Goal: Obtain resource: Download file/media

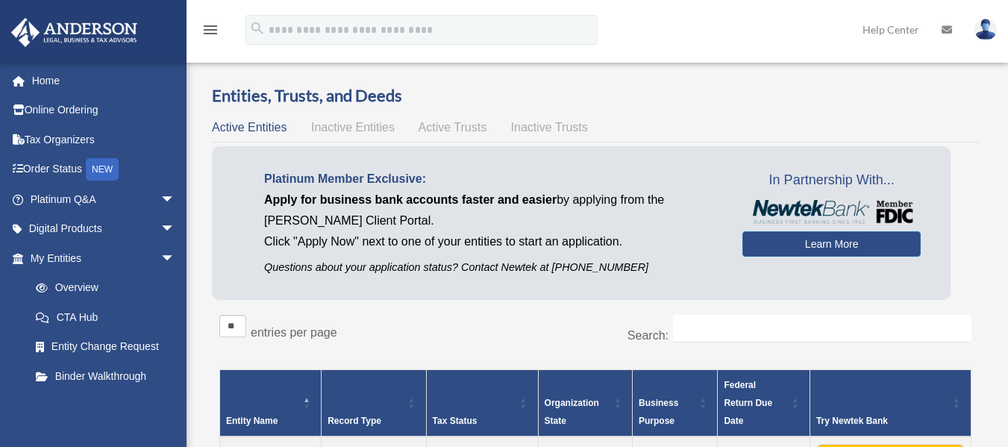
scroll to position [210, 0]
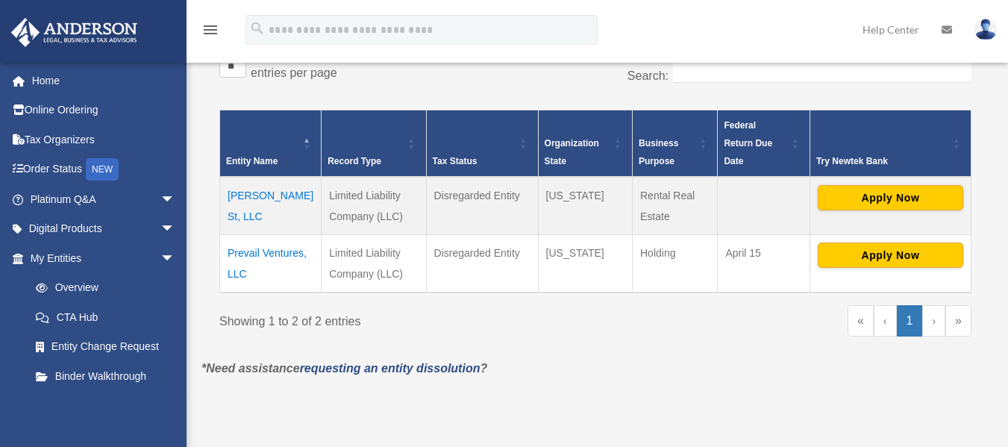
scroll to position [265, 0]
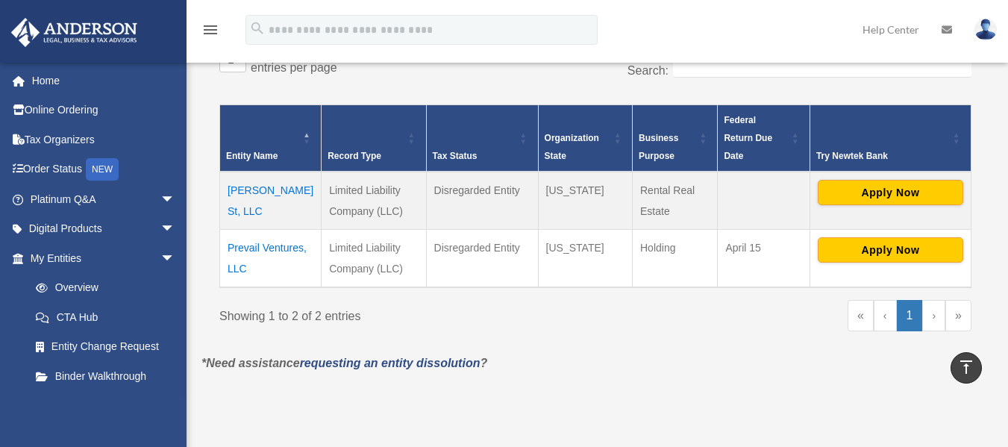
click at [269, 172] on td "[PERSON_NAME] St, LLC" at bounding box center [270, 201] width 101 height 58
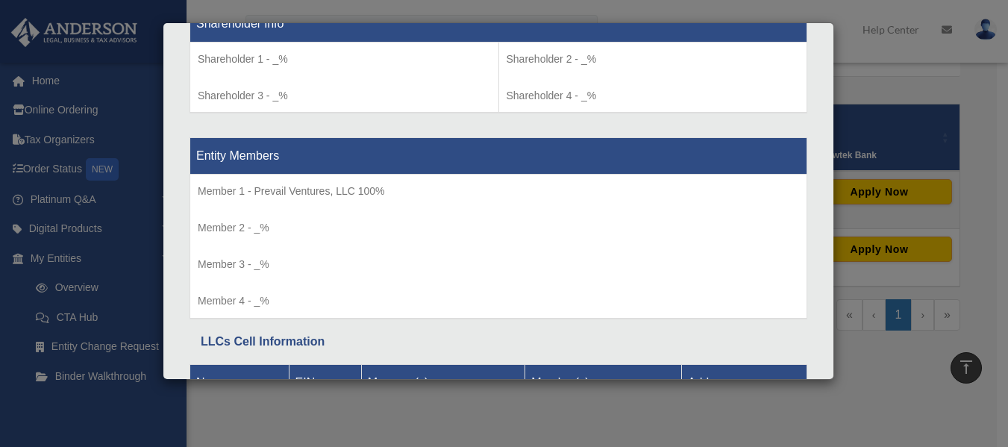
scroll to position [1475, 0]
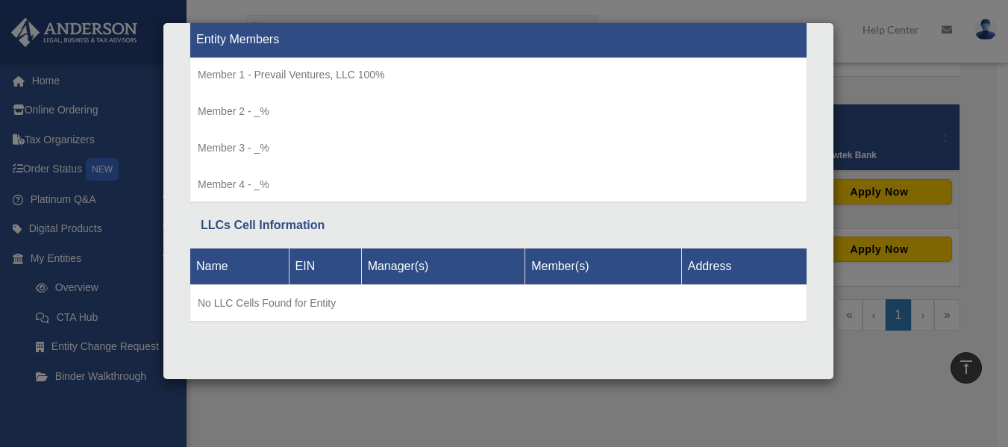
click at [618, 406] on div "Details × Articles Sent Organizational Date" at bounding box center [504, 223] width 1008 height 447
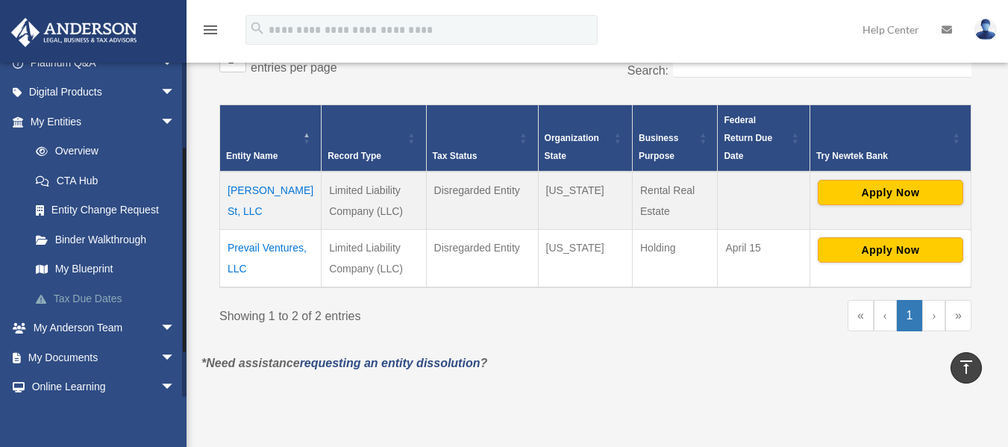
drag, startPoint x: 184, startPoint y: 255, endPoint x: 178, endPoint y: 308, distance: 53.3
click at [183, 329] on div at bounding box center [184, 250] width 3 height 204
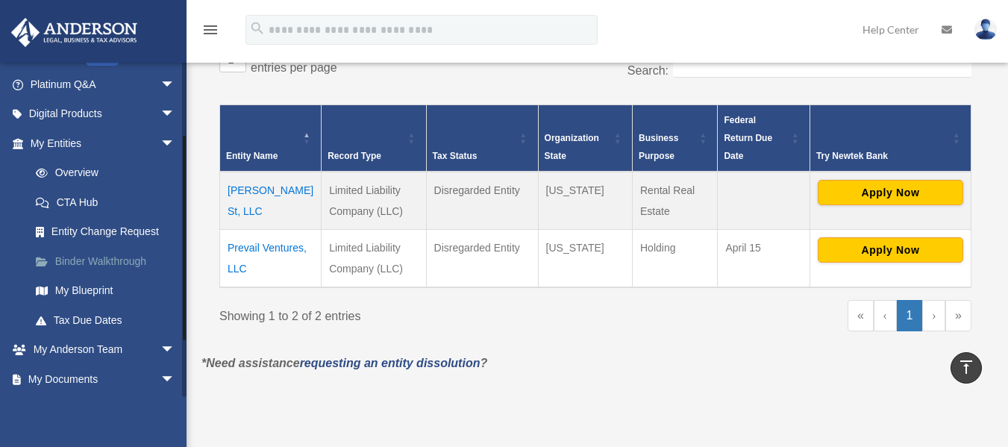
click at [133, 266] on link "Binder Walkthrough" at bounding box center [109, 261] width 177 height 30
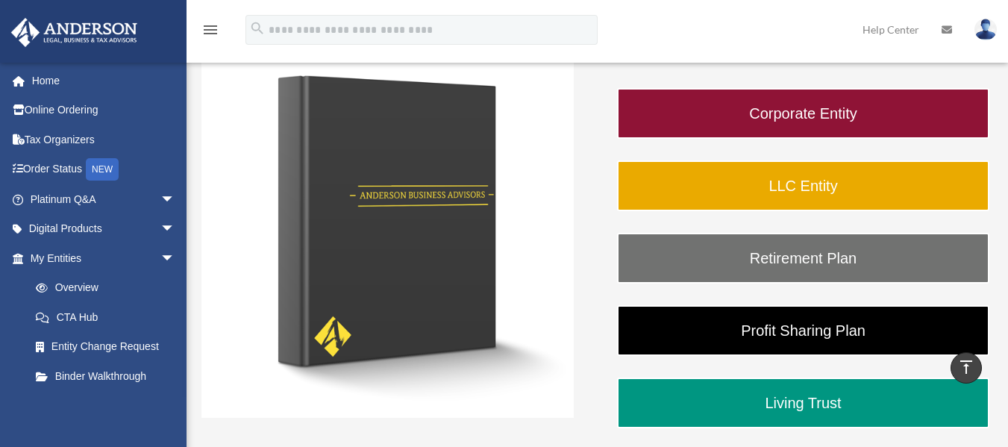
scroll to position [236, 0]
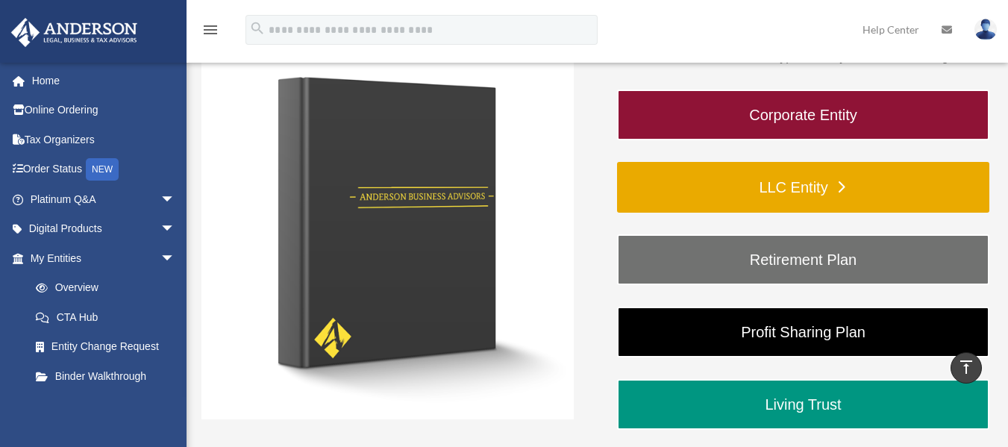
click at [816, 199] on link "LLC Entity" at bounding box center [803, 187] width 372 height 51
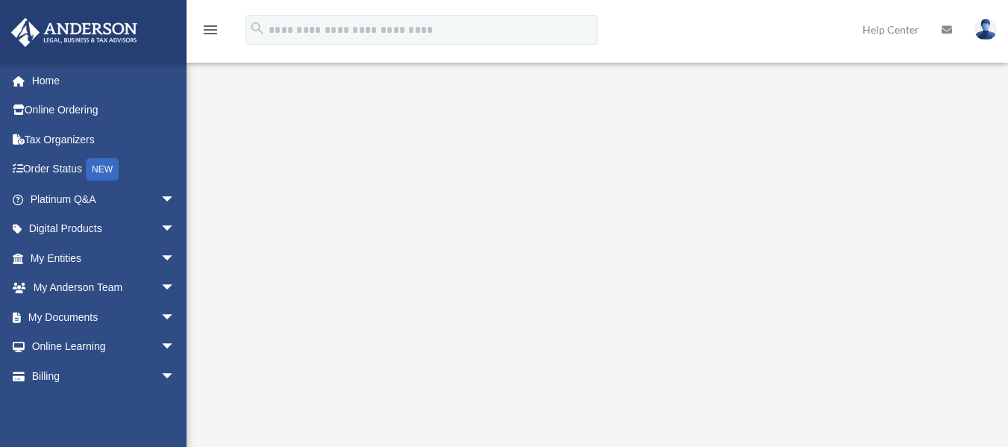
scroll to position [182, 0]
drag, startPoint x: 1018, startPoint y: 90, endPoint x: 1008, endPoint y: 154, distance: 64.2
click at [1007, 154] on html "X Get a chance to win 6 months of Platinum for free just by filling out this su…" at bounding box center [504, 420] width 1008 height 1204
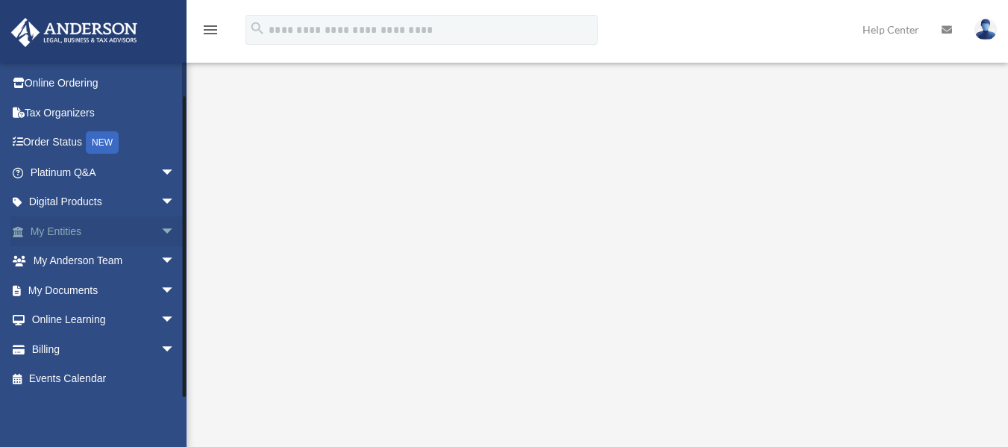
drag, startPoint x: 183, startPoint y: 119, endPoint x: 180, endPoint y: 227, distance: 108.9
click at [180, 227] on div "aaalvarado0560@gmail.com Sign Out aaalvarado0560@gmail.com Home Online Ordering…" at bounding box center [93, 229] width 186 height 335
click at [160, 284] on span "arrow_drop_down" at bounding box center [175, 290] width 30 height 31
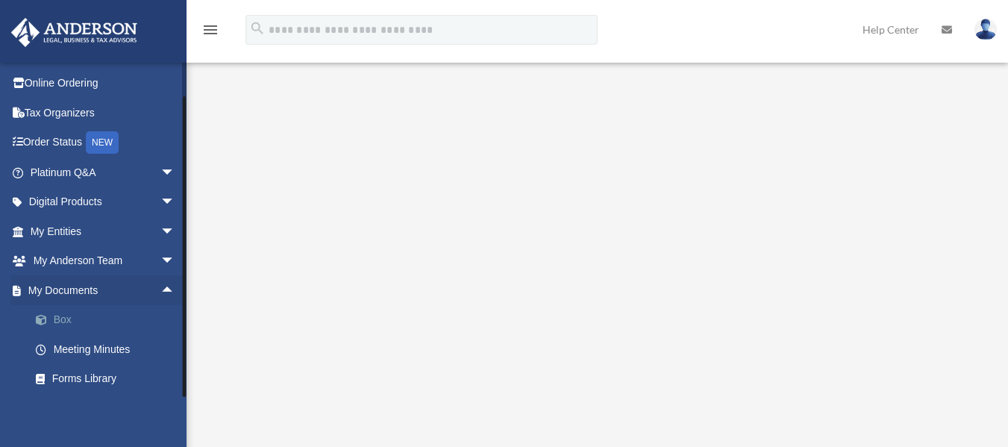
click at [66, 327] on link "Box" at bounding box center [109, 320] width 177 height 30
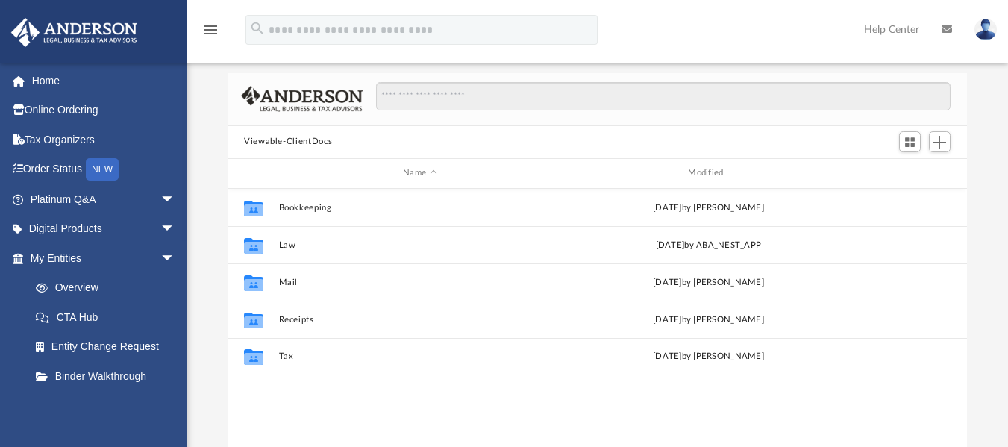
scroll to position [69, 0]
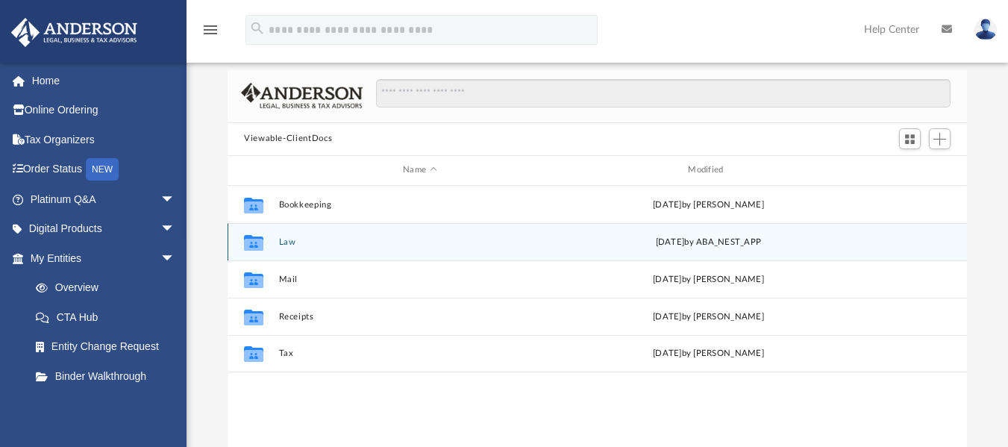
click at [277, 239] on div "Collaborated Folder Law Wed Aug 20 2025 by ABA_NEST_APP" at bounding box center [596, 241] width 739 height 37
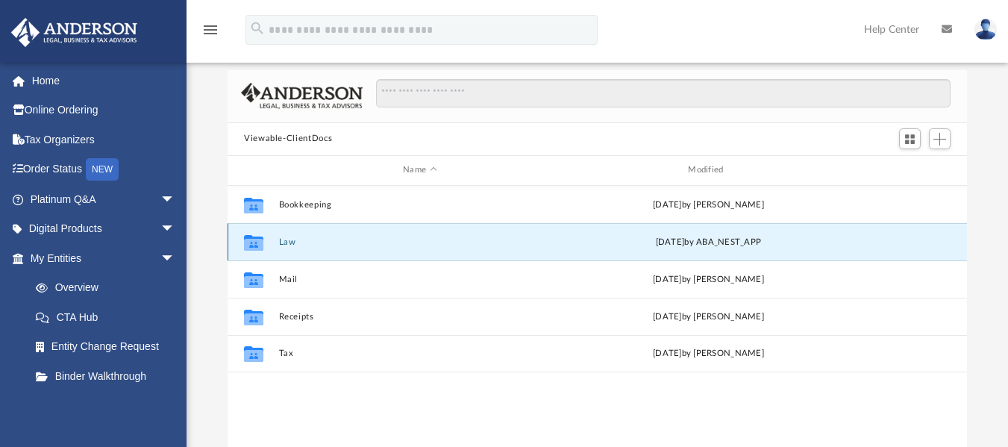
click at [286, 241] on button "Law" at bounding box center [420, 241] width 282 height 10
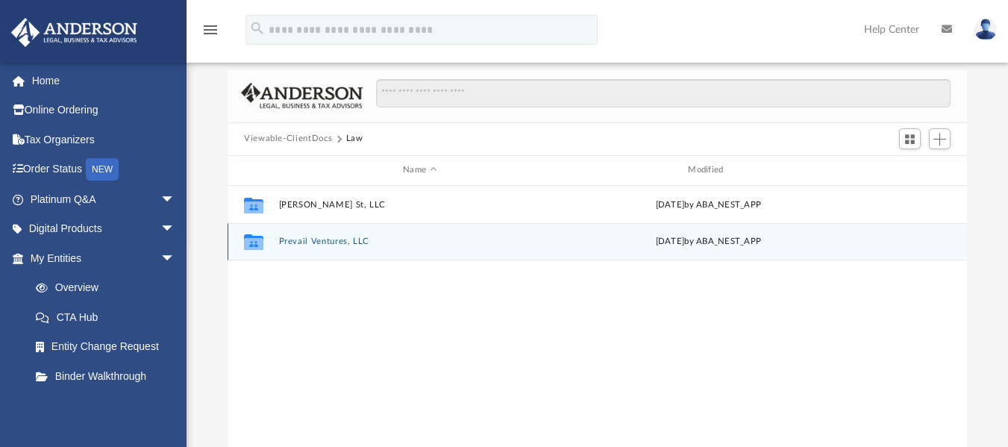
click at [334, 237] on button "Prevail Ventures, LLC" at bounding box center [420, 241] width 282 height 10
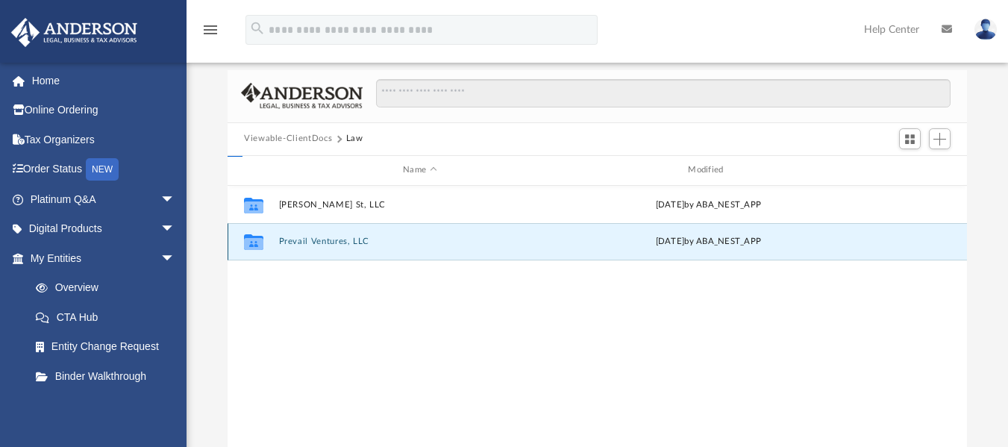
click at [334, 237] on button "Prevail Ventures, LLC" at bounding box center [420, 241] width 282 height 10
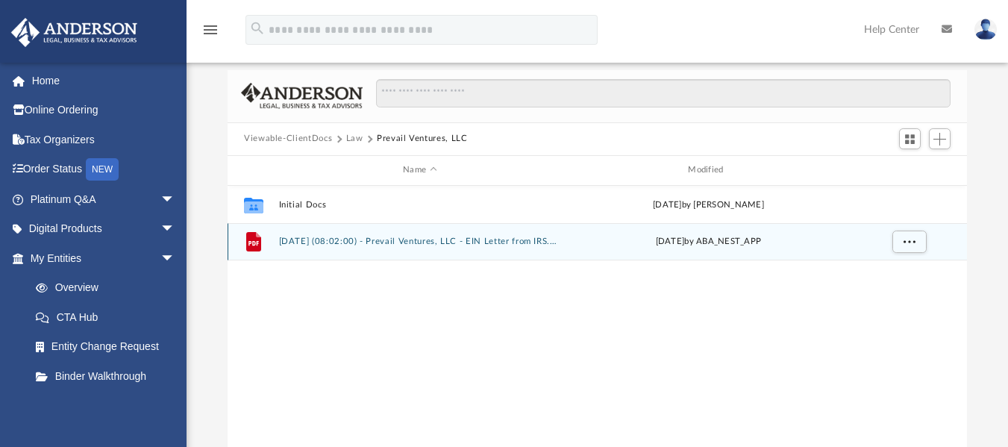
click at [397, 247] on div "File 2025.07.31 (08:02:00) - Prevail Ventures, LLC - EIN Letter from IRS.pdf Th…" at bounding box center [596, 241] width 739 height 37
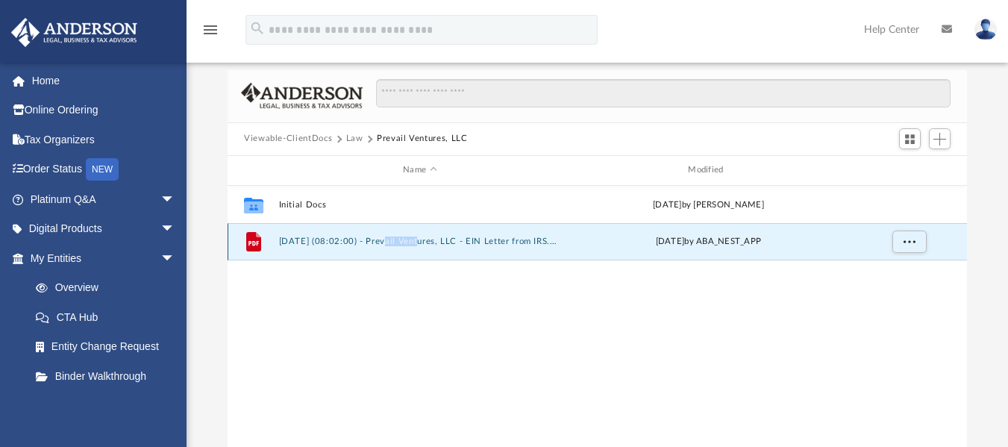
click at [330, 243] on button "2025.07.31 (08:02:00) - Prevail Ventures, LLC - EIN Letter from IRS.pdf" at bounding box center [420, 241] width 282 height 10
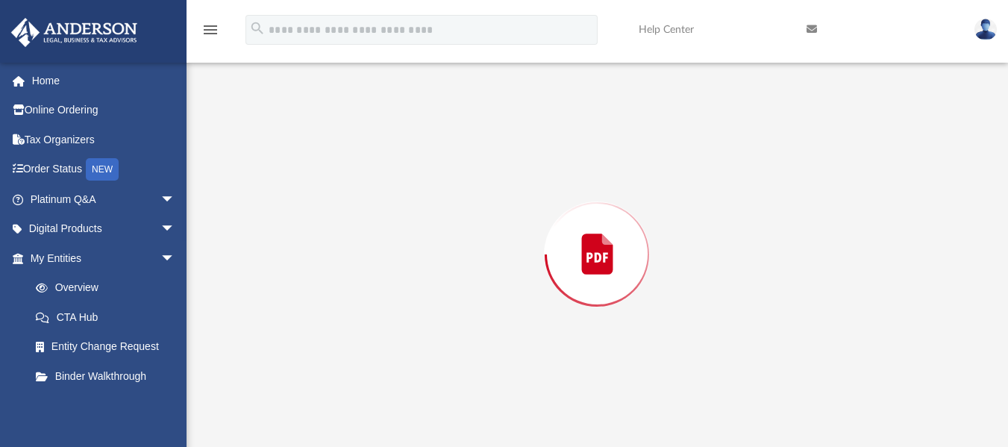
click at [330, 243] on div "Preview" at bounding box center [596, 254] width 739 height 385
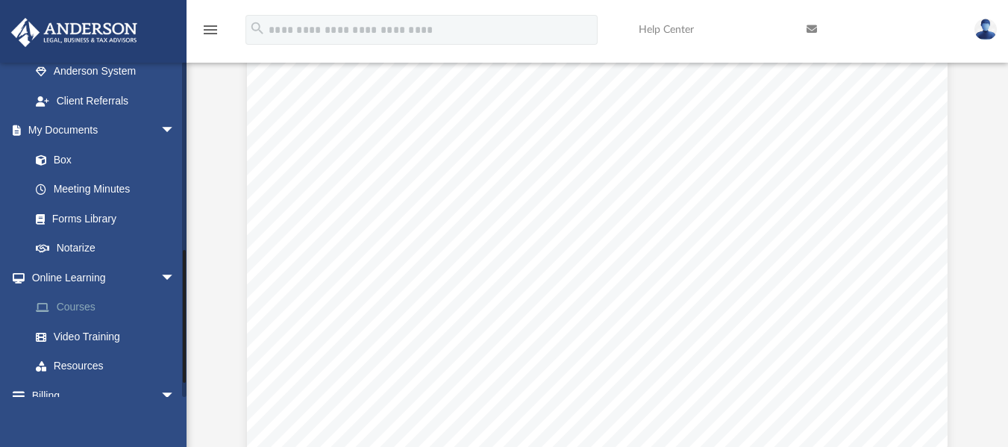
scroll to position [448, 0]
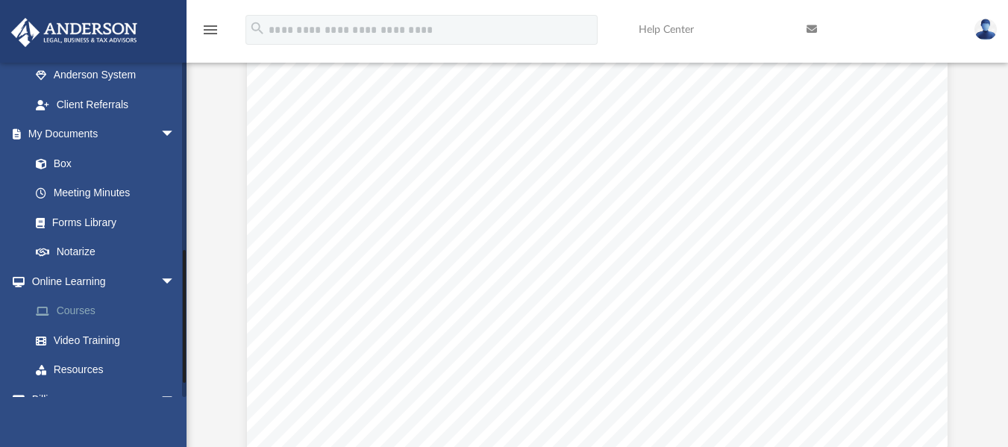
drag, startPoint x: 183, startPoint y: 128, endPoint x: 157, endPoint y: 310, distance: 183.9
click at [157, 310] on div "aaalvarado0560@gmail.com Sign Out aaalvarado0560@gmail.com Home Online Ordering…" at bounding box center [93, 229] width 186 height 335
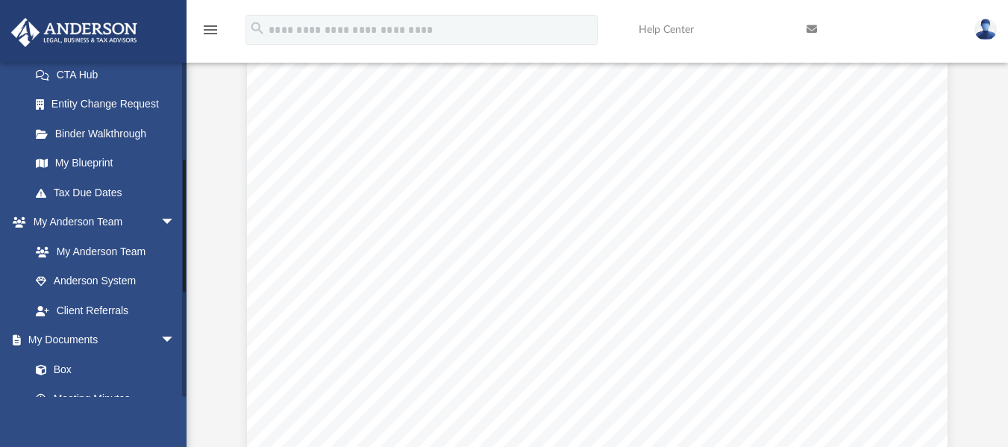
drag, startPoint x: 183, startPoint y: 296, endPoint x: 193, endPoint y: 213, distance: 83.4
click at [194, 213] on div "App aaalvarado0560@gmail.com Sign Out aaalvarado0560@gmail.com Home Online Orde…" at bounding box center [504, 185] width 1008 height 524
click at [60, 366] on link "Box" at bounding box center [109, 368] width 177 height 30
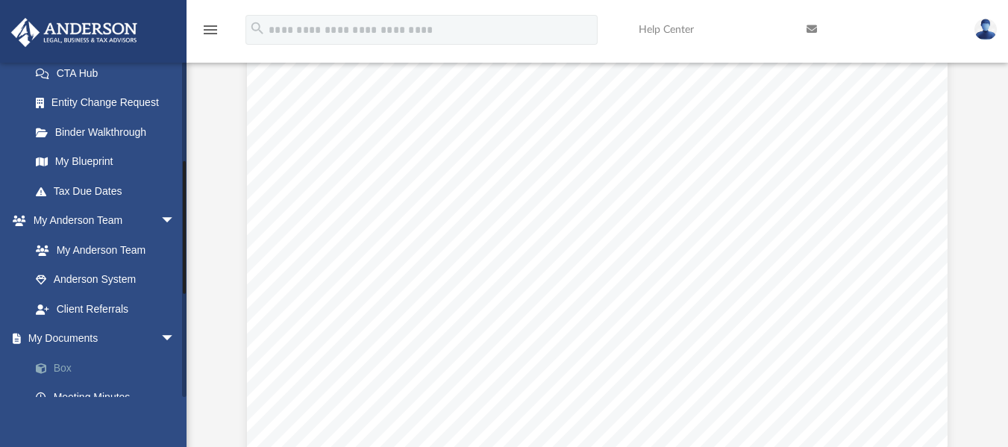
click at [60, 366] on link "Box" at bounding box center [109, 368] width 177 height 30
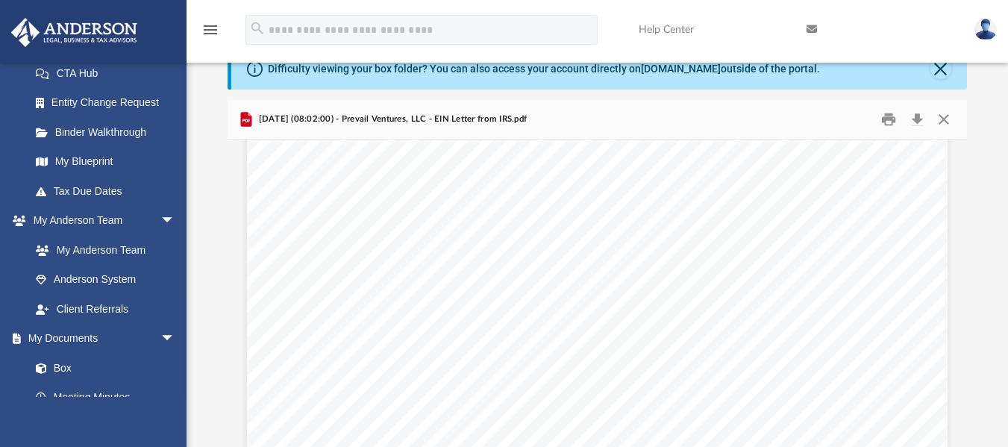
scroll to position [0, 0]
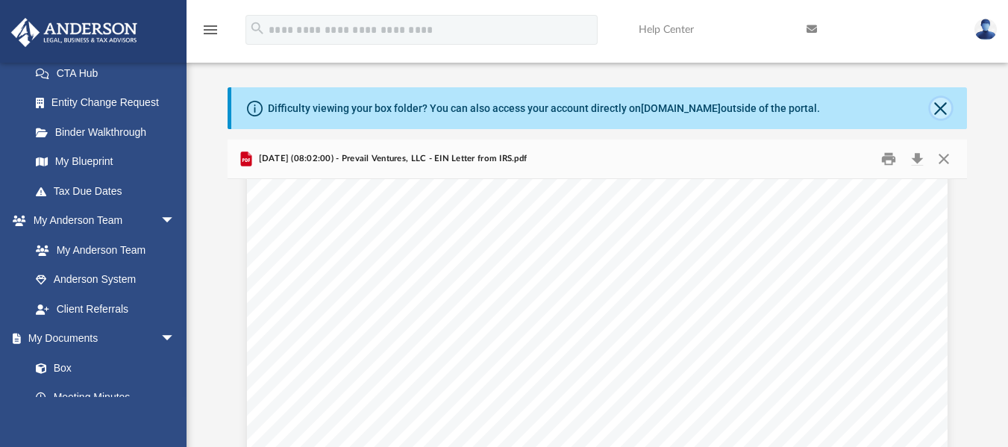
click at [940, 108] on button "Close" at bounding box center [940, 108] width 21 height 21
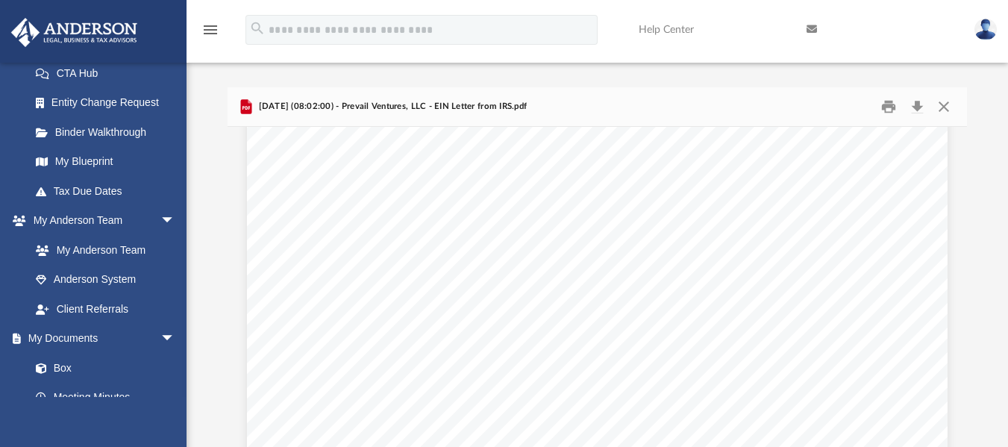
click at [204, 31] on icon "menu" at bounding box center [210, 30] width 18 height 18
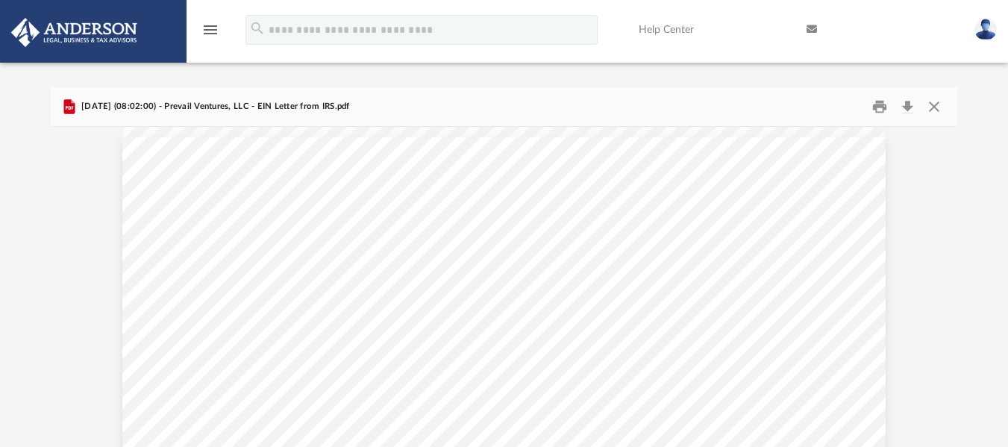
scroll to position [328, 896]
click at [204, 31] on icon "menu" at bounding box center [210, 30] width 18 height 18
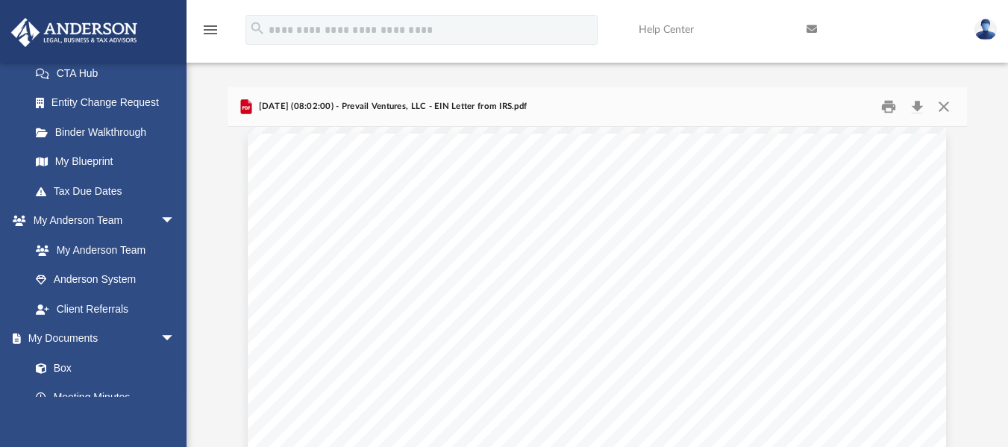
scroll to position [328, 728]
click at [51, 380] on link "Box" at bounding box center [109, 368] width 177 height 30
click at [93, 163] on link "My Blueprint" at bounding box center [109, 162] width 177 height 30
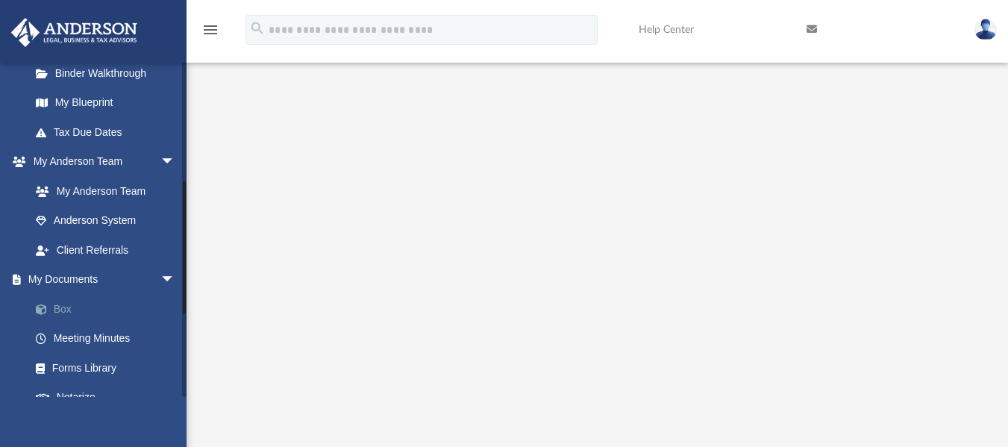
drag, startPoint x: 185, startPoint y: 261, endPoint x: 180, endPoint y: 291, distance: 30.3
click at [180, 289] on div "[EMAIL_ADDRESS][DOMAIN_NAME] Sign Out [EMAIL_ADDRESS][DOMAIN_NAME] Home Online …" at bounding box center [93, 229] width 186 height 335
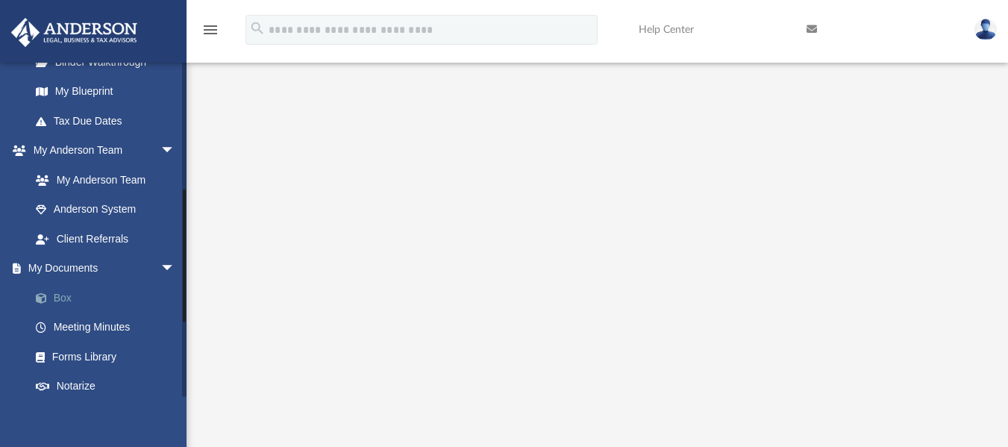
click at [119, 293] on link "Box" at bounding box center [109, 298] width 177 height 30
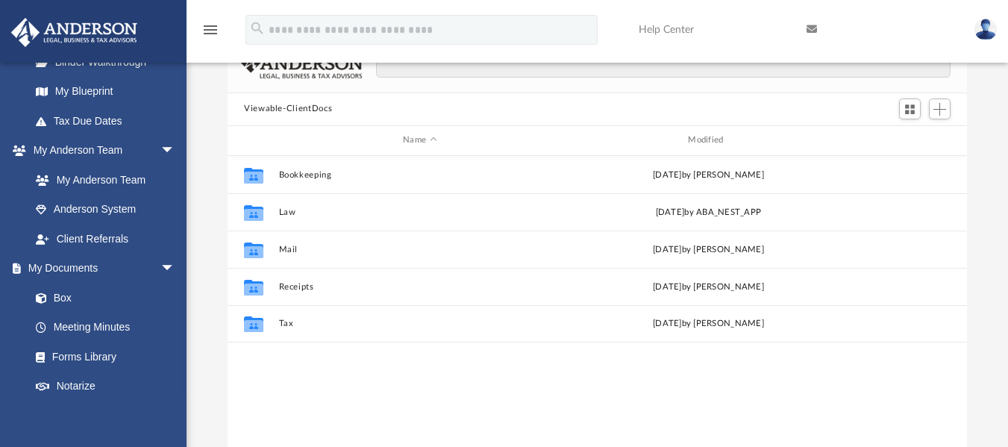
scroll to position [98, 0]
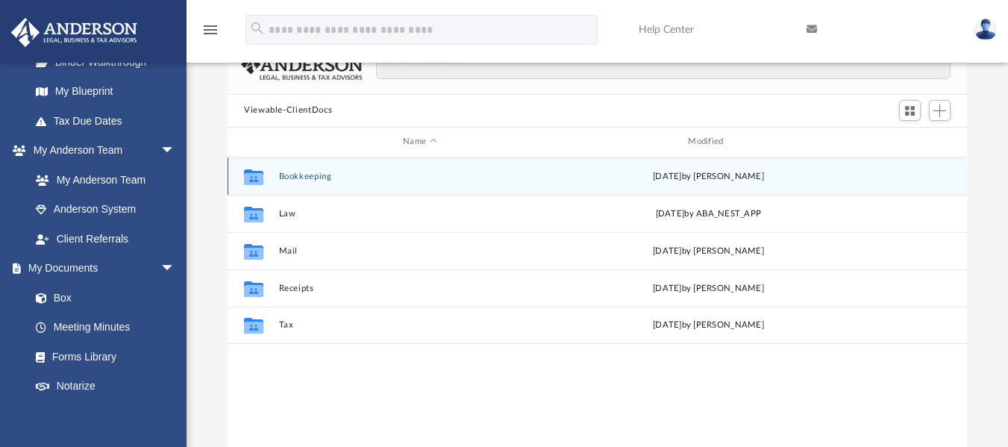
click at [312, 183] on div "Collaborated Folder Bookkeeping Tue Jul 1 2025 by Charles Rogler" at bounding box center [596, 175] width 739 height 37
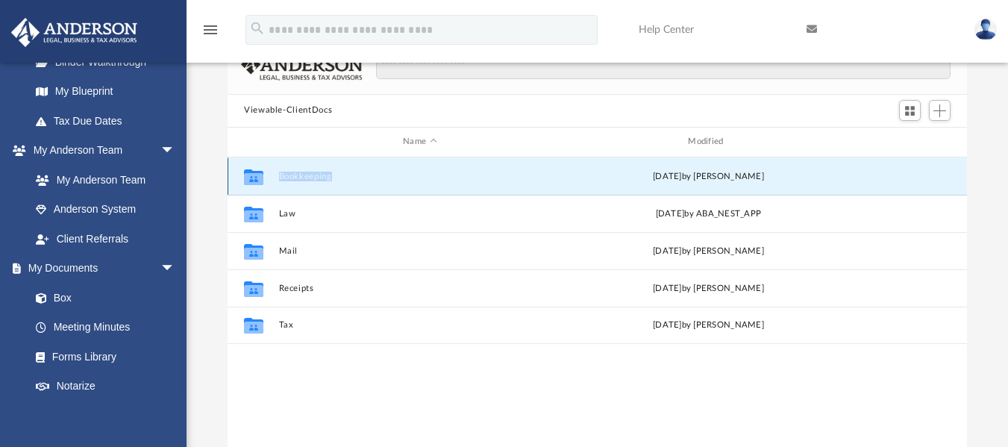
click at [312, 183] on div "Collaborated Folder Bookkeeping Tue Jul 1 2025 by Charles Rogler" at bounding box center [596, 175] width 739 height 37
click at [333, 177] on button "Bookkeeping" at bounding box center [420, 176] width 282 height 10
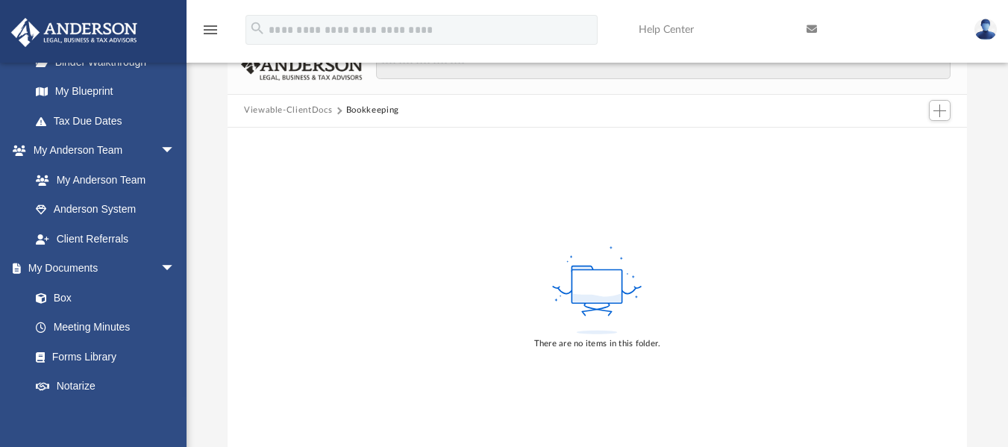
click at [314, 112] on button "Viewable-ClientDocs" at bounding box center [288, 110] width 88 height 13
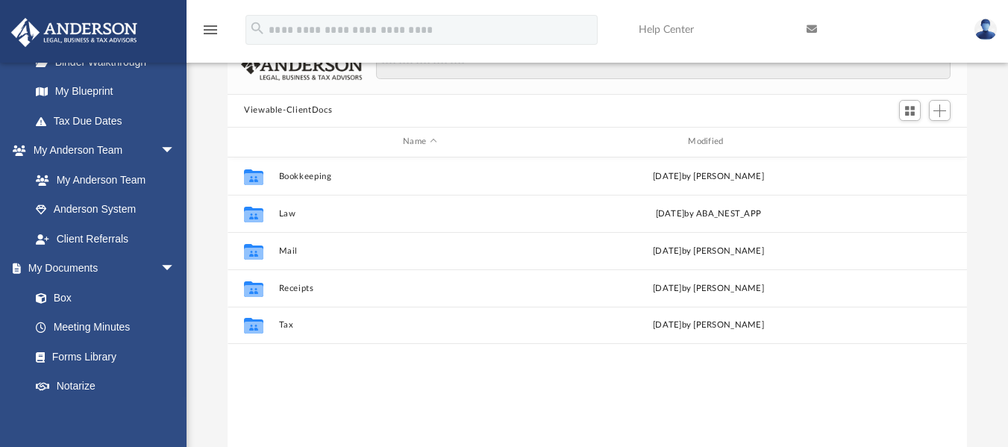
click at [314, 112] on button "Viewable-ClientDocs" at bounding box center [288, 110] width 88 height 13
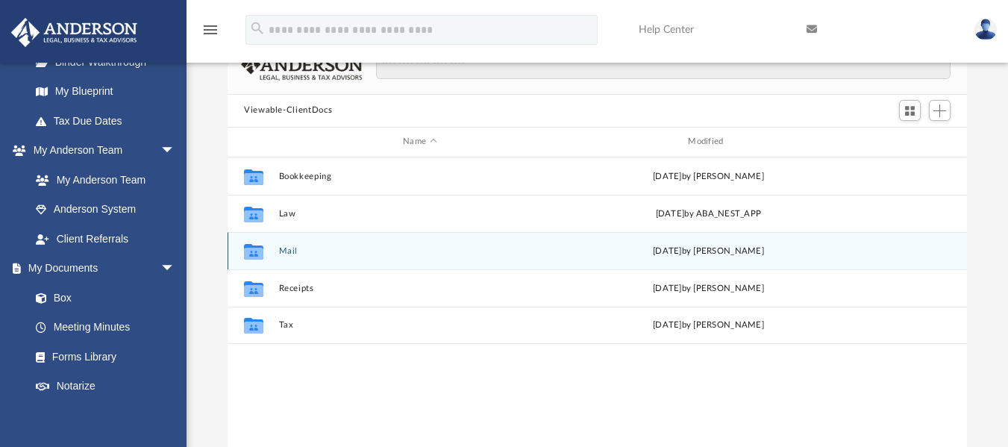
click at [310, 264] on div "Collaborated Folder Mail Tue Jul 1 2025 by Charles Rogler" at bounding box center [596, 250] width 739 height 37
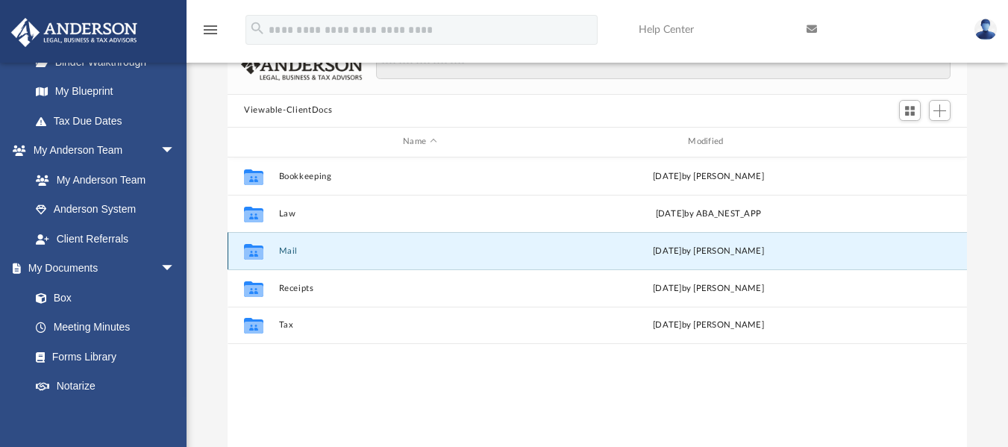
click at [310, 264] on div "Collaborated Folder Mail Tue Jul 1 2025 by Charles Rogler" at bounding box center [596, 250] width 739 height 37
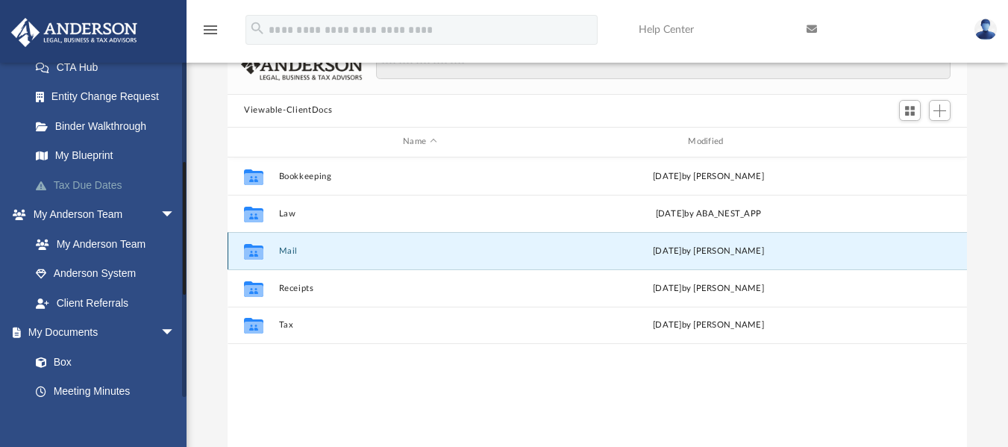
scroll to position [239, 0]
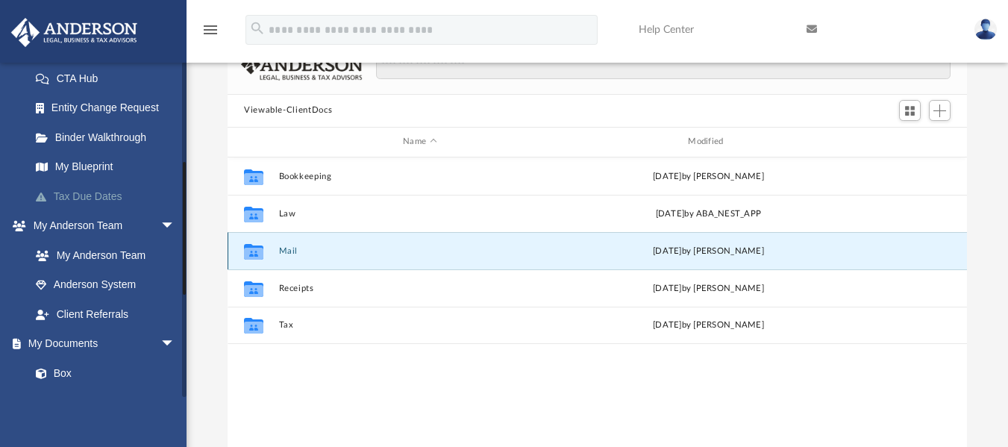
drag, startPoint x: 183, startPoint y: 219, endPoint x: 176, endPoint y: 189, distance: 31.3
click at [178, 189] on div "[EMAIL_ADDRESS][DOMAIN_NAME] Sign Out [EMAIL_ADDRESS][DOMAIN_NAME] Home Online …" at bounding box center [93, 229] width 186 height 335
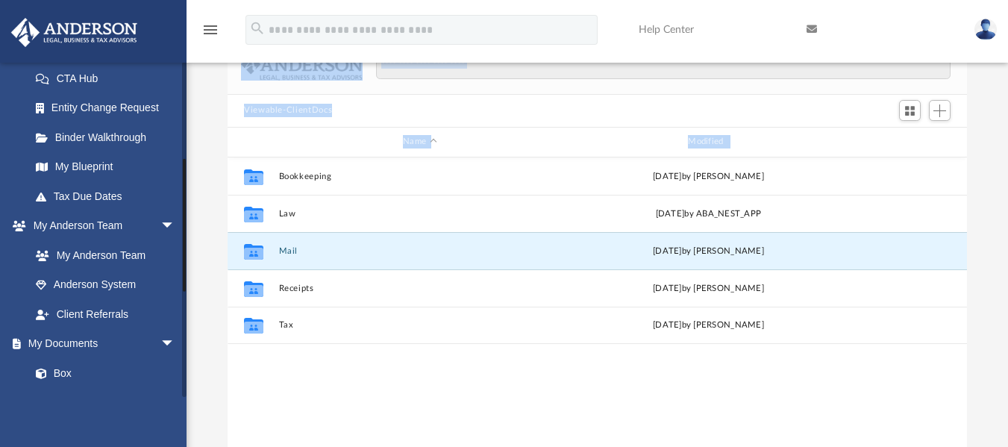
drag, startPoint x: 189, startPoint y: 178, endPoint x: 184, endPoint y: 157, distance: 21.4
click at [184, 157] on div "App aaalvarado0560@gmail.com Sign Out aaalvarado0560@gmail.com Home Online Orde…" at bounding box center [504, 205] width 1008 height 524
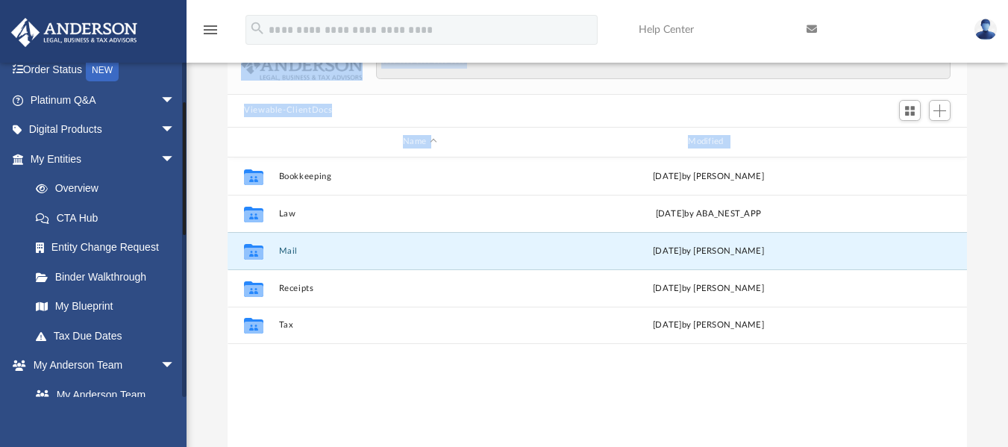
scroll to position [95, 0]
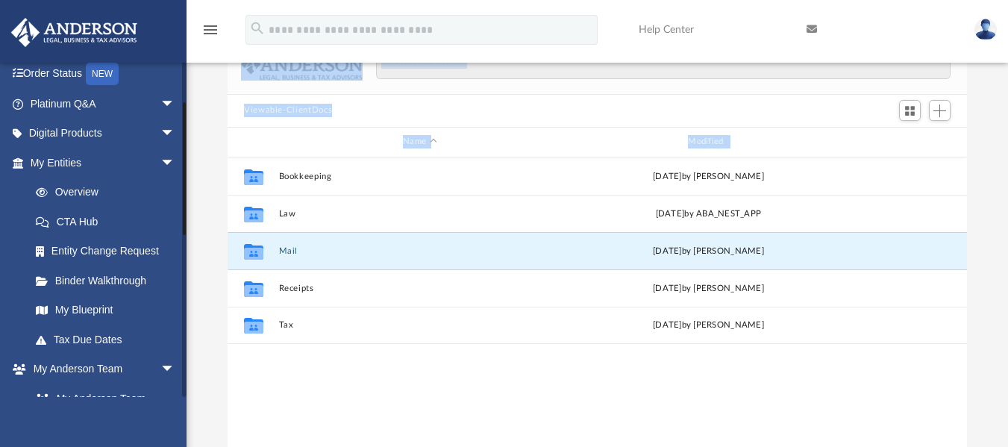
drag, startPoint x: 183, startPoint y: 172, endPoint x: 187, endPoint y: 114, distance: 58.3
click at [187, 114] on div "App aaalvarado0560@gmail.com Sign Out aaalvarado0560@gmail.com Home Online Orde…" at bounding box center [504, 205] width 1008 height 524
click at [160, 108] on span "arrow_drop_down" at bounding box center [175, 104] width 30 height 31
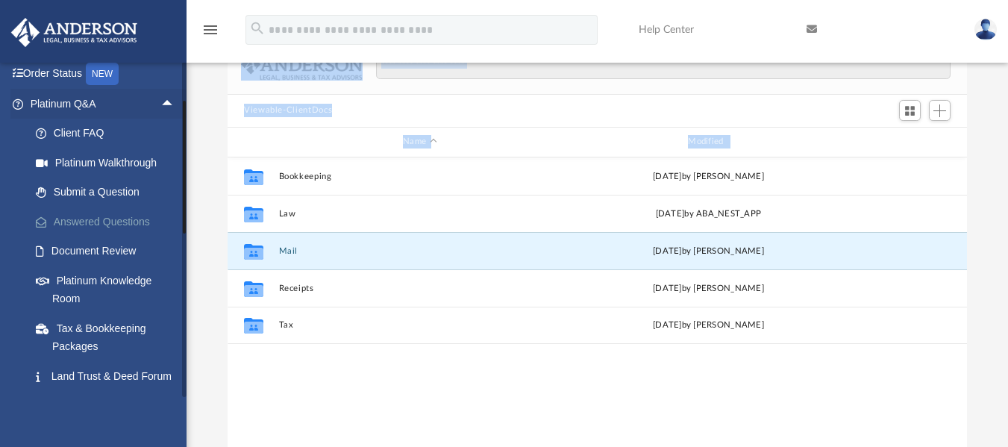
click at [125, 214] on link "Answered Questions" at bounding box center [109, 222] width 177 height 30
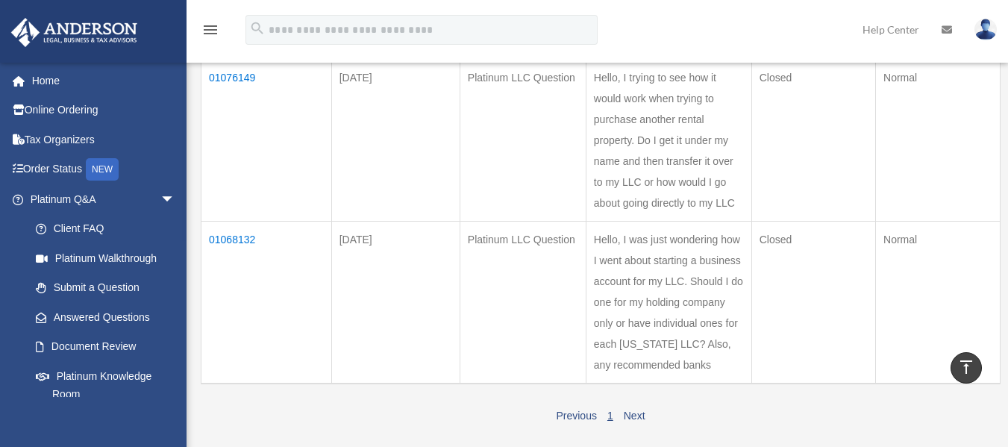
scroll to position [377, 0]
click at [227, 237] on td "01068132" at bounding box center [266, 300] width 131 height 163
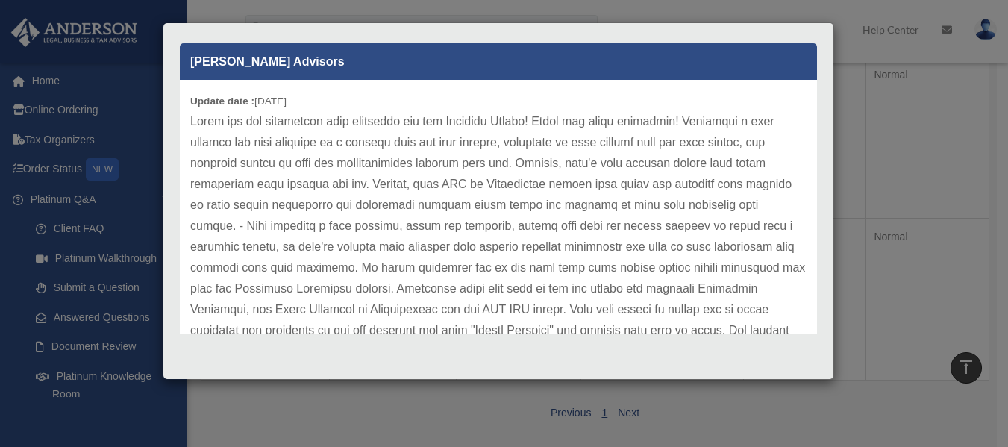
scroll to position [469, 0]
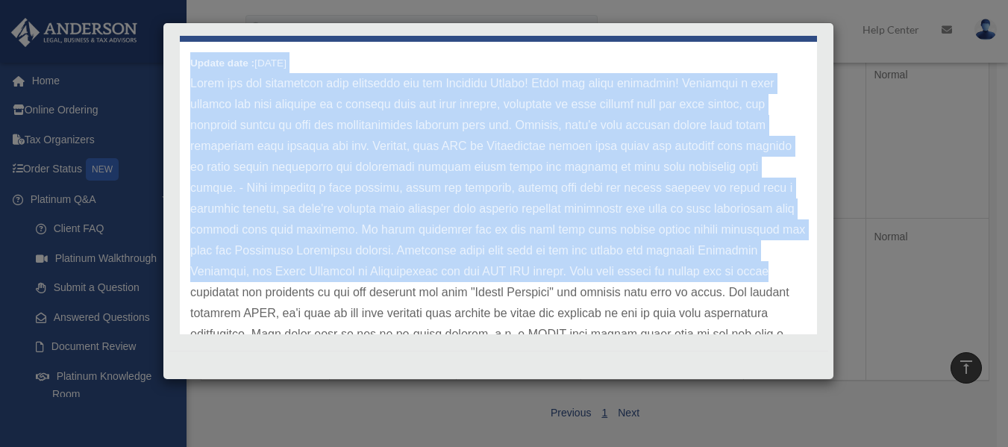
drag, startPoint x: 817, startPoint y: 240, endPoint x: 814, endPoint y: 267, distance: 26.9
click at [815, 268] on div "Case Detail × Platinum LLC Question Case Number 01068132 Created Date August 6,…" at bounding box center [498, 200] width 671 height 357
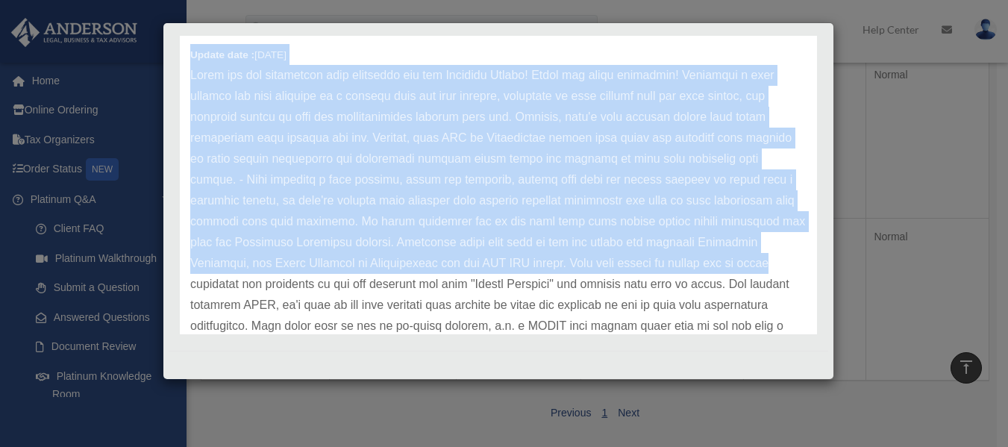
scroll to position [488, 0]
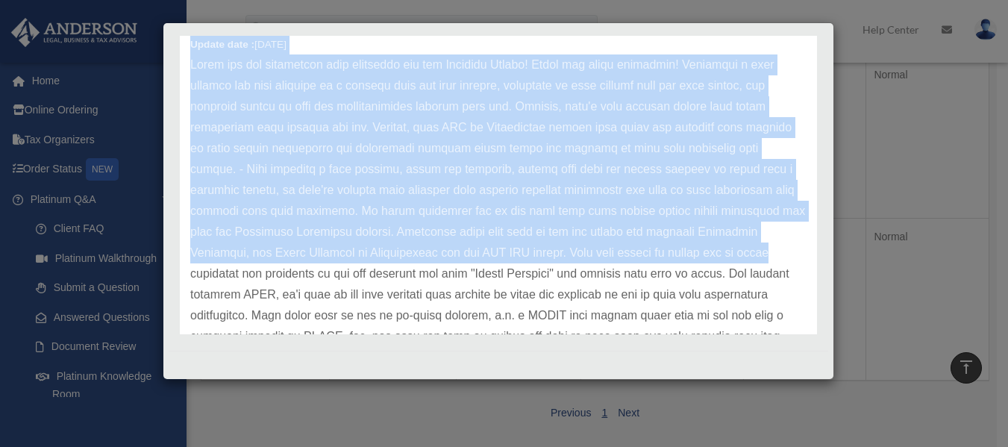
click at [790, 251] on div "Update date : 08-06-2025" at bounding box center [498, 263] width 637 height 480
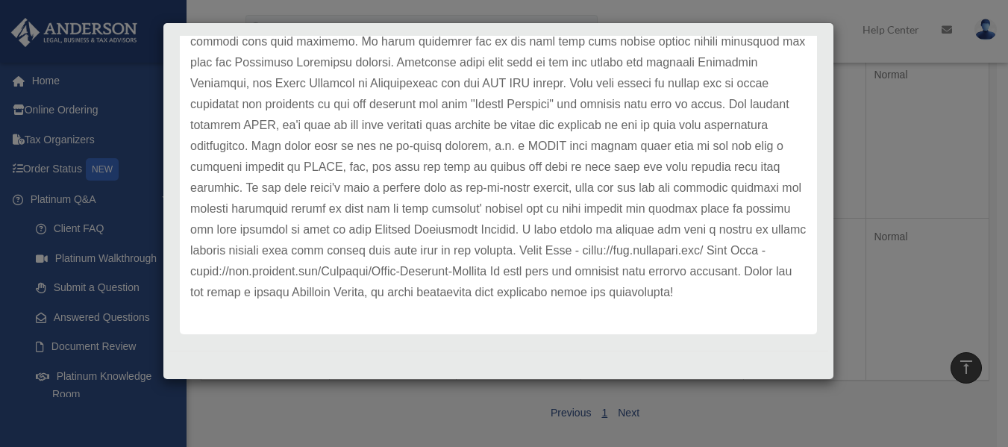
scroll to position [678, 0]
click at [935, 172] on div "Case Detail × Platinum LLC Question Case Number 01068132 Created Date August 6,…" at bounding box center [504, 223] width 1008 height 447
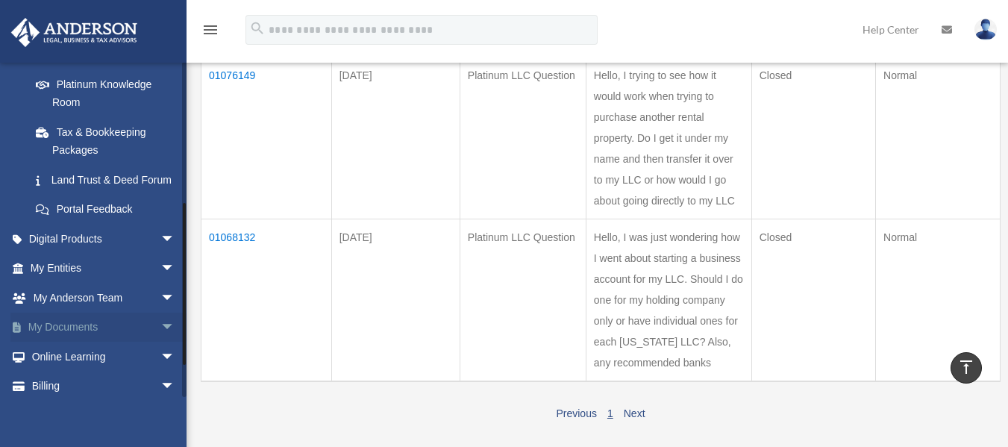
drag, startPoint x: 184, startPoint y: 207, endPoint x: 171, endPoint y: 354, distance: 146.8
click at [171, 354] on div "aaalvarado0560@gmail.com Sign Out aaalvarado0560@gmail.com Home Online Ordering…" at bounding box center [93, 229] width 186 height 335
click at [160, 283] on span "arrow_drop_down" at bounding box center [175, 267] width 30 height 31
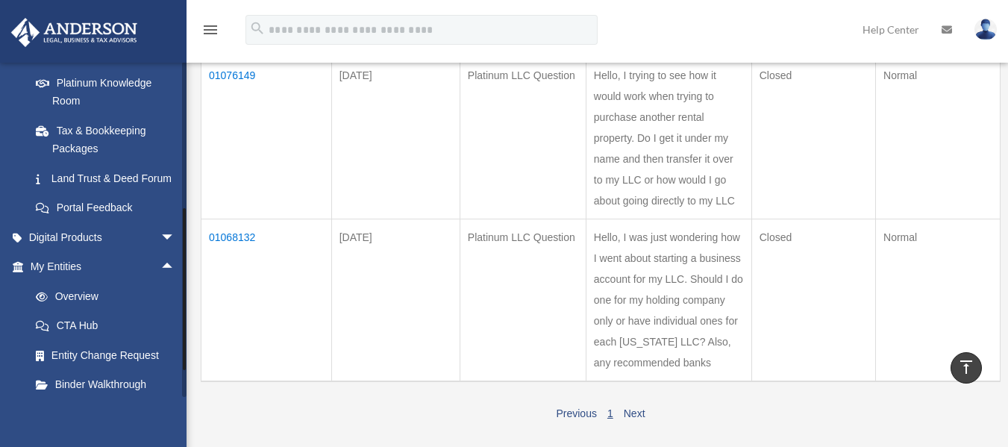
scroll to position [524, 0]
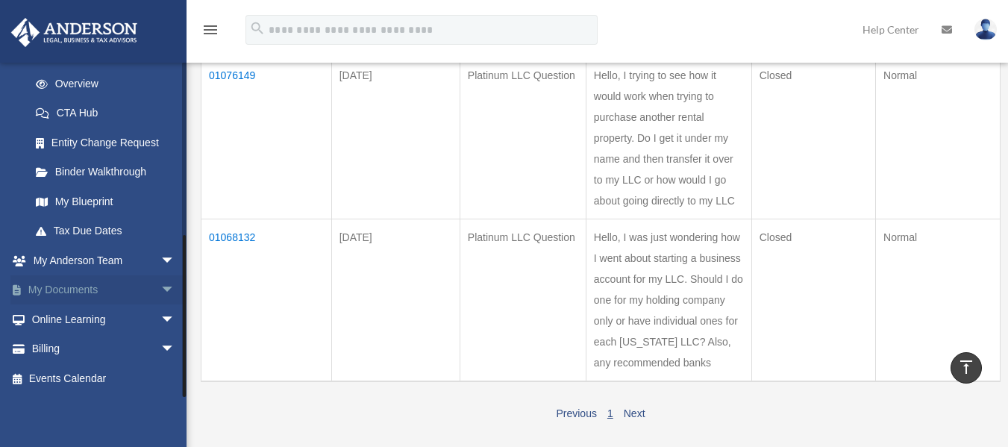
drag, startPoint x: 184, startPoint y: 245, endPoint x: 175, endPoint y: 302, distance: 57.4
click at [175, 302] on div "aaalvarado0560@gmail.com Sign Out aaalvarado0560@gmail.com Home Online Ordering…" at bounding box center [93, 229] width 186 height 335
click at [160, 283] on span "arrow_drop_down" at bounding box center [175, 290] width 30 height 31
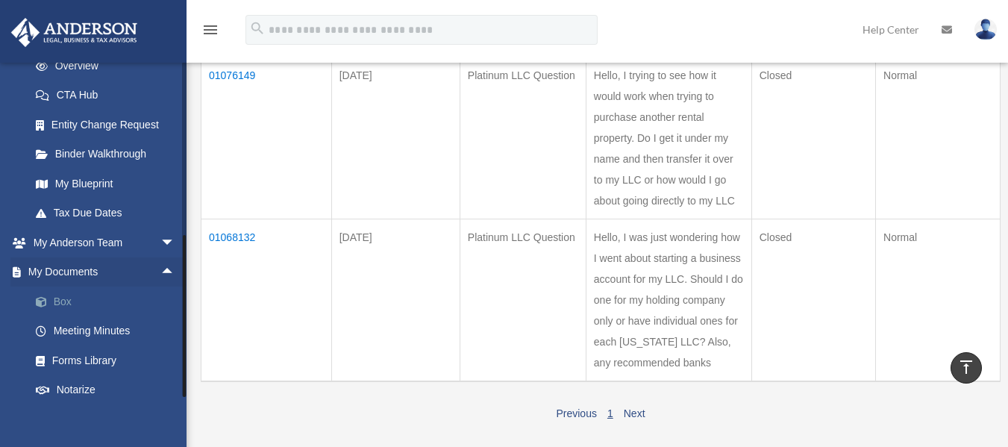
click at [76, 316] on link "Box" at bounding box center [109, 301] width 177 height 30
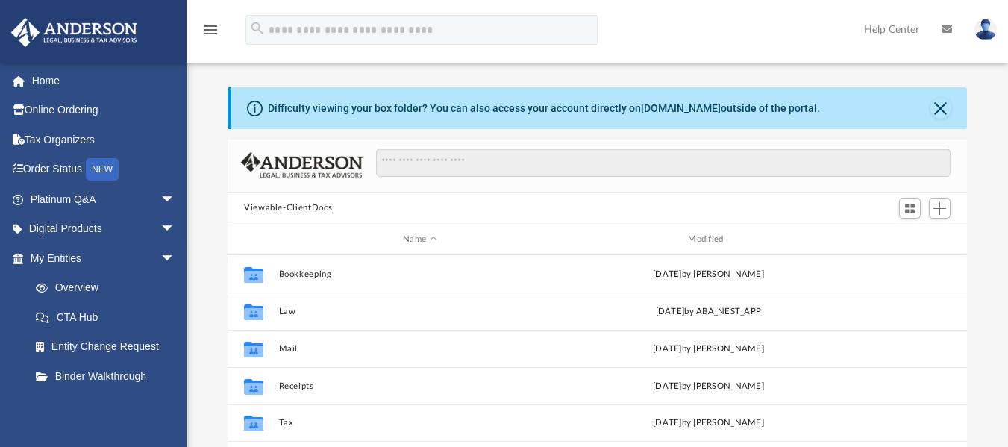
scroll to position [328, 728]
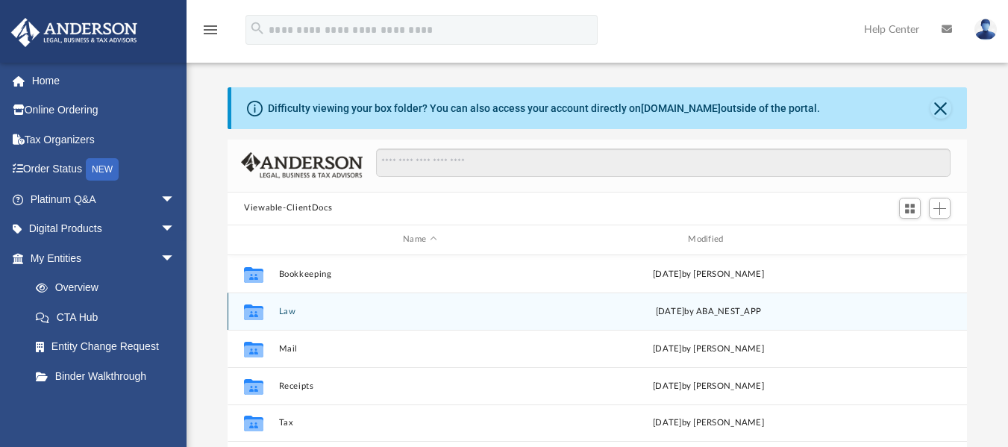
click at [283, 301] on div "Collaborated Folder Law [DATE] by ABA_NEST_APP" at bounding box center [596, 310] width 739 height 37
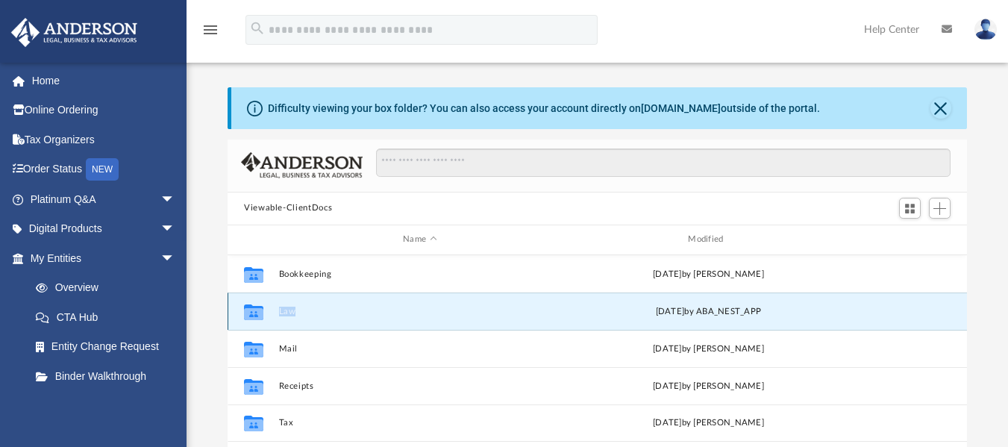
click at [283, 301] on div "Collaborated Folder Law [DATE] by ABA_NEST_APP" at bounding box center [596, 310] width 739 height 37
click at [284, 314] on button "Law" at bounding box center [420, 311] width 282 height 10
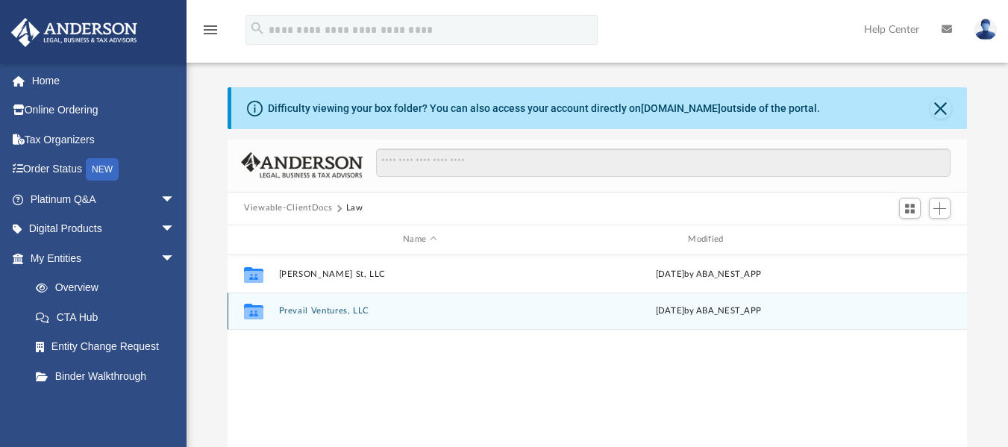
click at [356, 304] on div "Collaborated Folder Prevail Ventures, LLC [DATE] by ABA_NEST_APP" at bounding box center [596, 310] width 739 height 37
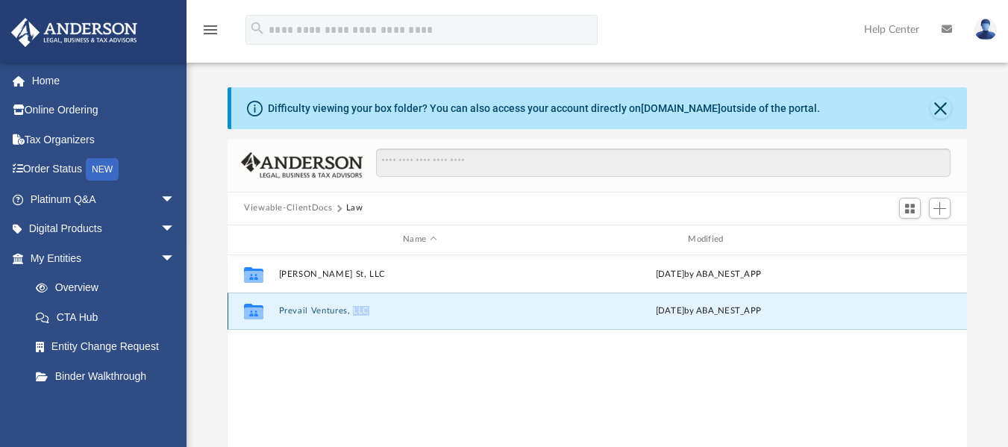
click at [323, 311] on button "Prevail Ventures, LLC" at bounding box center [420, 311] width 282 height 10
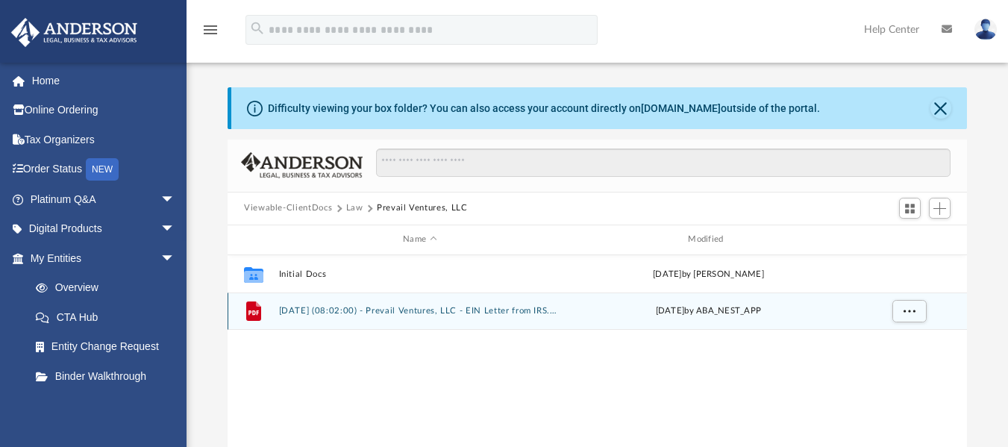
click at [323, 311] on button "2025.07.31 (08:02:00) - Prevail Ventures, LLC - EIN Letter from IRS.pdf" at bounding box center [420, 311] width 282 height 10
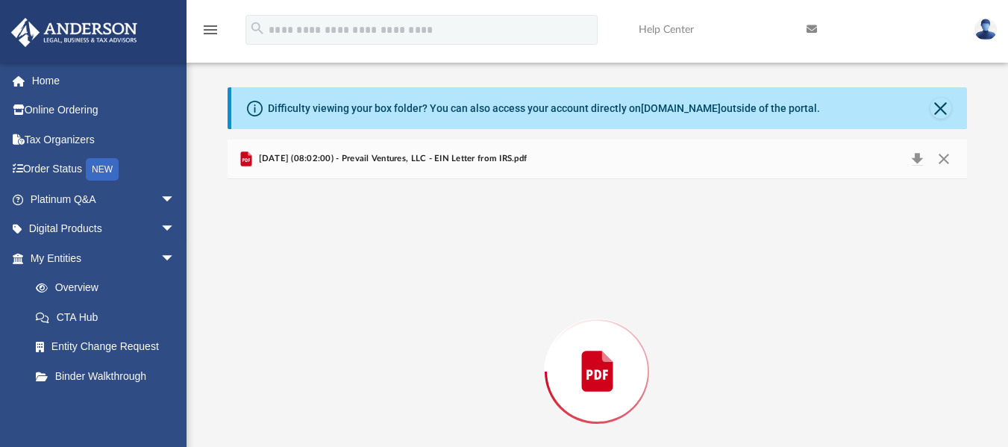
scroll to position [117, 0]
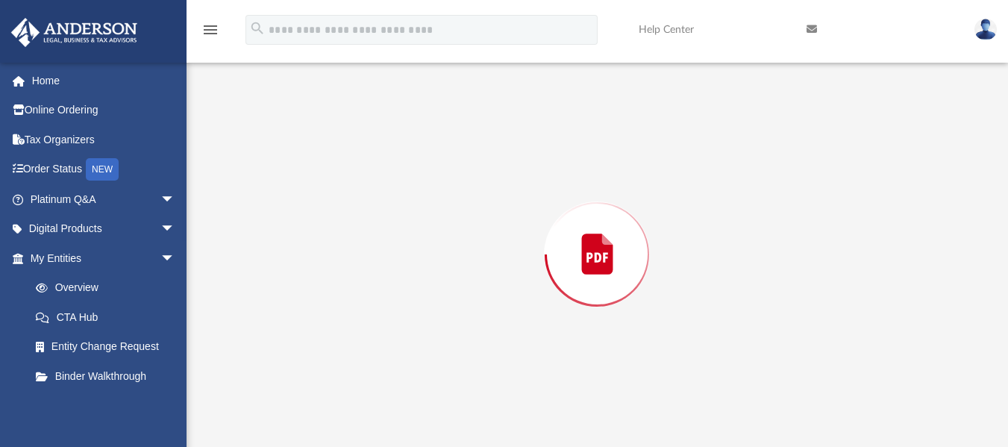
click at [323, 311] on div "Preview" at bounding box center [596, 254] width 739 height 385
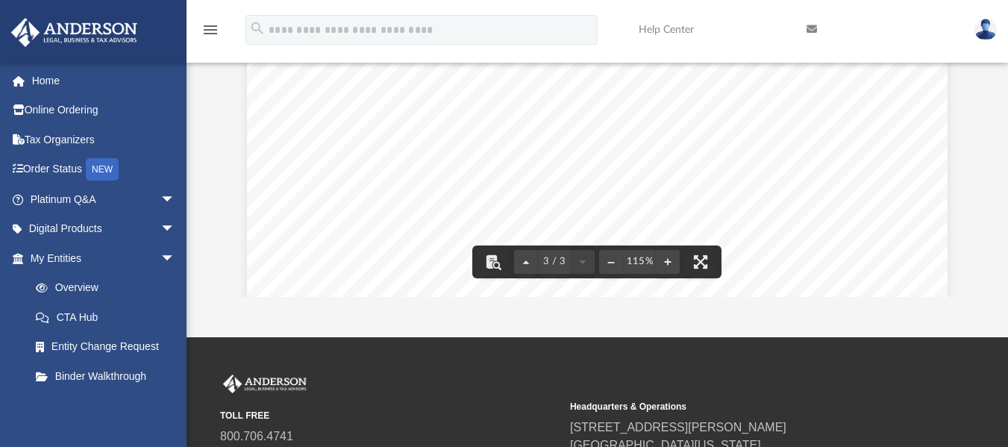
scroll to position [0, 0]
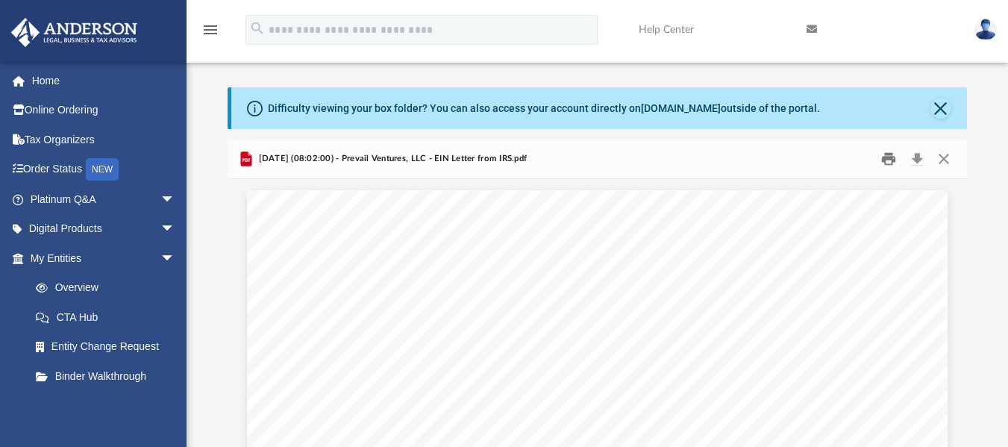
click at [887, 152] on button "Print" at bounding box center [889, 158] width 30 height 23
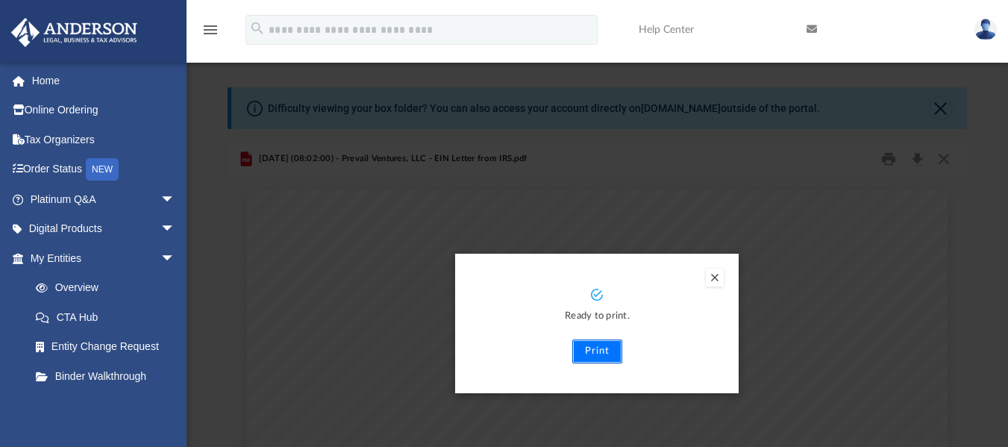
click at [583, 354] on button "Print" at bounding box center [597, 351] width 50 height 24
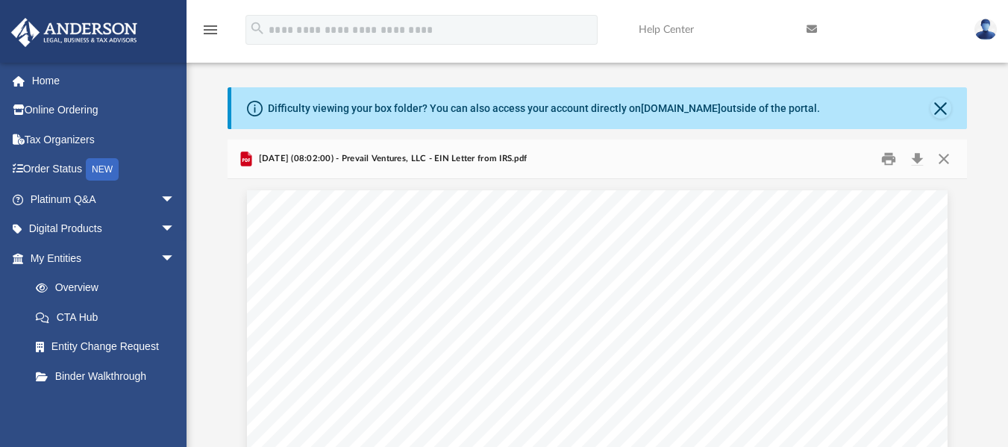
scroll to position [3, 0]
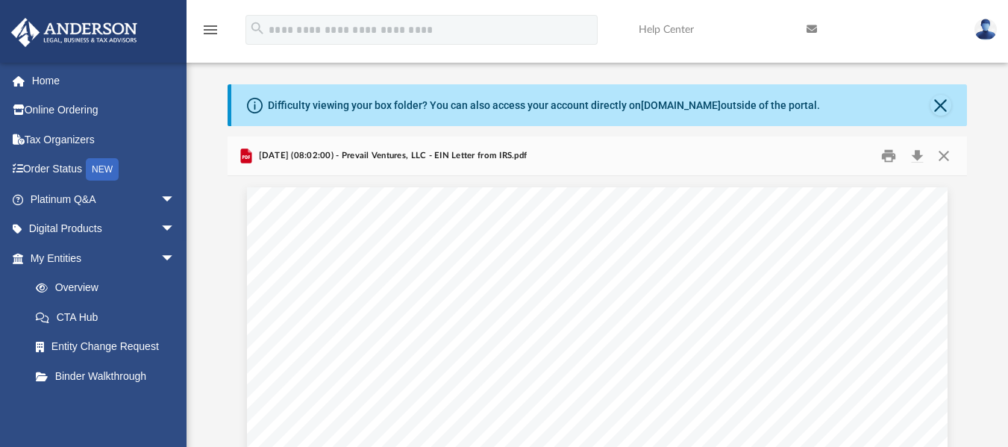
click at [961, 101] on div "Difficulty viewing your box folder? You can also access your account directly o…" at bounding box center [598, 105] width 735 height 42
click at [926, 107] on div "Difficulty viewing your box folder? You can also access your account directly o…" at bounding box center [598, 105] width 735 height 42
click at [933, 107] on button "Close" at bounding box center [940, 105] width 21 height 21
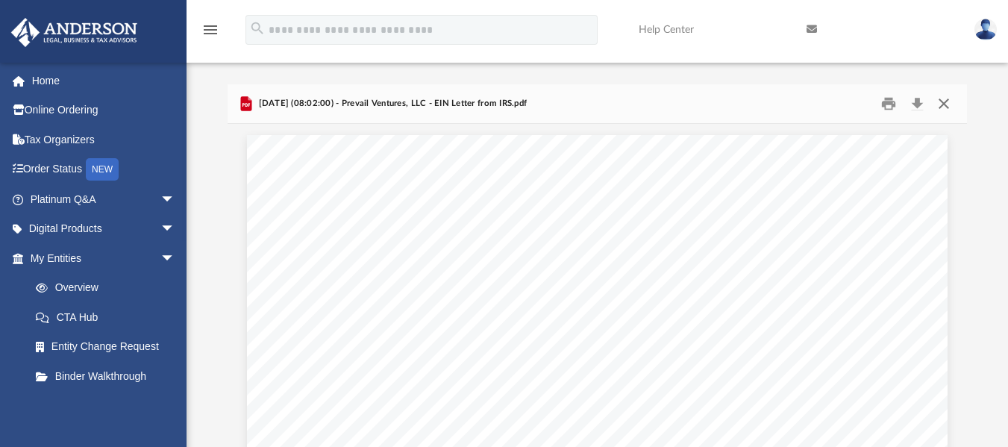
click at [946, 105] on button "Close" at bounding box center [943, 103] width 27 height 23
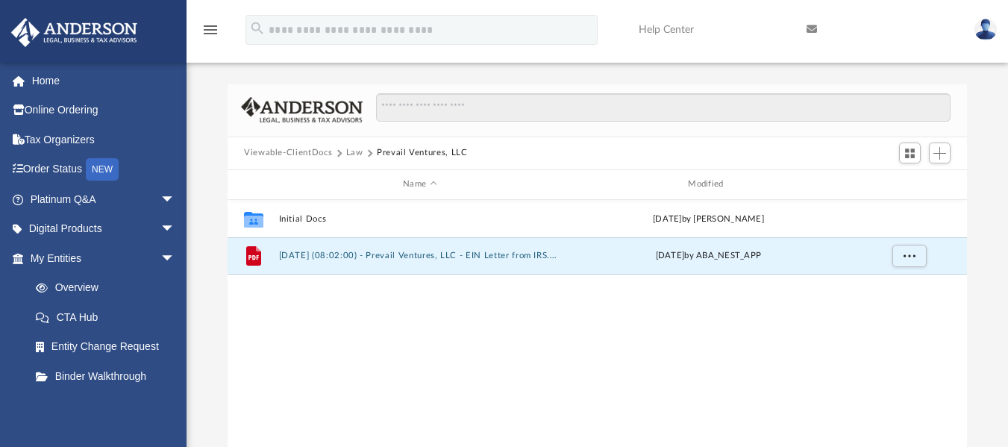
click at [330, 148] on button "Viewable-ClientDocs" at bounding box center [288, 152] width 88 height 13
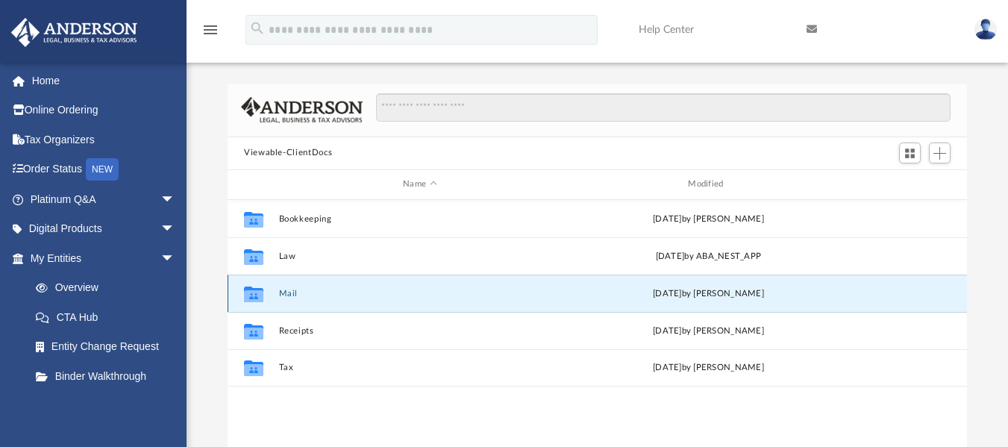
click at [323, 289] on button "Mail" at bounding box center [420, 293] width 282 height 10
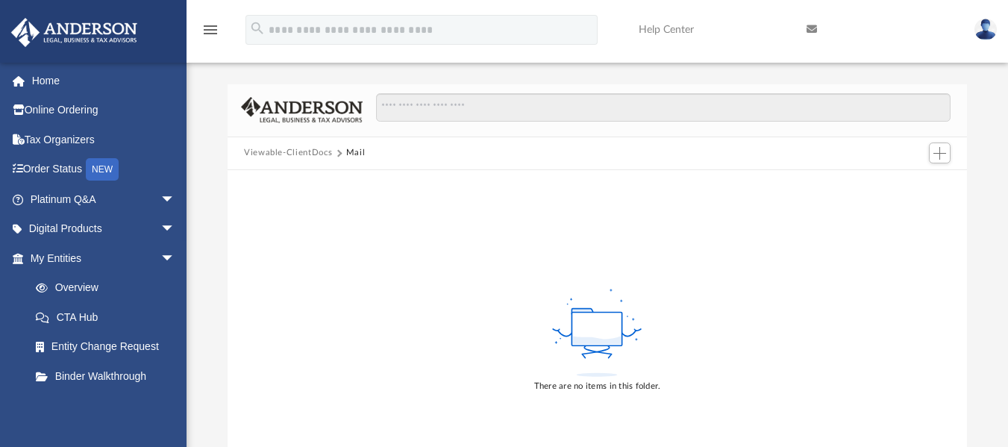
click at [280, 149] on button "Viewable-ClientDocs" at bounding box center [288, 152] width 88 height 13
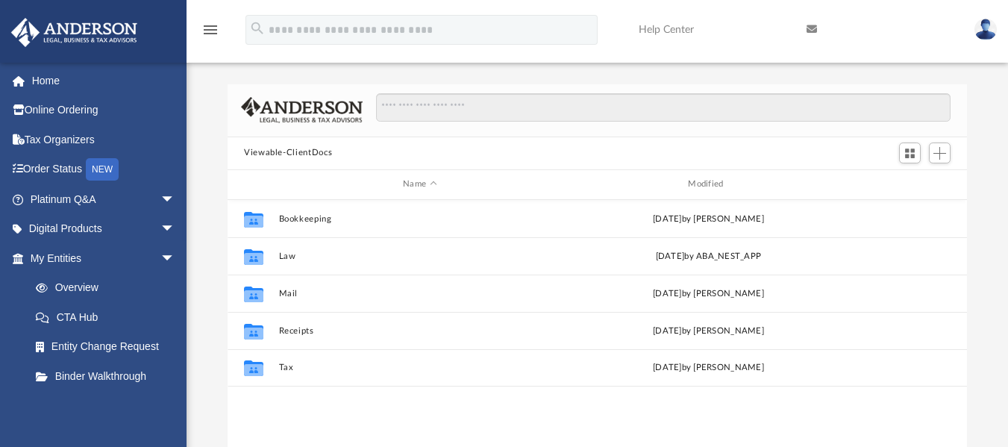
scroll to position [328, 728]
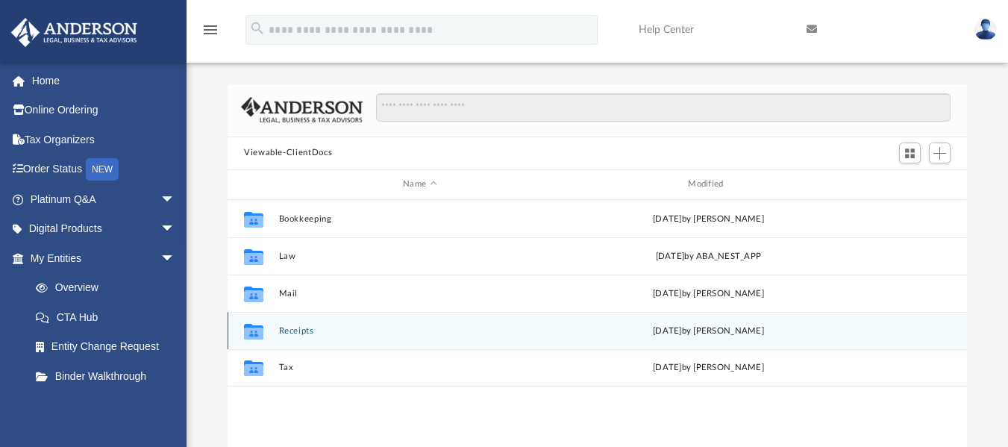
click at [315, 327] on button "Receipts" at bounding box center [420, 330] width 282 height 10
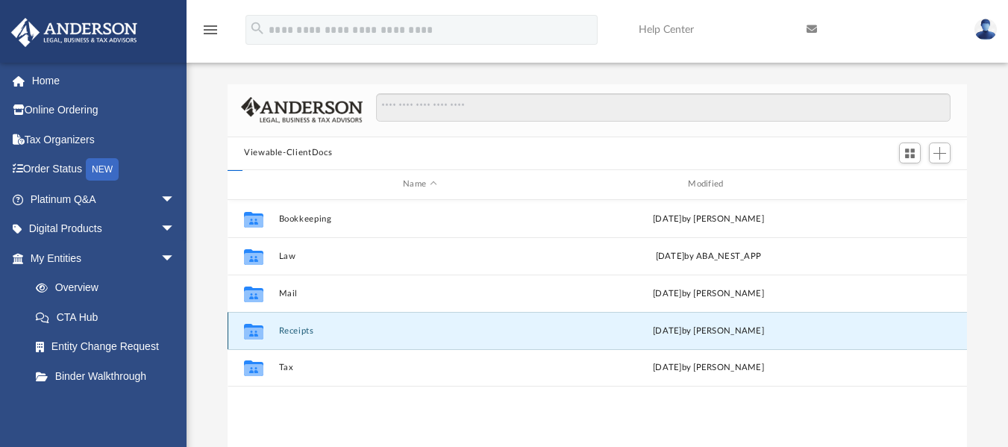
click at [315, 327] on button "Receipts" at bounding box center [420, 330] width 282 height 10
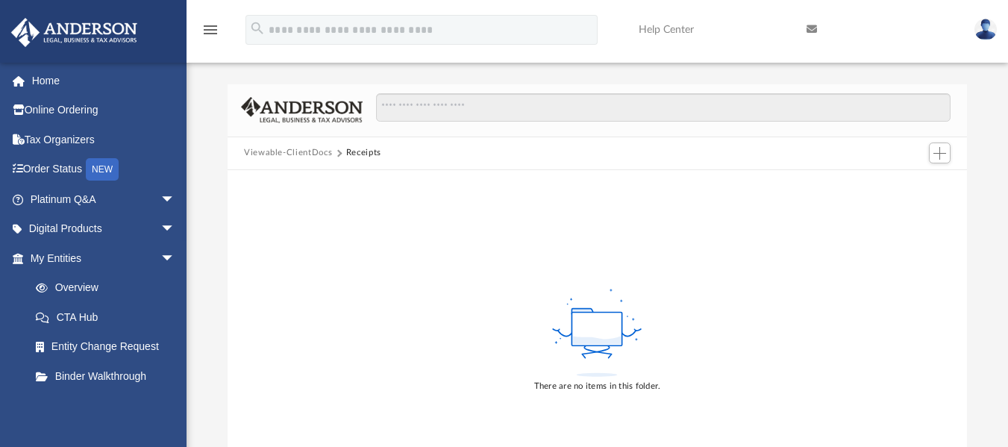
click at [265, 145] on div "Viewable-ClientDocs Receipts" at bounding box center [596, 153] width 739 height 33
click at [264, 154] on button "Viewable-ClientDocs" at bounding box center [288, 152] width 88 height 13
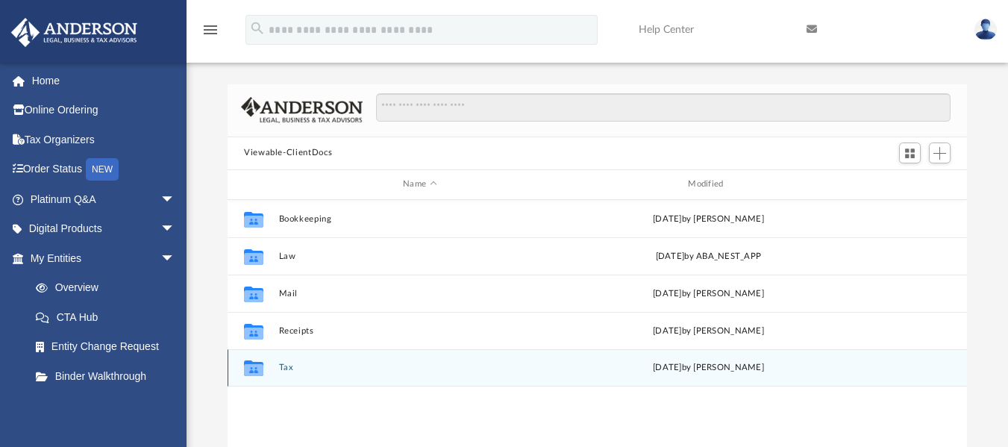
click at [307, 358] on div "Collaborated Folder Tax Wed Sep 10 2025 by Camelia Ramli" at bounding box center [596, 367] width 739 height 37
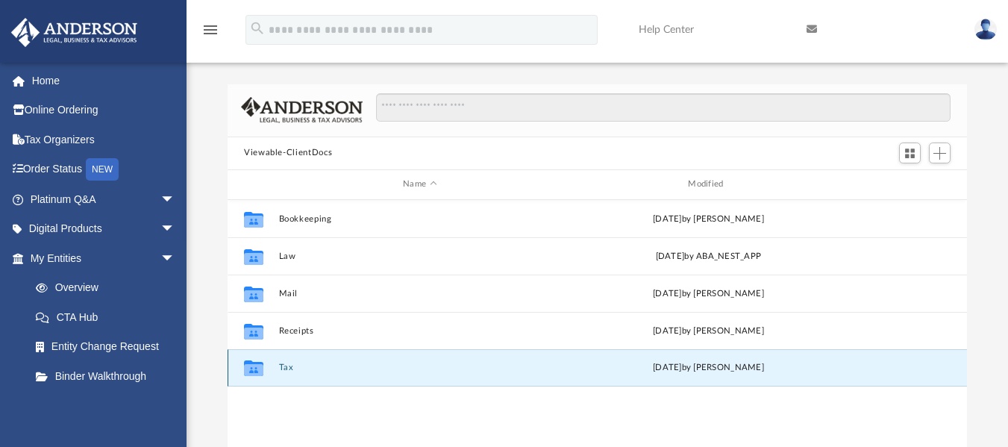
click at [307, 358] on div "Collaborated Folder Tax Wed Sep 10 2025 by Camelia Ramli" at bounding box center [596, 367] width 739 height 37
click at [281, 367] on button "Tax" at bounding box center [420, 367] width 282 height 10
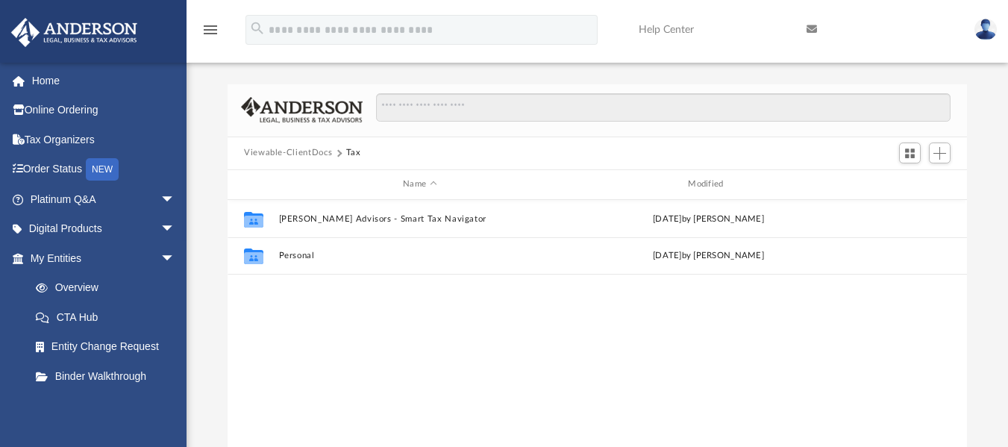
click at [307, 152] on button "Viewable-ClientDocs" at bounding box center [288, 152] width 88 height 13
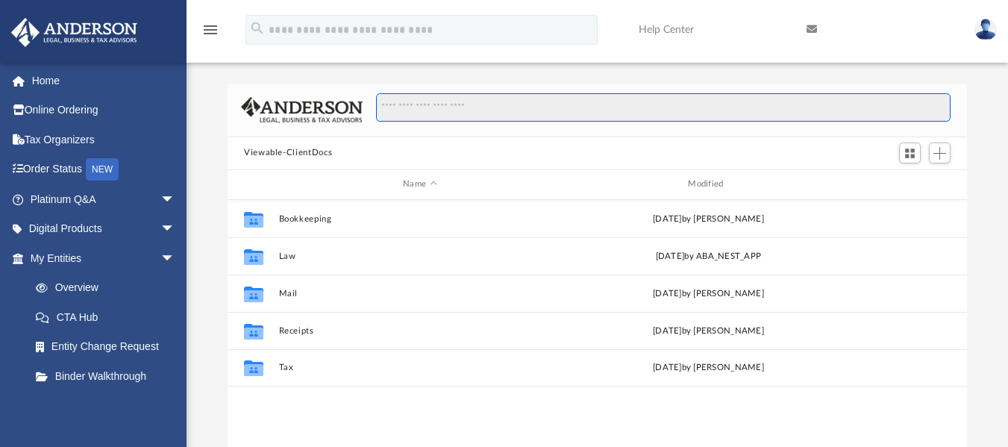
click at [576, 110] on input "Search files and folders" at bounding box center [663, 107] width 574 height 28
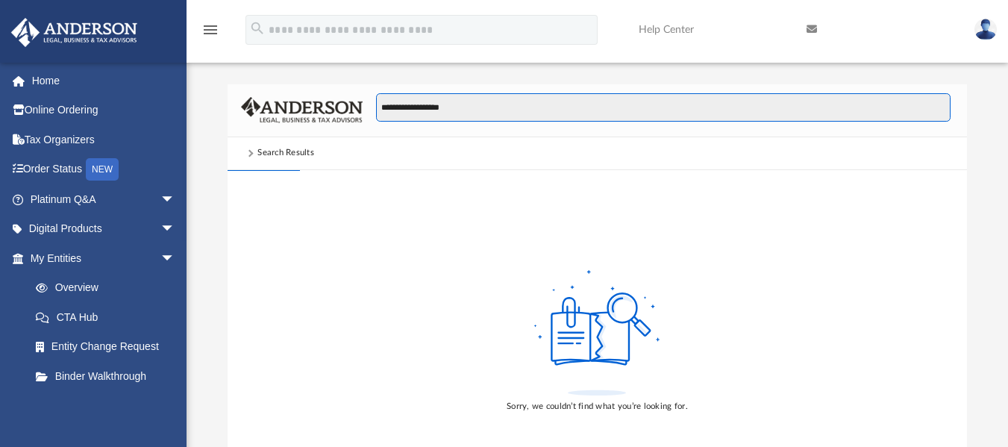
type input "**********"
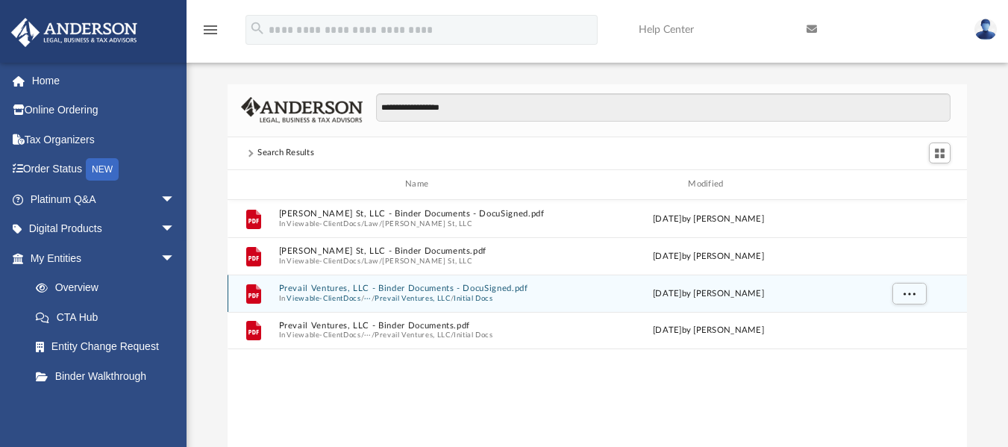
click at [409, 305] on div "File Prevail Ventures, LLC - Binder Documents - DocuSigned.pdf In Viewable-Clie…" at bounding box center [596, 292] width 739 height 37
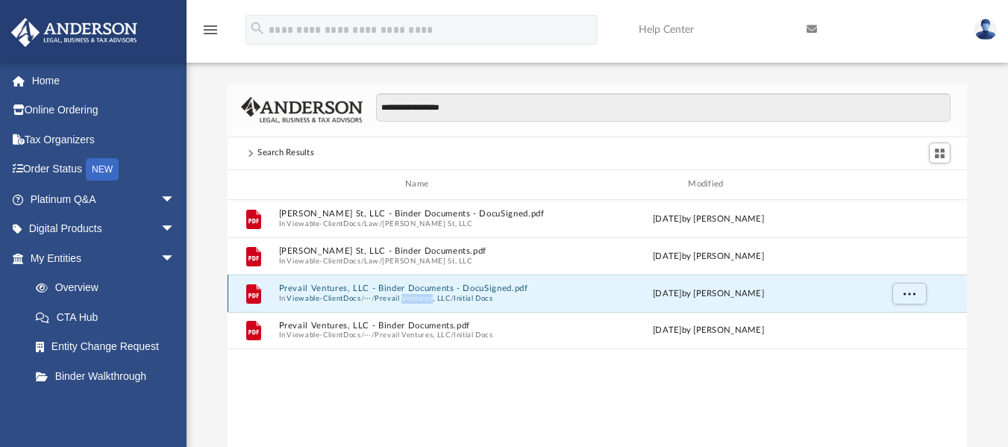
click at [409, 305] on div "File Prevail Ventures, LLC - Binder Documents - DocuSigned.pdf In Viewable-Clie…" at bounding box center [596, 292] width 739 height 37
click at [362, 302] on span "/" at bounding box center [362, 298] width 3 height 10
click at [346, 292] on button "Prevail Ventures, LLC - Binder Documents - DocuSigned.pdf" at bounding box center [420, 288] width 282 height 10
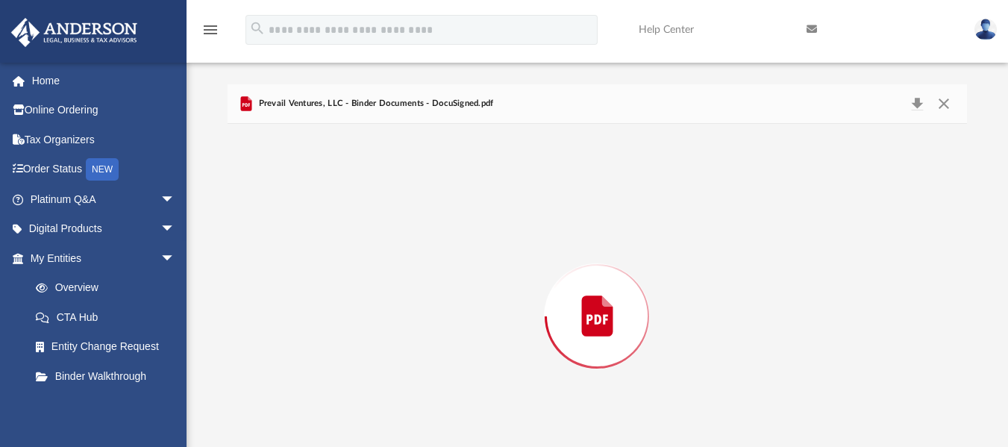
scroll to position [65, 0]
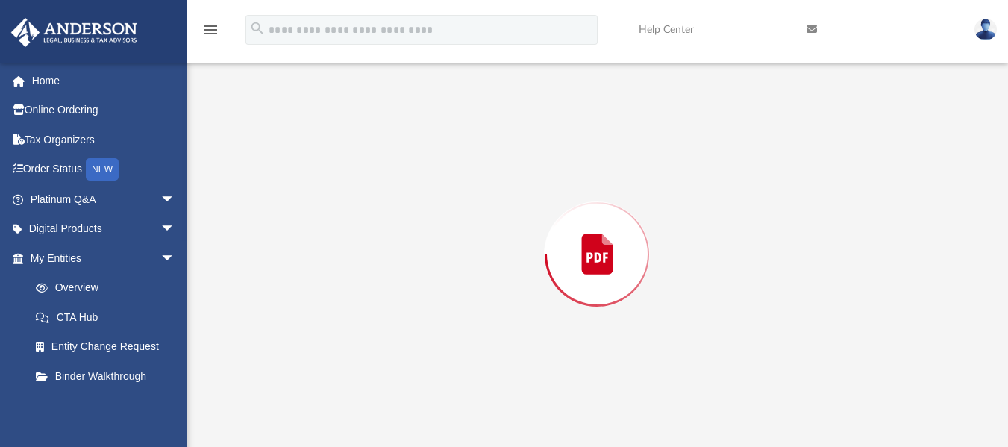
click at [346, 292] on div "Preview" at bounding box center [596, 254] width 739 height 385
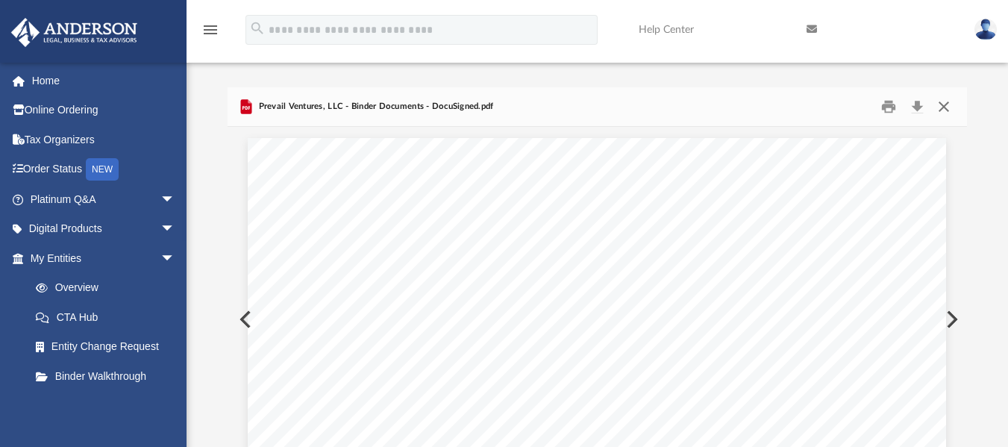
click at [950, 107] on button "Close" at bounding box center [943, 106] width 27 height 23
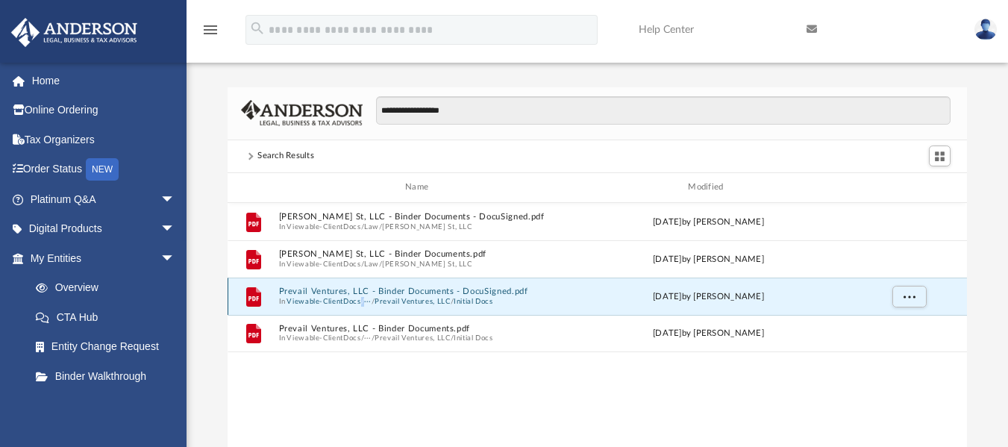
click at [441, 293] on button "Prevail Ventures, LLC - Binder Documents - DocuSigned.pdf" at bounding box center [420, 291] width 282 height 10
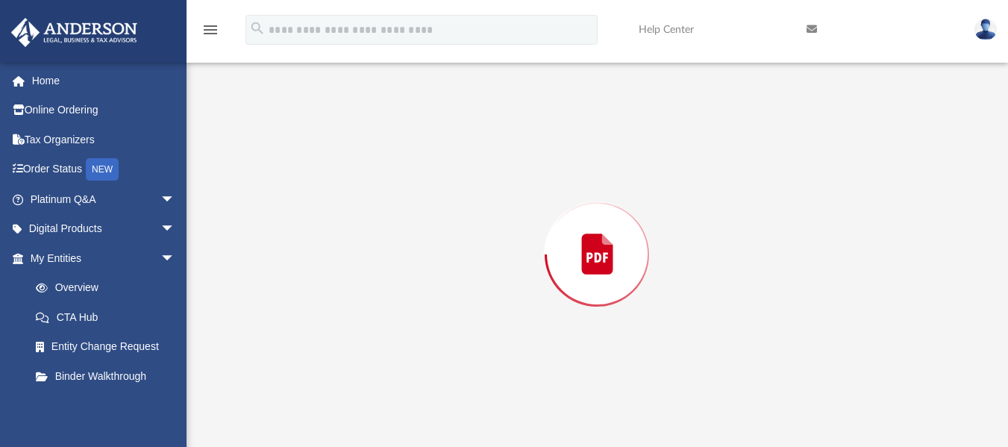
click at [441, 293] on div "Preview" at bounding box center [596, 254] width 739 height 385
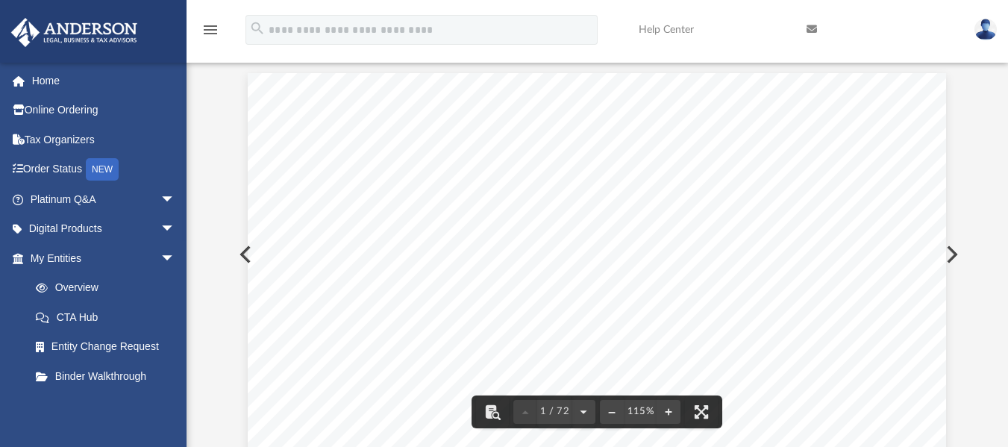
scroll to position [17, 0]
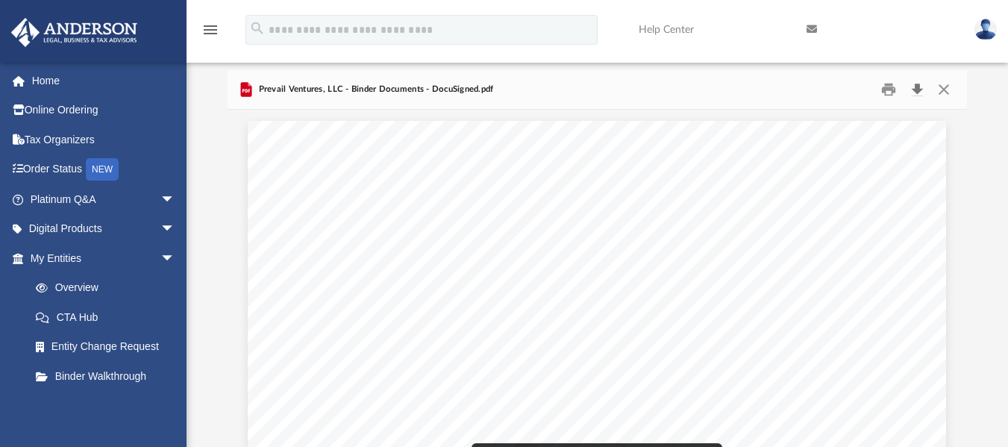
click at [916, 85] on button "Download" at bounding box center [916, 89] width 27 height 23
click at [949, 98] on button "Close" at bounding box center [943, 89] width 27 height 23
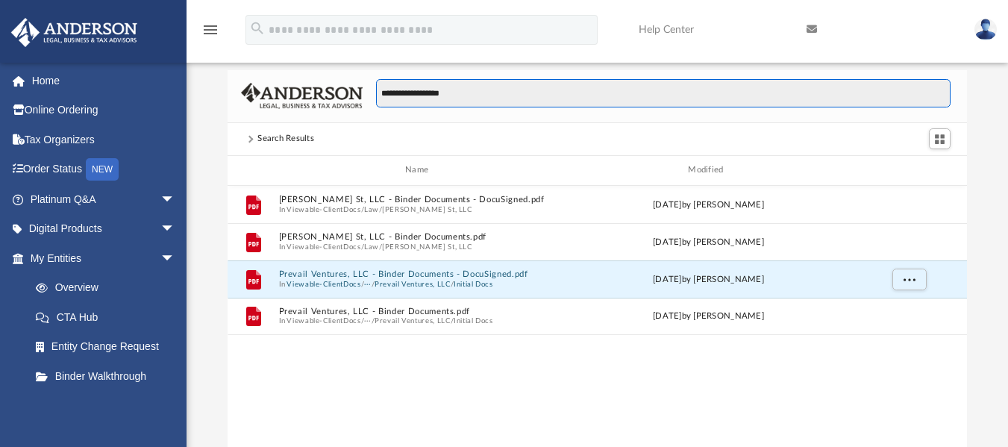
drag, startPoint x: 503, startPoint y: 91, endPoint x: 366, endPoint y: 104, distance: 137.9
click at [366, 104] on div "**********" at bounding box center [656, 100] width 588 height 43
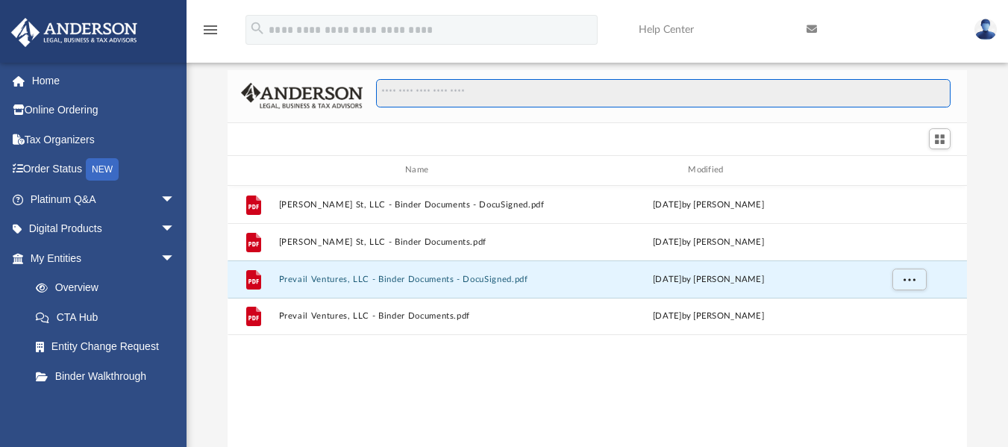
type input "*"
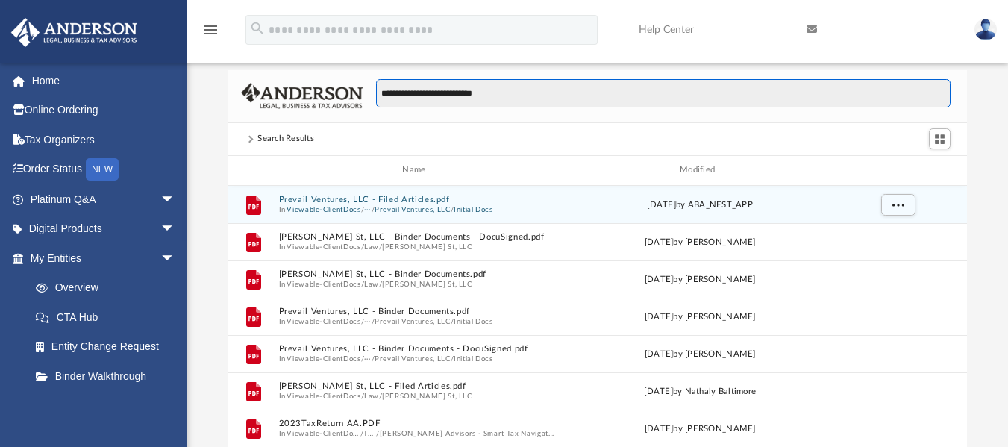
type input "**********"
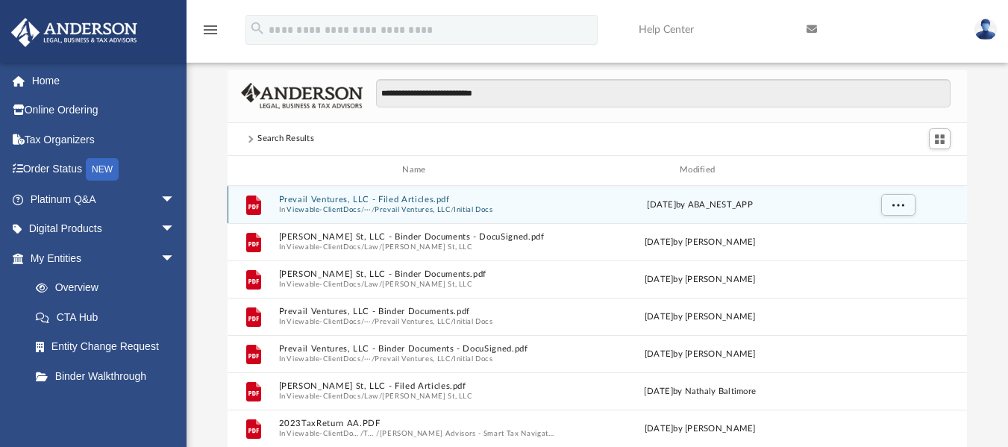
click at [325, 201] on button "Prevail Ventures, LLC - Filed Articles.pdf" at bounding box center [417, 200] width 277 height 10
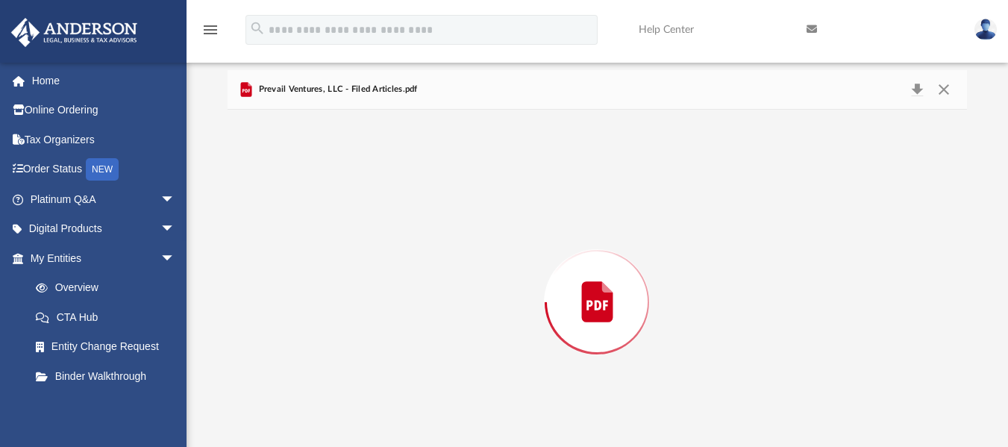
scroll to position [65, 0]
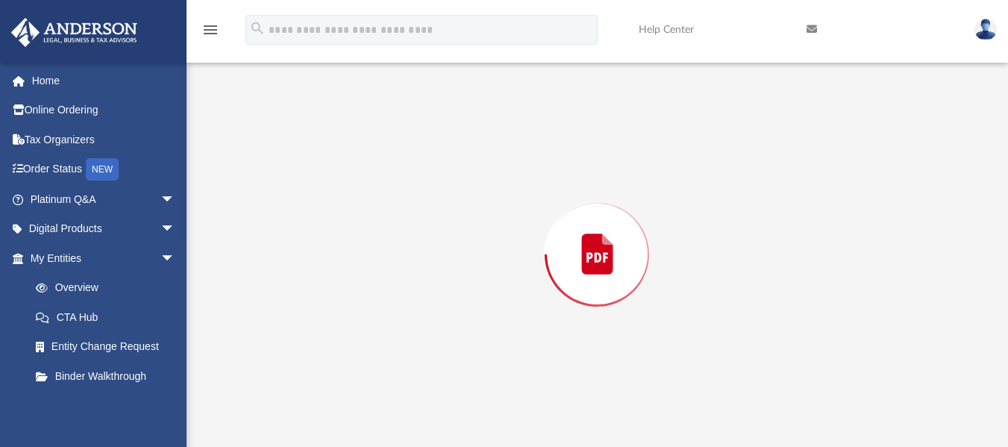
click at [325, 201] on div "Preview" at bounding box center [596, 254] width 739 height 385
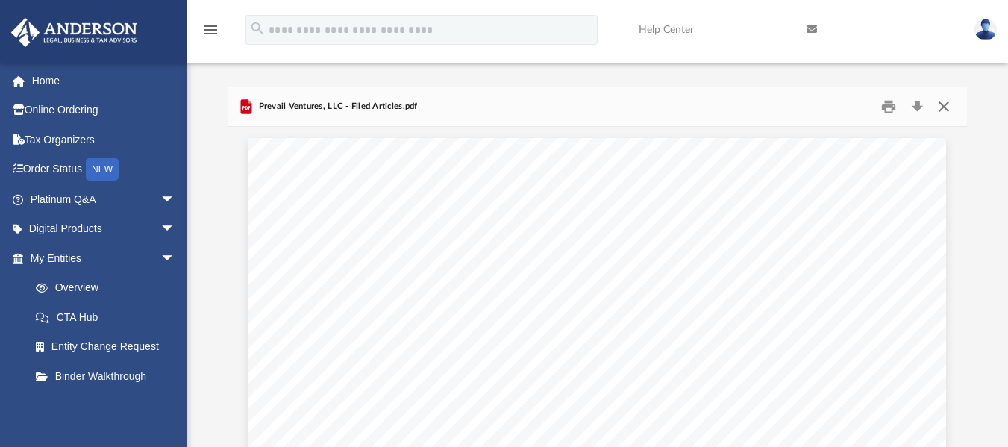
click at [946, 107] on button "Close" at bounding box center [943, 106] width 27 height 23
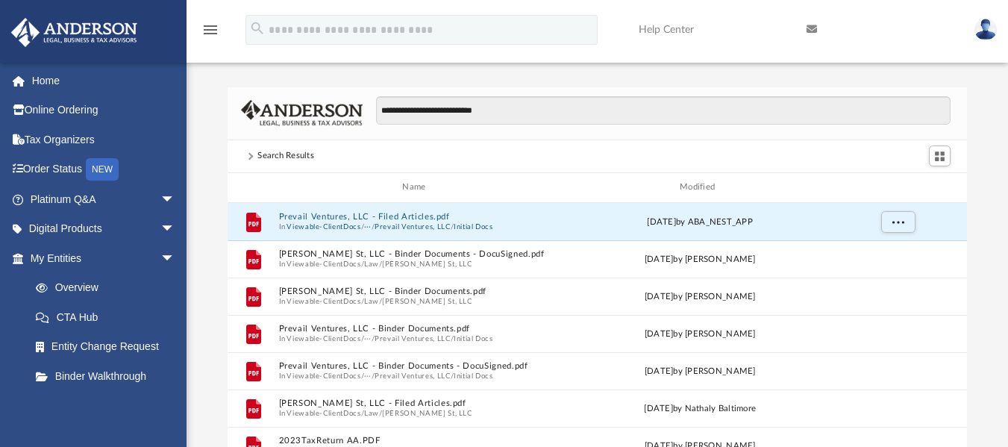
click at [979, 245] on div "**********" at bounding box center [596, 299] width 821 height 424
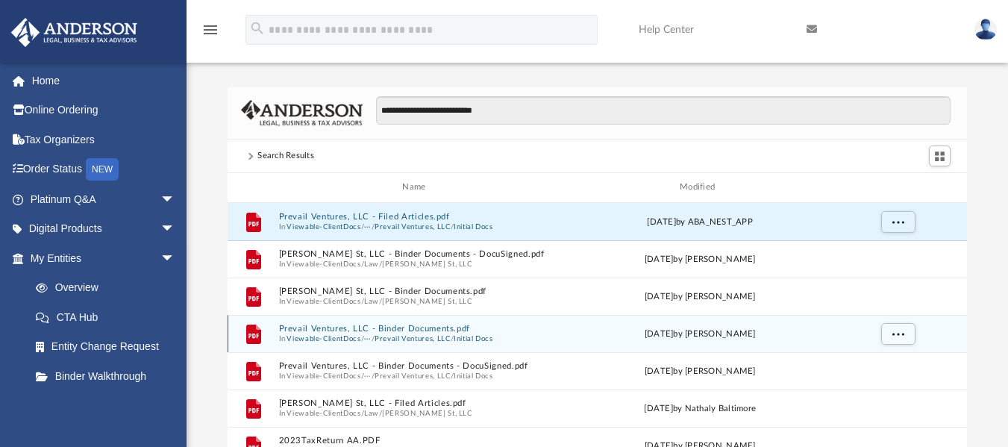
click at [384, 327] on button "Prevail Ventures, LLC - Binder Documents.pdf" at bounding box center [417, 329] width 277 height 10
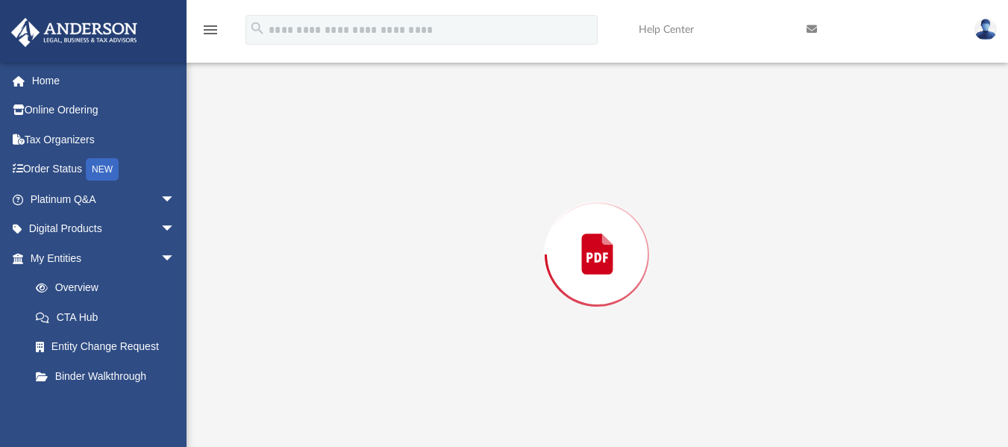
click at [384, 327] on div "Preview" at bounding box center [596, 254] width 739 height 385
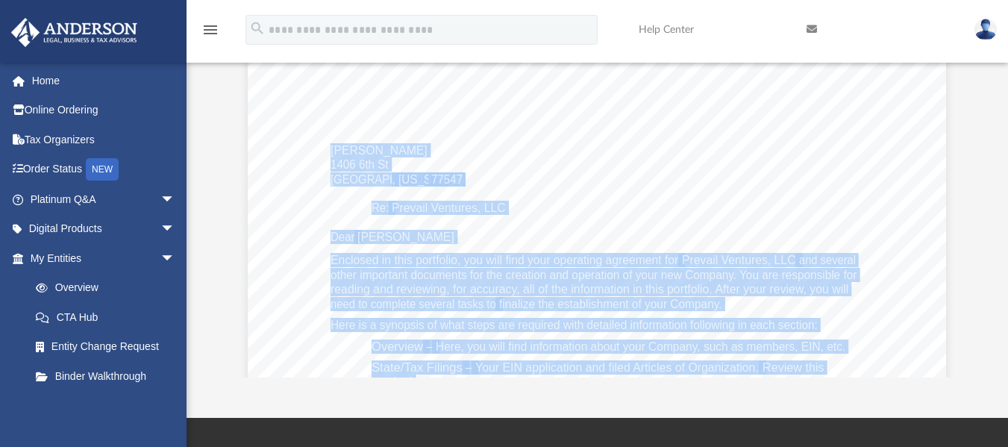
scroll to position [0, 0]
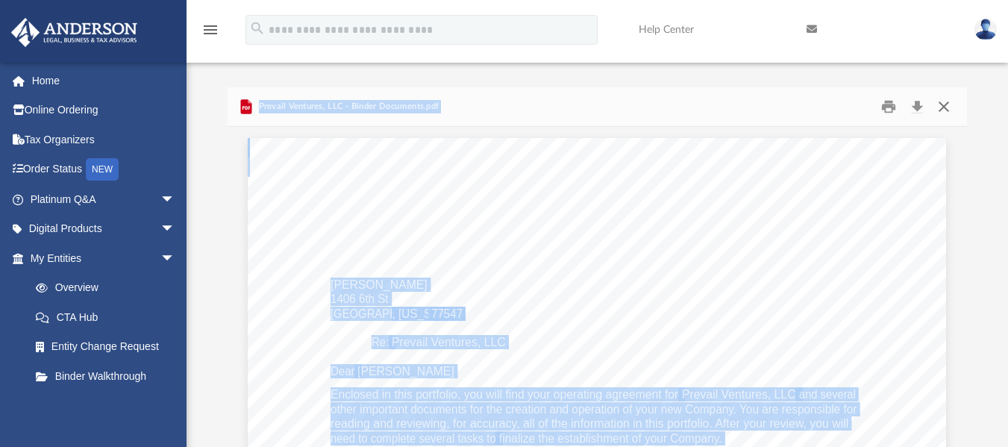
click at [944, 101] on button "Close" at bounding box center [943, 106] width 27 height 23
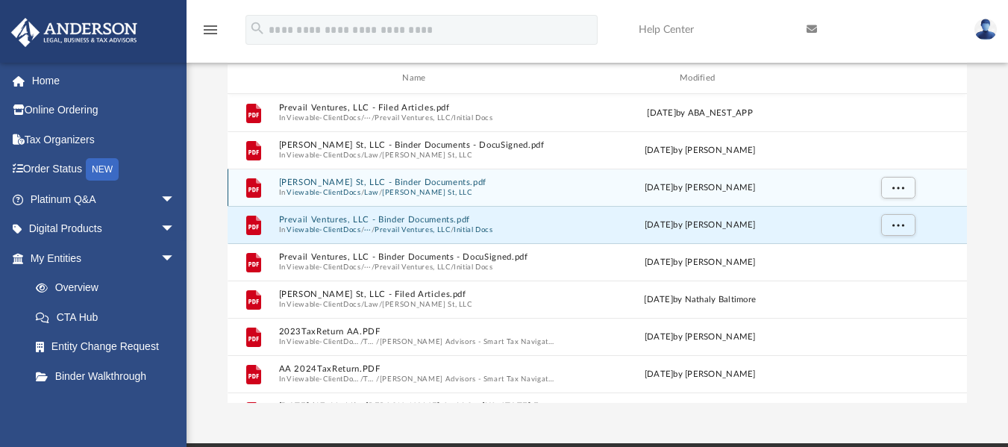
click at [940, 170] on div "File Dodson St, LLC - Binder Documents.pdf In Viewable-ClientDocs / Law / Dodso…" at bounding box center [596, 187] width 739 height 37
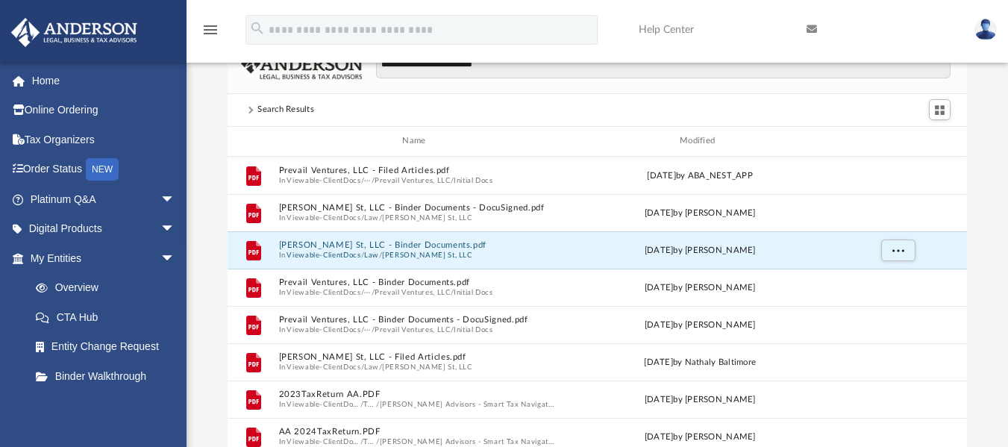
scroll to position [3, 0]
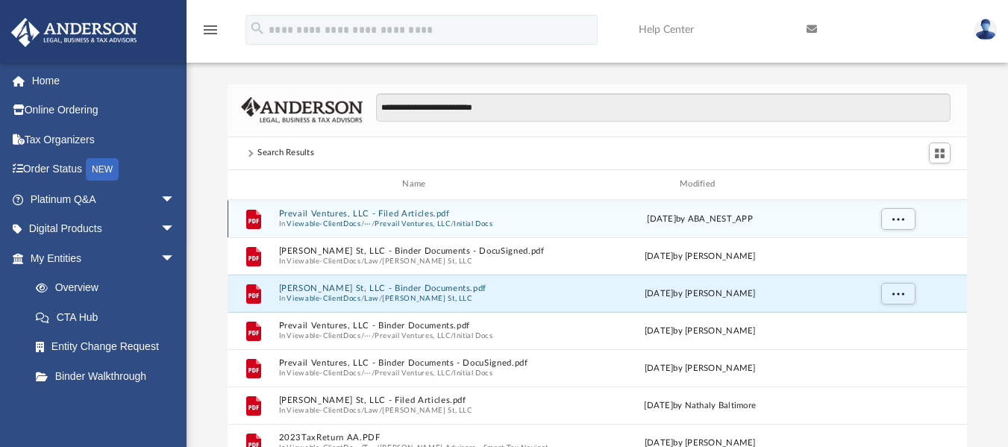
click at [402, 227] on button "Prevail Ventures, LLC" at bounding box center [412, 224] width 76 height 10
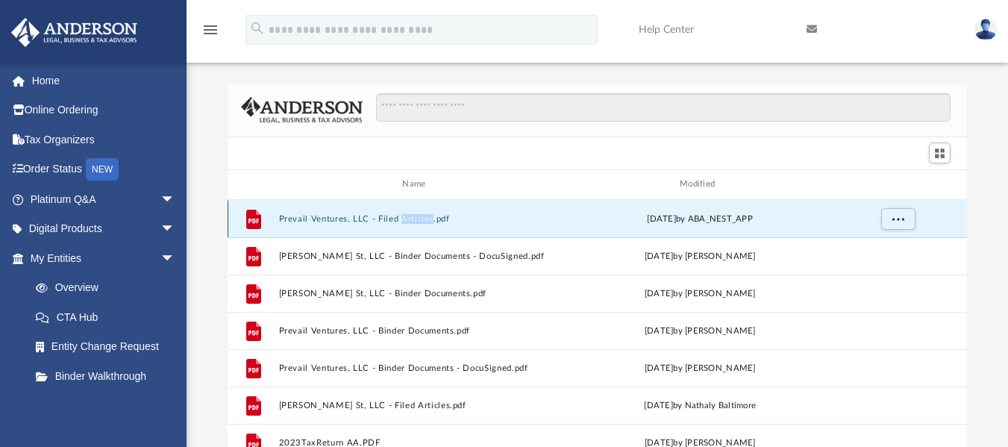
click at [402, 227] on div "File Prevail Ventures, LLC - Filed Articles.pdf Mon Jul 14 2025 by ABA_NEST_APP" at bounding box center [596, 218] width 739 height 37
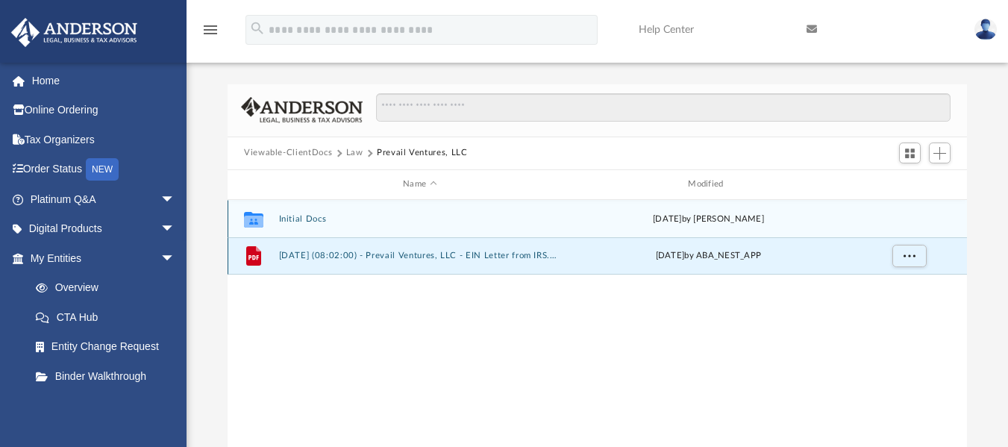
click at [484, 254] on button "2025.07.31 (08:02:00) - Prevail Ventures, LLC - EIN Letter from IRS.pdf" at bounding box center [420, 256] width 282 height 10
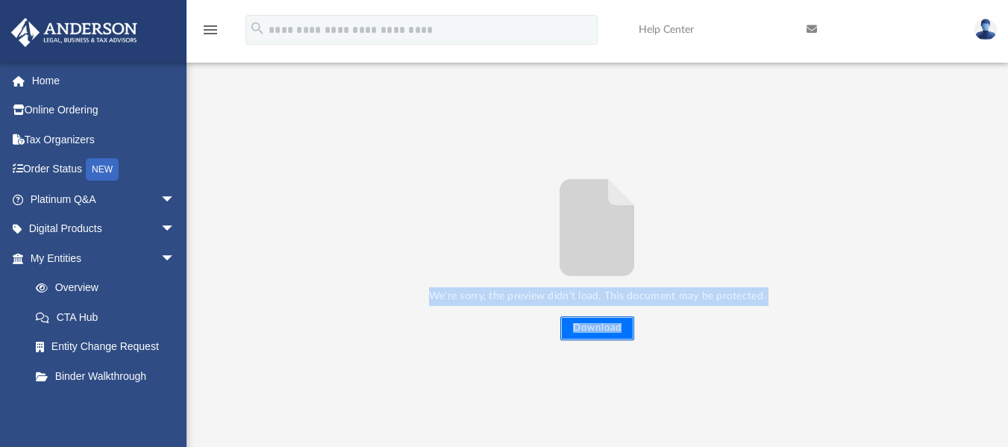
click at [591, 327] on button "Download" at bounding box center [597, 328] width 74 height 24
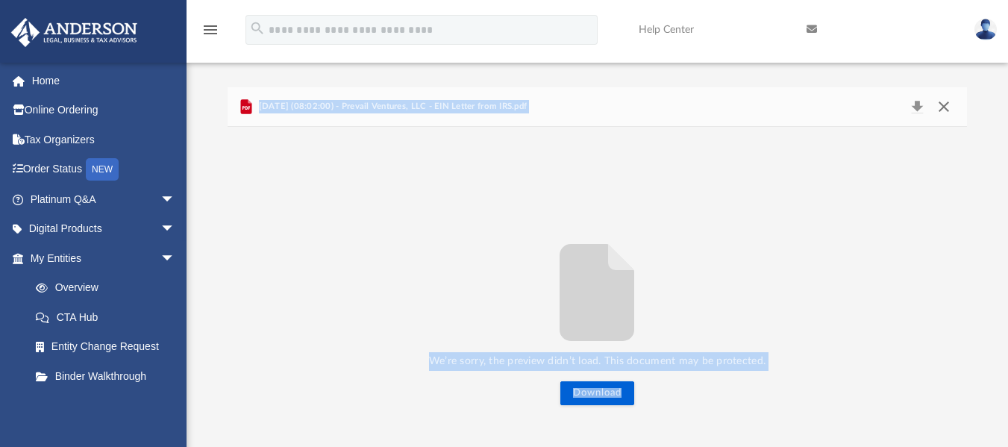
click at [946, 108] on button "Close" at bounding box center [943, 106] width 27 height 21
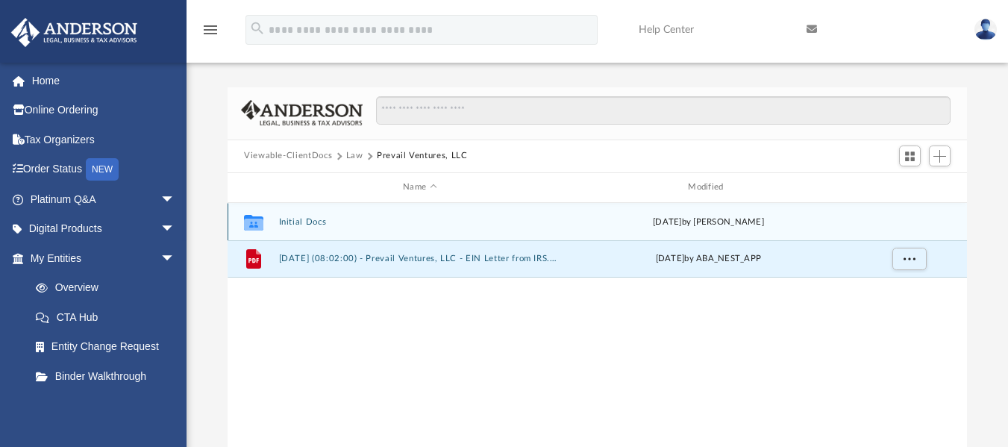
click at [355, 154] on button "Law" at bounding box center [354, 155] width 17 height 13
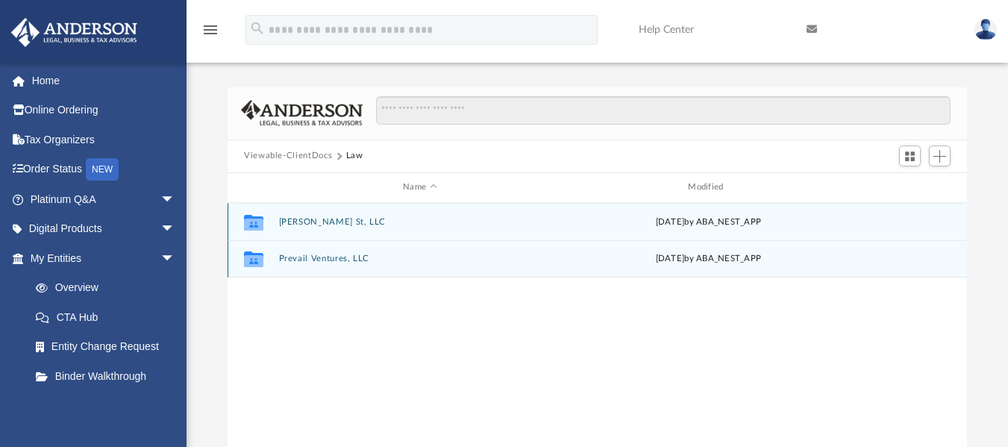
click at [358, 264] on div "Collaborated Folder Prevail Ventures, LLC Thu Jul 31 2025 by ABA_NEST_APP" at bounding box center [596, 258] width 739 height 37
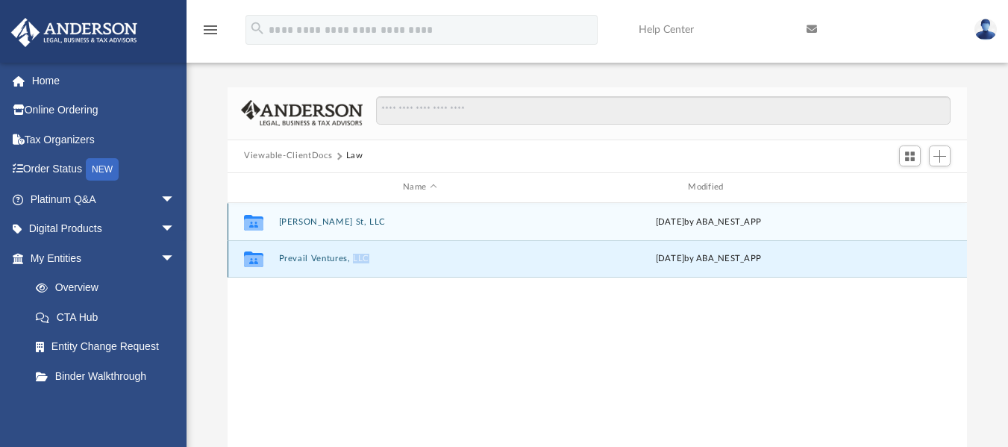
click at [358, 264] on div "Collaborated Folder Prevail Ventures, LLC Thu Jul 31 2025 by ABA_NEST_APP" at bounding box center [596, 258] width 739 height 37
click at [324, 260] on button "Prevail Ventures, LLC" at bounding box center [420, 259] width 282 height 10
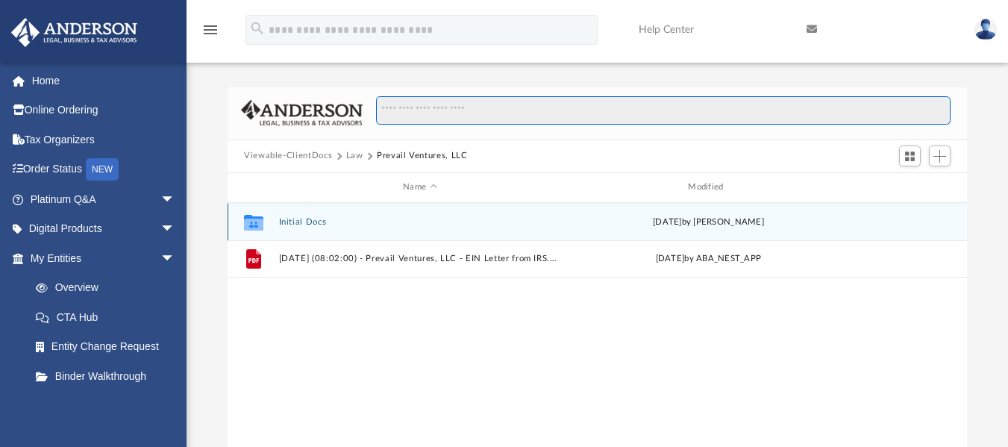
click at [484, 109] on input "Search files and folders" at bounding box center [663, 110] width 574 height 28
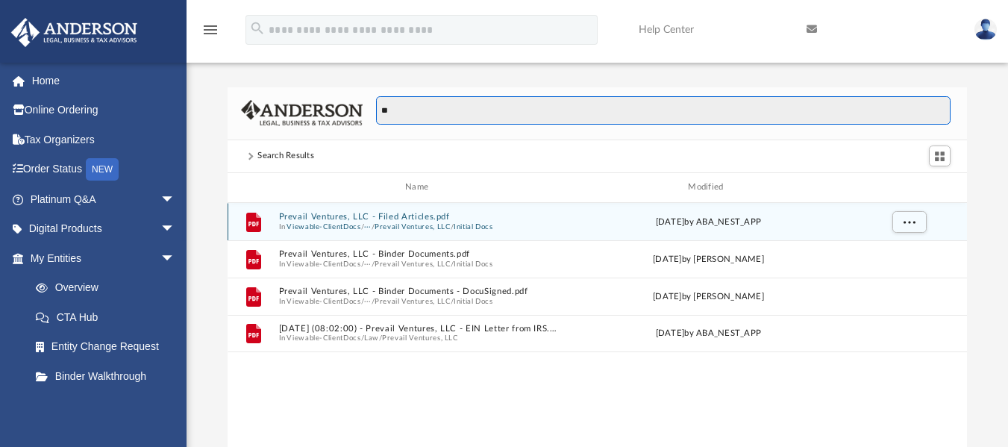
type input "*"
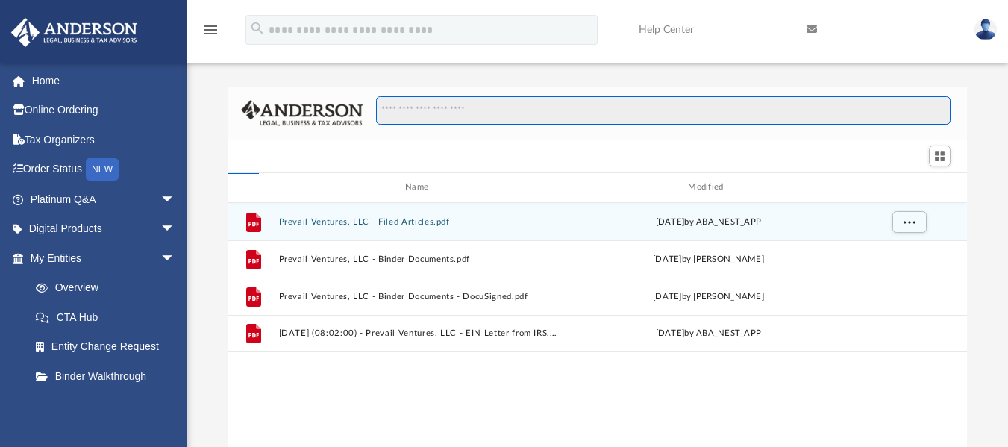
type input "*"
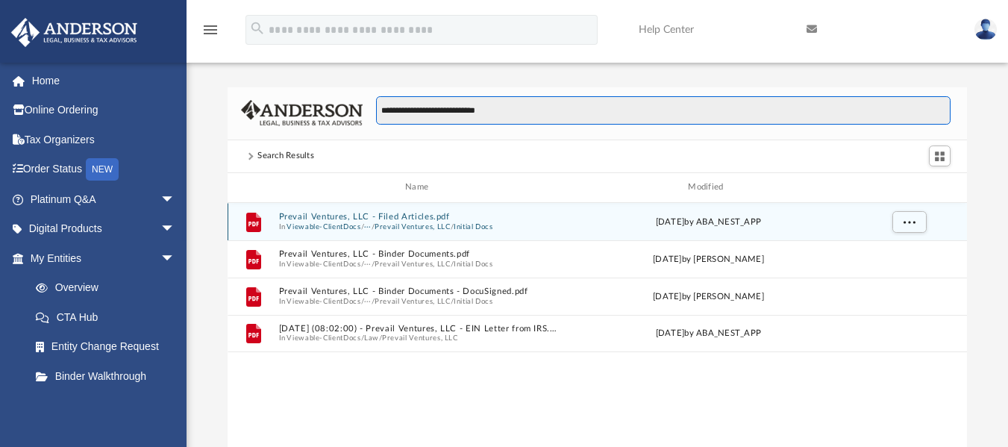
type input "**********"
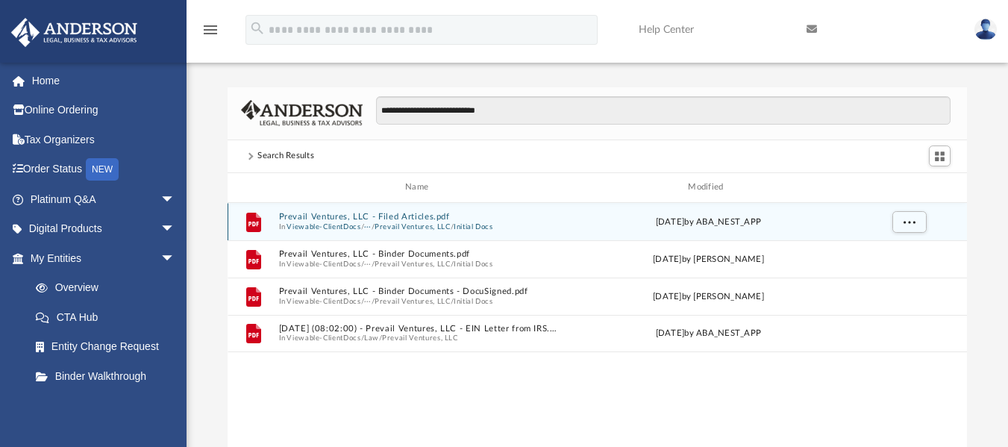
click at [382, 222] on button "Prevail Ventures, LLC" at bounding box center [412, 227] width 76 height 10
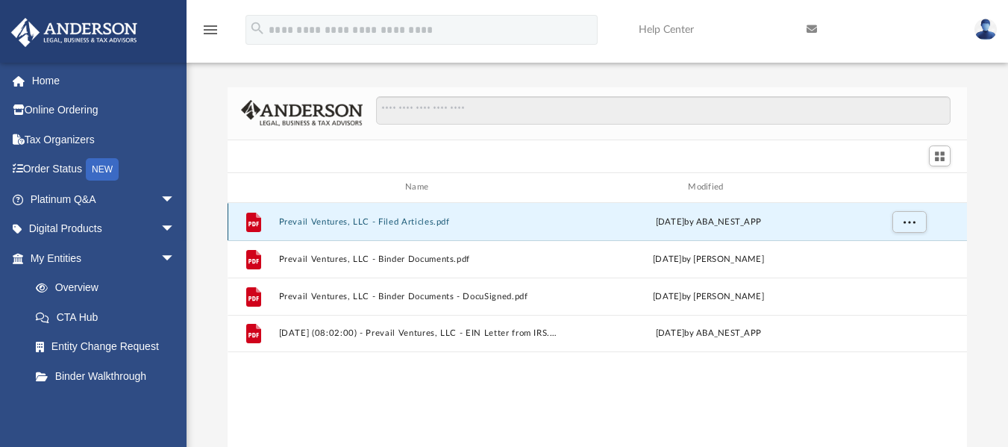
click at [382, 222] on button "Prevail Ventures, LLC - Filed Articles.pdf" at bounding box center [420, 221] width 282 height 10
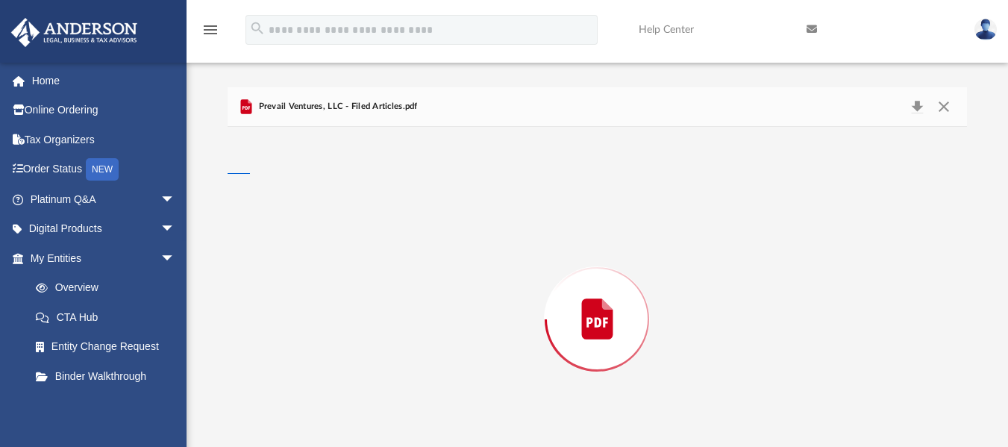
scroll to position [65, 0]
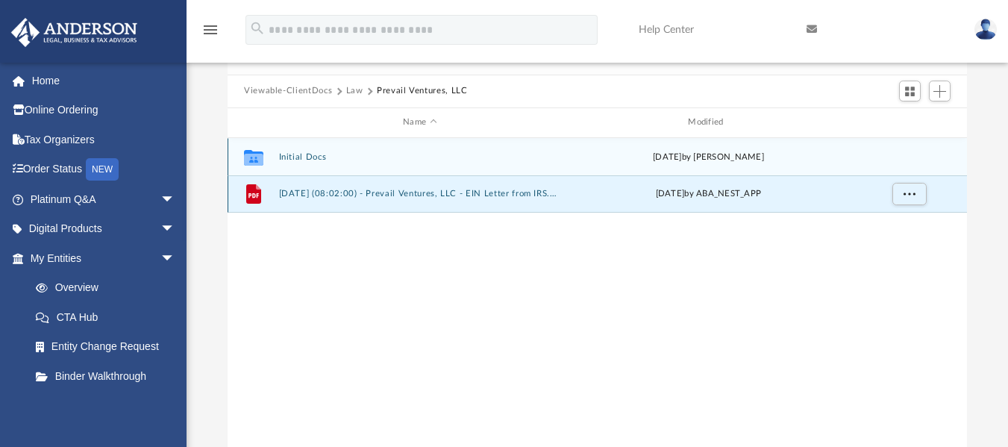
click at [411, 191] on button "2025.07.31 (08:02:00) - Prevail Ventures, LLC - EIN Letter from IRS.pdf" at bounding box center [420, 194] width 282 height 10
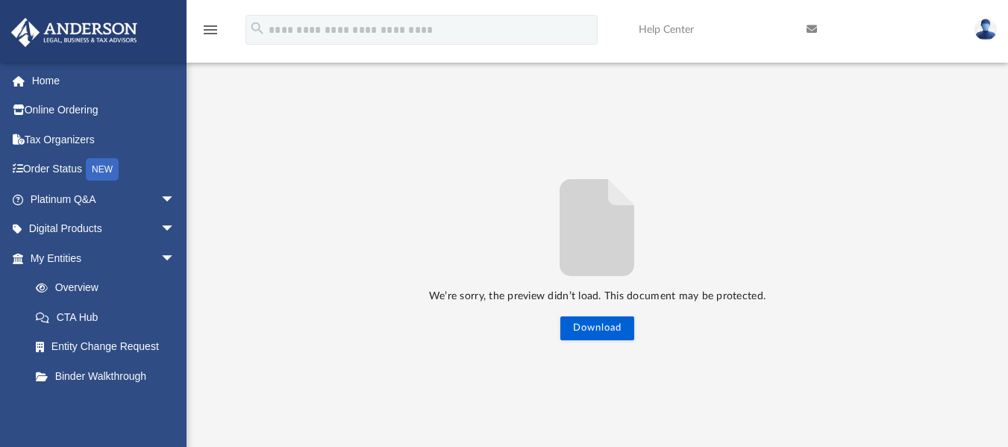
scroll to position [0, 0]
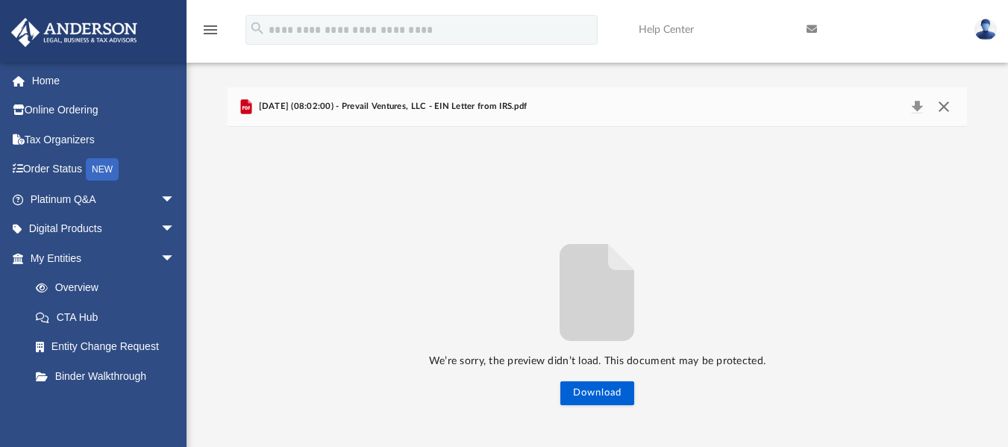
click at [947, 113] on button "Close" at bounding box center [943, 106] width 27 height 21
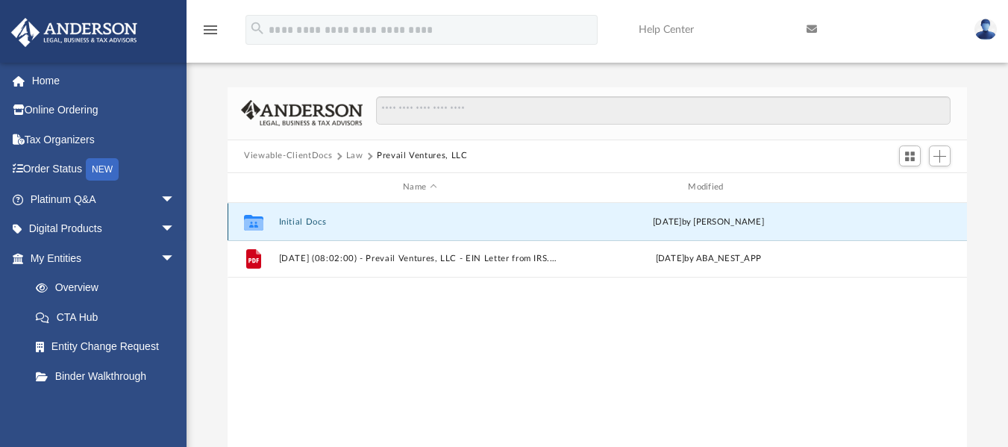
click at [491, 218] on button "Initial Docs" at bounding box center [420, 221] width 282 height 10
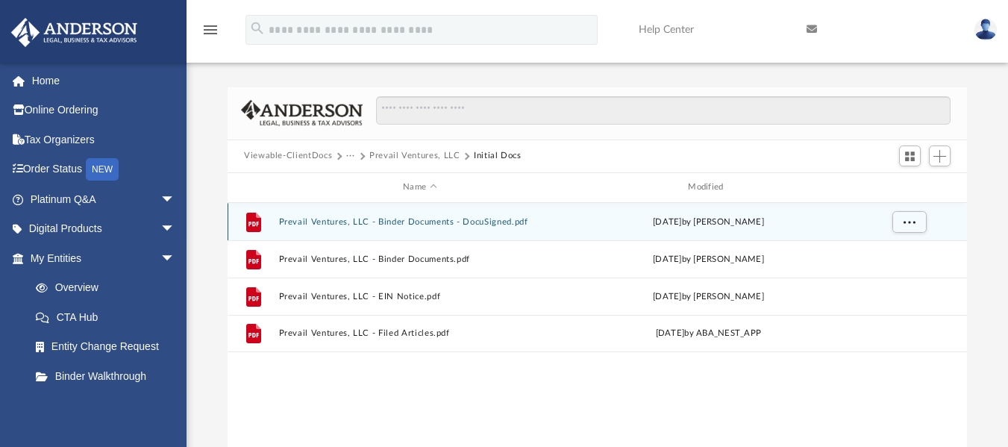
click at [376, 222] on button "Prevail Ventures, LLC - Binder Documents - DocuSigned.pdf" at bounding box center [420, 221] width 282 height 10
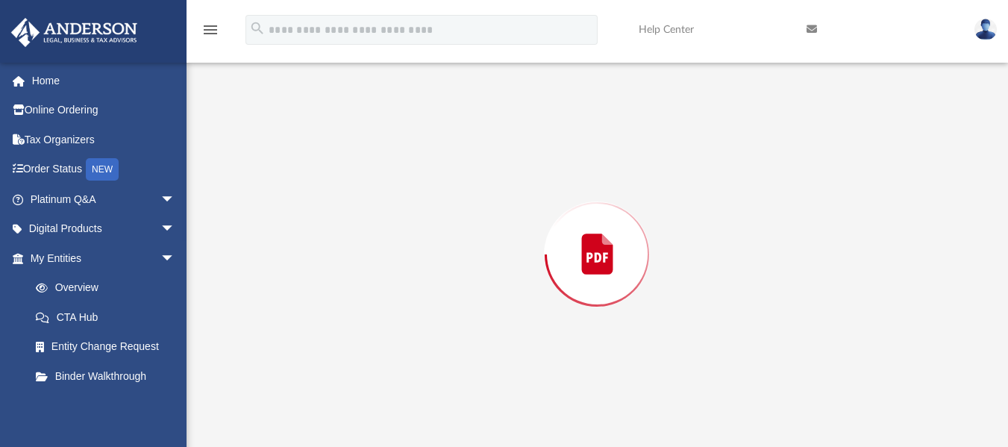
click at [376, 222] on div "Preview" at bounding box center [596, 254] width 739 height 385
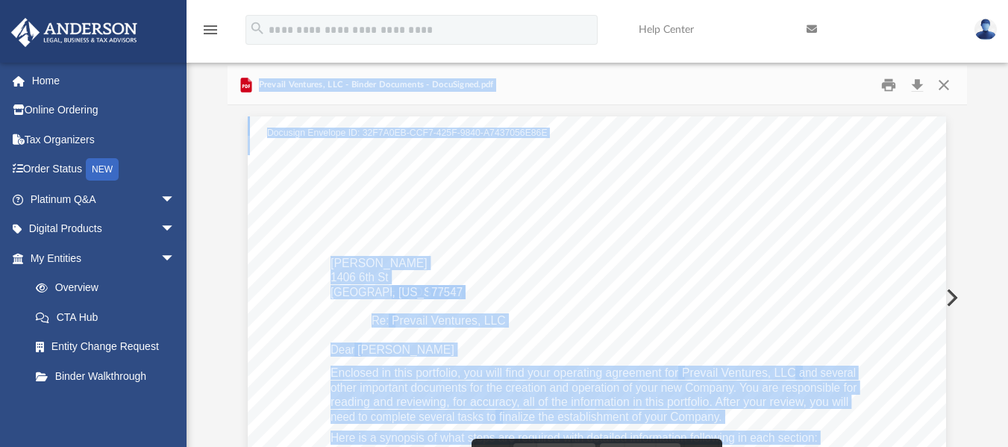
scroll to position [0, 0]
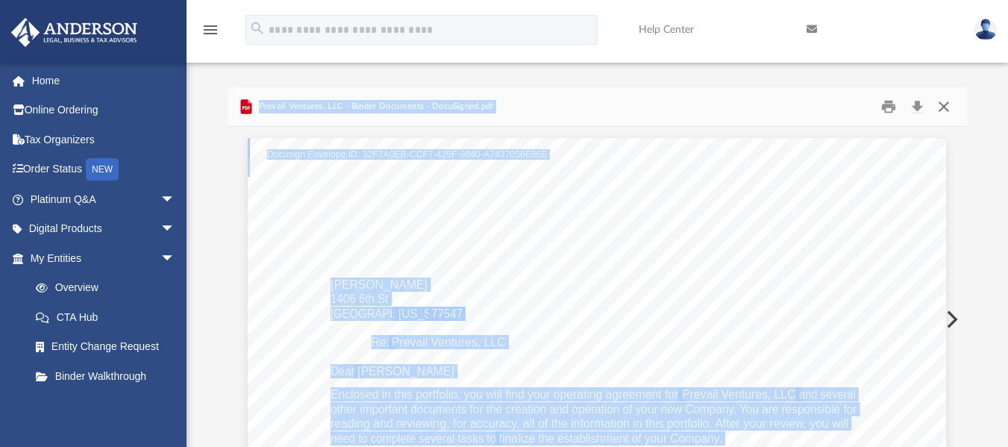
click at [943, 109] on button "Close" at bounding box center [943, 106] width 27 height 23
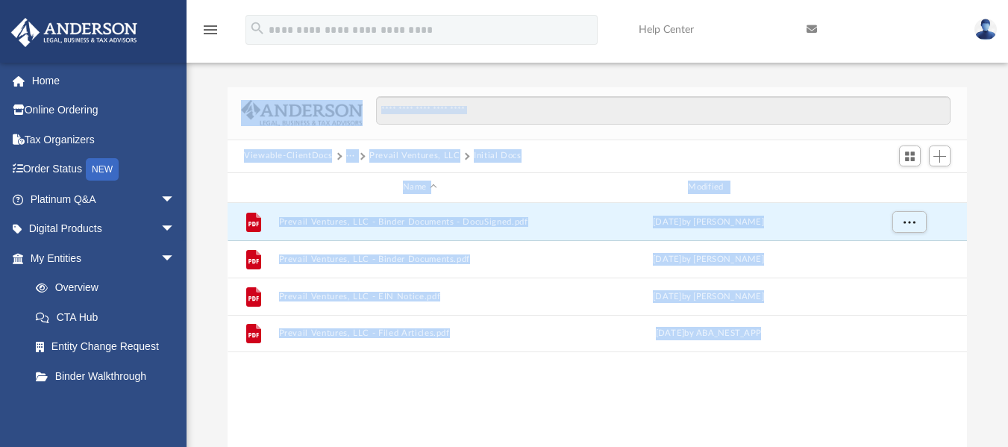
click at [387, 157] on button "Prevail Ventures, LLC" at bounding box center [414, 155] width 91 height 13
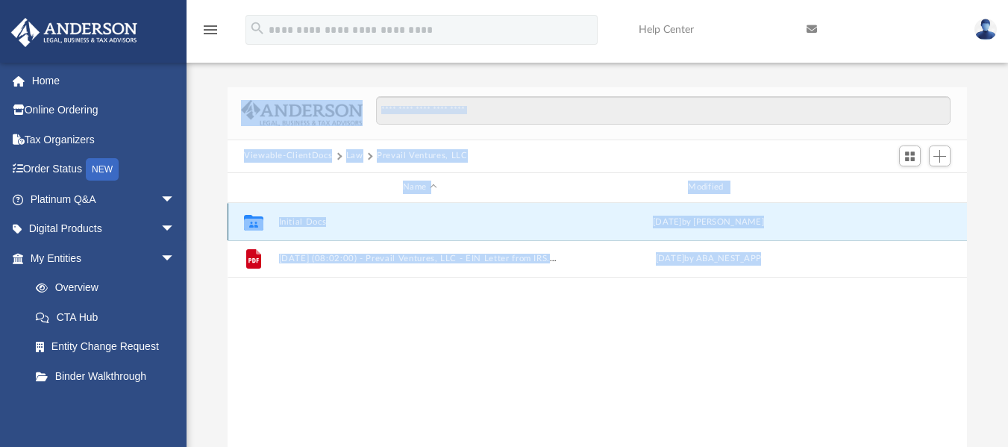
click at [384, 223] on button "Initial Docs" at bounding box center [420, 221] width 282 height 10
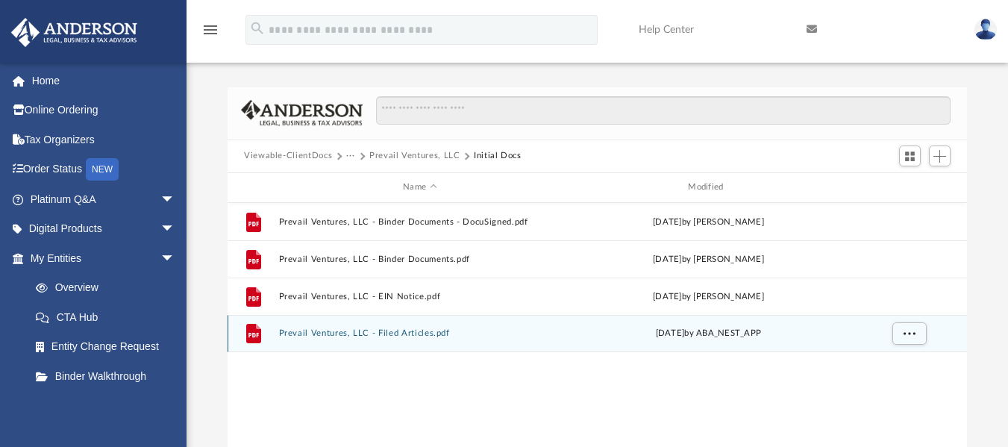
click at [373, 326] on div "File Prevail Ventures, LLC - Filed Articles.pdf Mon Jul 14 2025 by ABA_NEST_APP" at bounding box center [596, 333] width 739 height 37
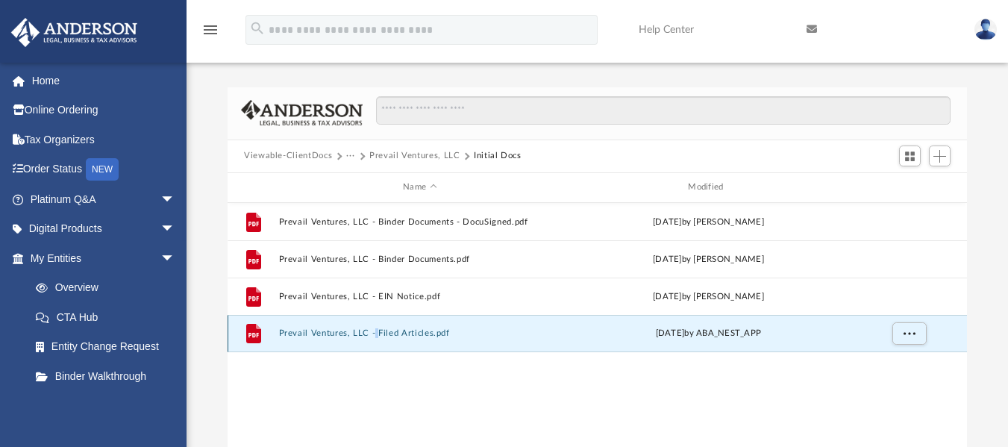
click at [373, 326] on div "File Prevail Ventures, LLC - Filed Articles.pdf Mon Jul 14 2025 by ABA_NEST_APP" at bounding box center [596, 333] width 739 height 37
click at [361, 332] on button "Prevail Ventures, LLC - Filed Articles.pdf" at bounding box center [420, 333] width 282 height 10
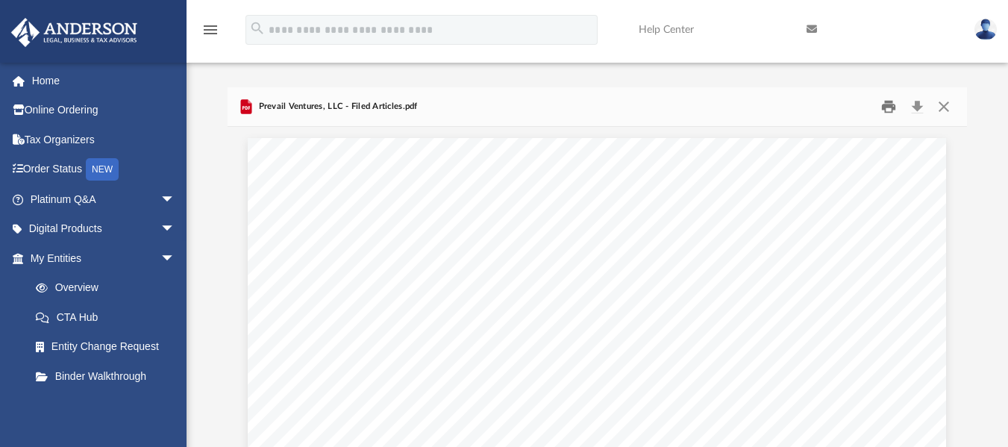
click at [878, 110] on button "Print" at bounding box center [889, 106] width 30 height 23
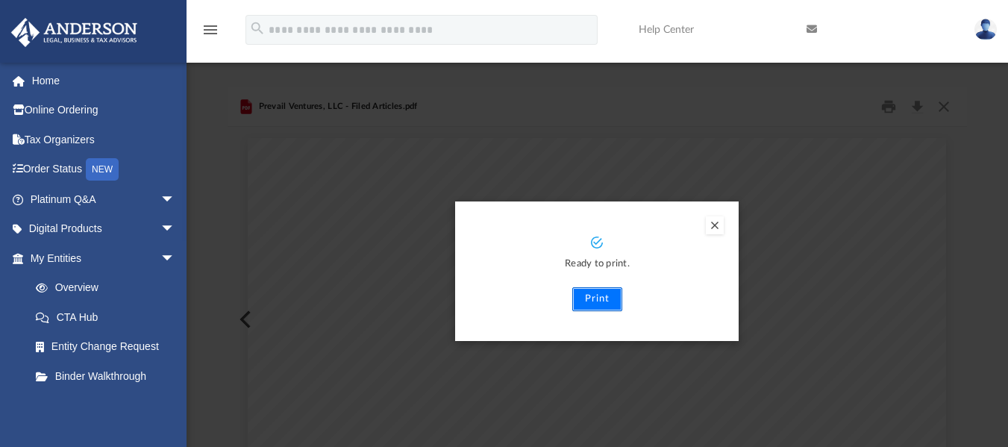
click at [597, 290] on button "Print" at bounding box center [597, 299] width 50 height 24
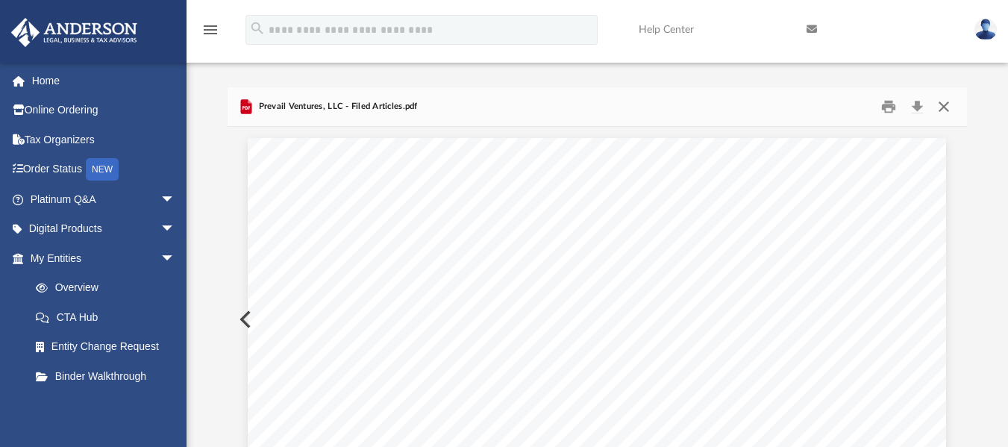
click at [949, 104] on button "Close" at bounding box center [943, 106] width 27 height 23
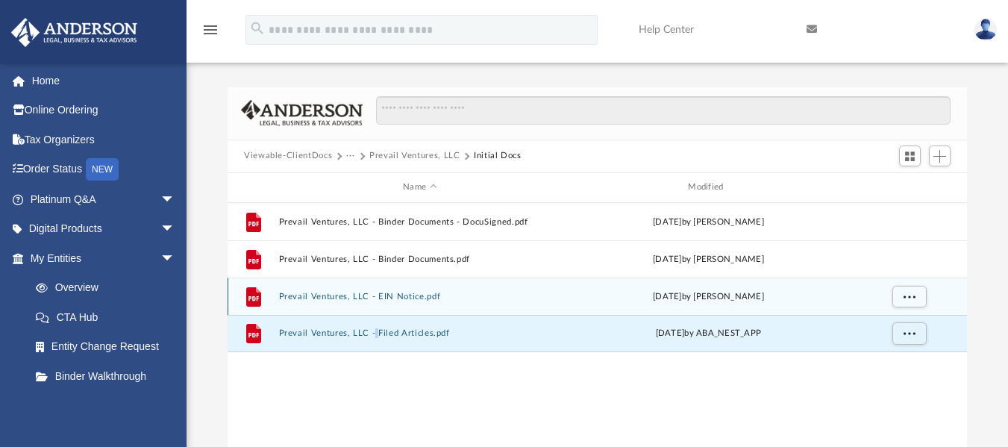
click at [378, 292] on button "Prevail Ventures, LLC - EIN Notice.pdf" at bounding box center [420, 296] width 282 height 10
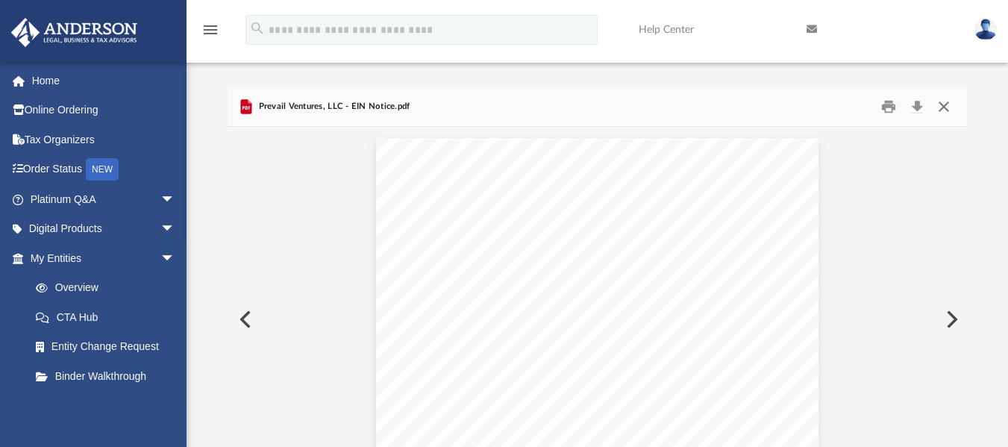
click at [949, 101] on button "Close" at bounding box center [943, 106] width 27 height 23
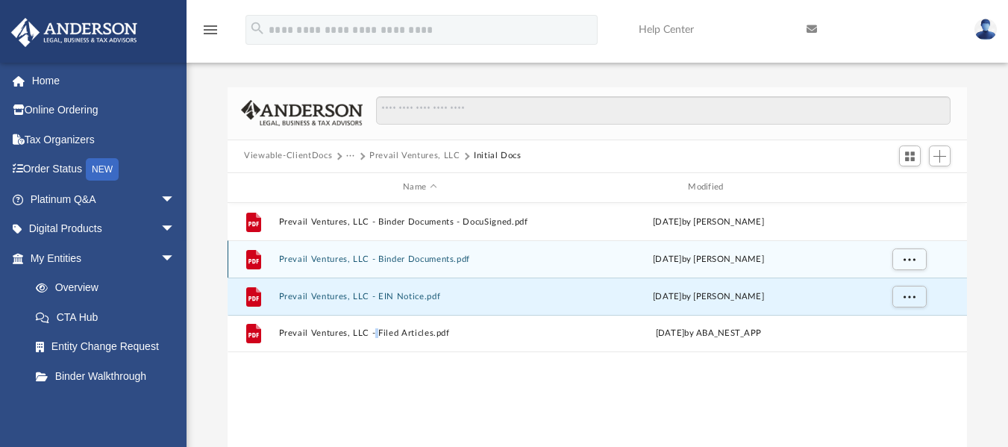
click at [374, 260] on button "Prevail Ventures, LLC - Binder Documents.pdf" at bounding box center [420, 259] width 282 height 10
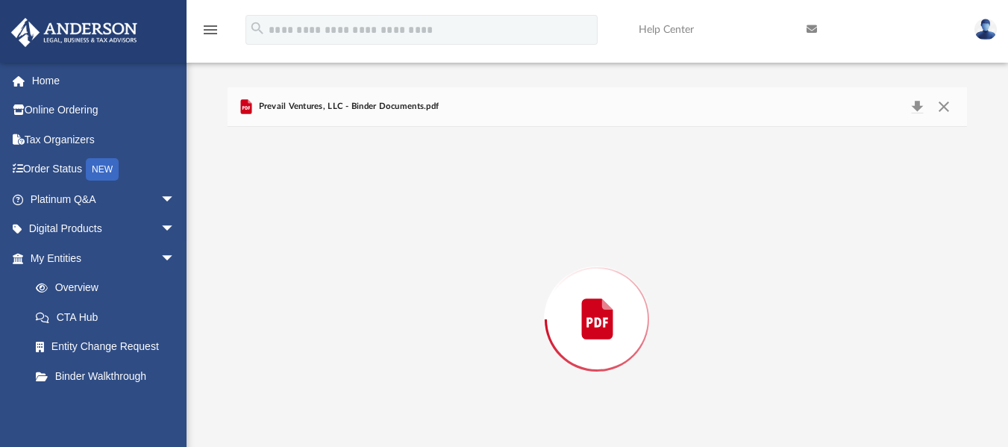
scroll to position [65, 0]
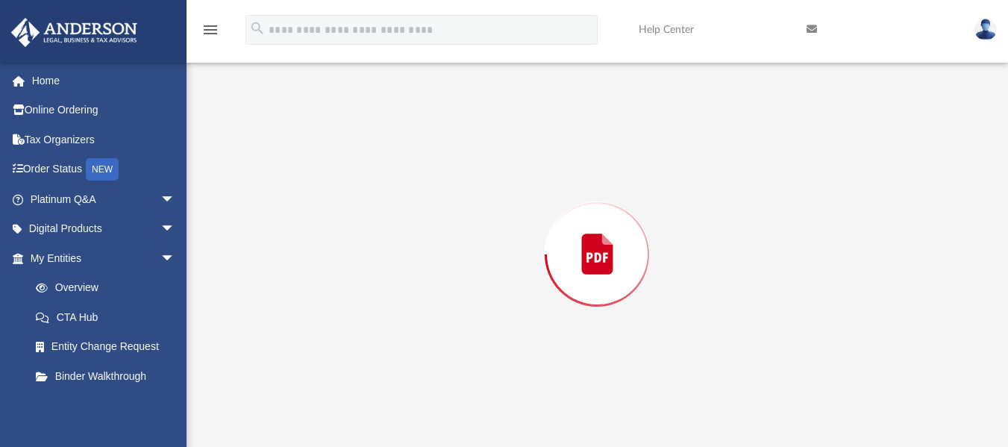
click at [374, 260] on div "Preview" at bounding box center [596, 254] width 739 height 385
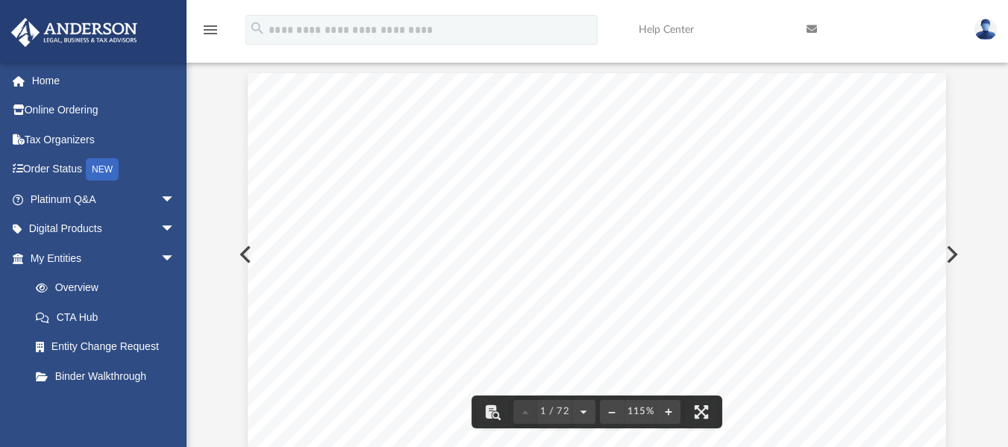
scroll to position [0, 0]
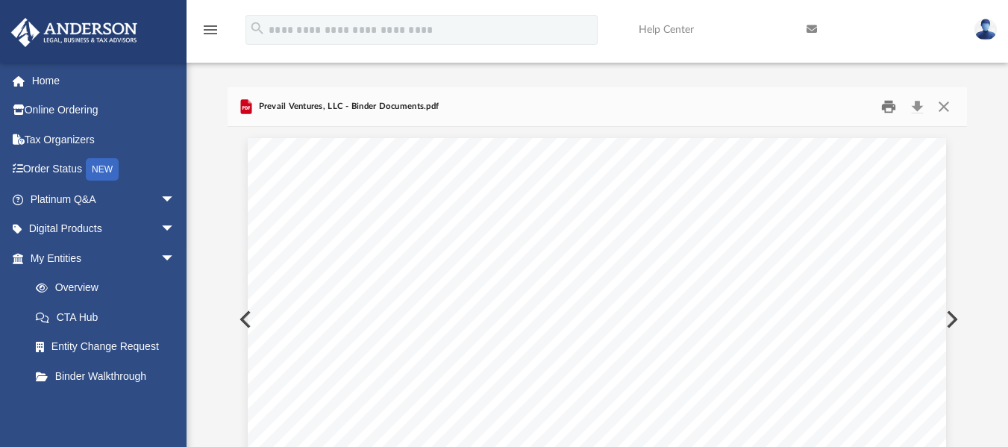
click at [888, 108] on button "Print" at bounding box center [889, 106] width 30 height 23
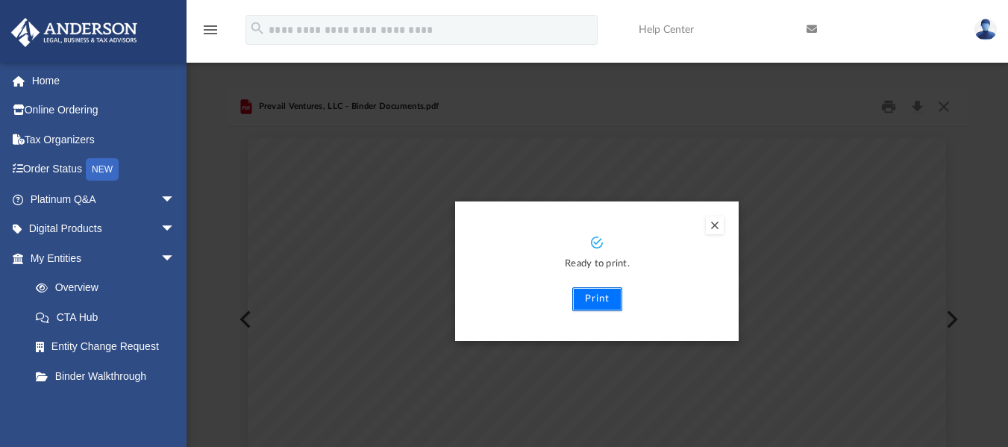
click at [585, 304] on button "Print" at bounding box center [597, 299] width 50 height 24
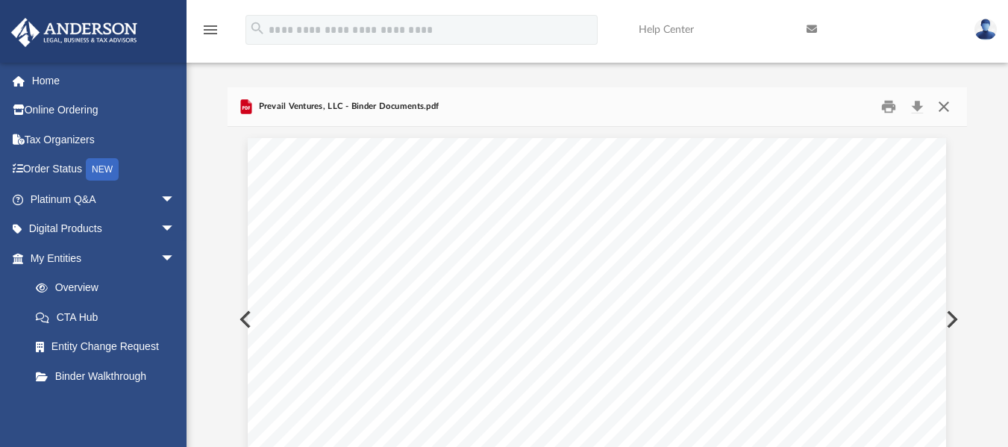
click at [937, 105] on button "Close" at bounding box center [943, 106] width 27 height 23
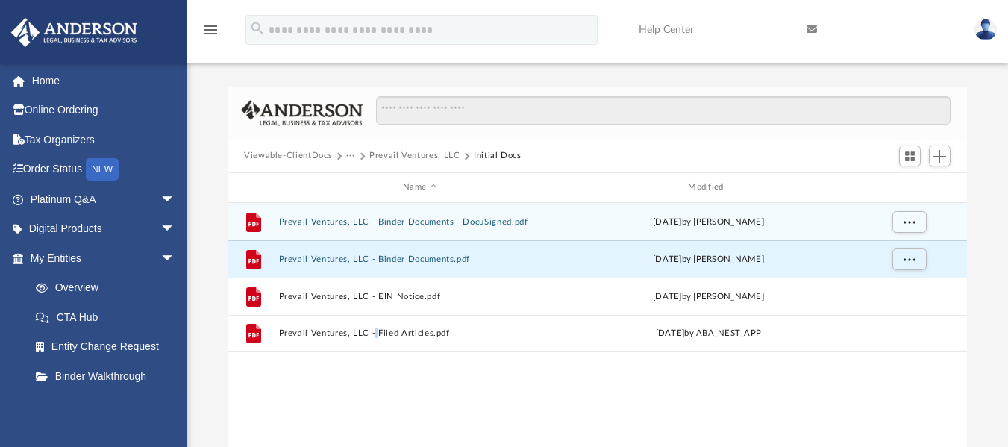
click at [436, 225] on button "Prevail Ventures, LLC - Binder Documents - DocuSigned.pdf" at bounding box center [420, 221] width 282 height 10
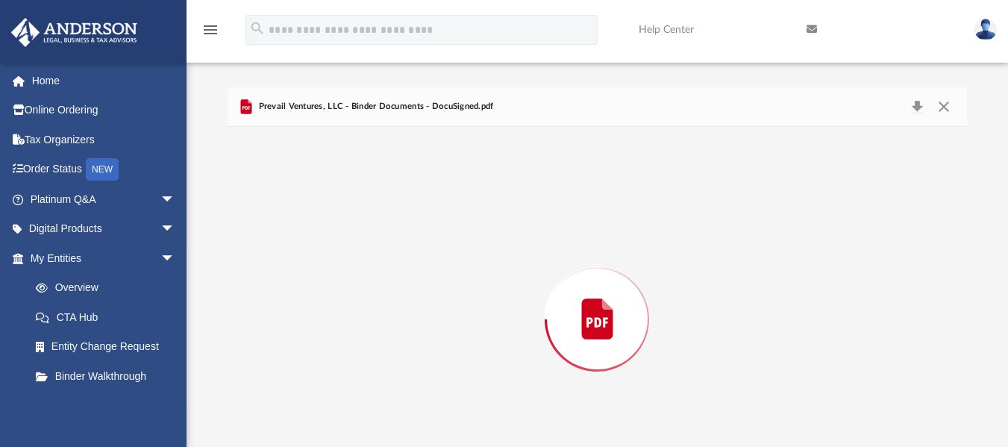
scroll to position [65, 0]
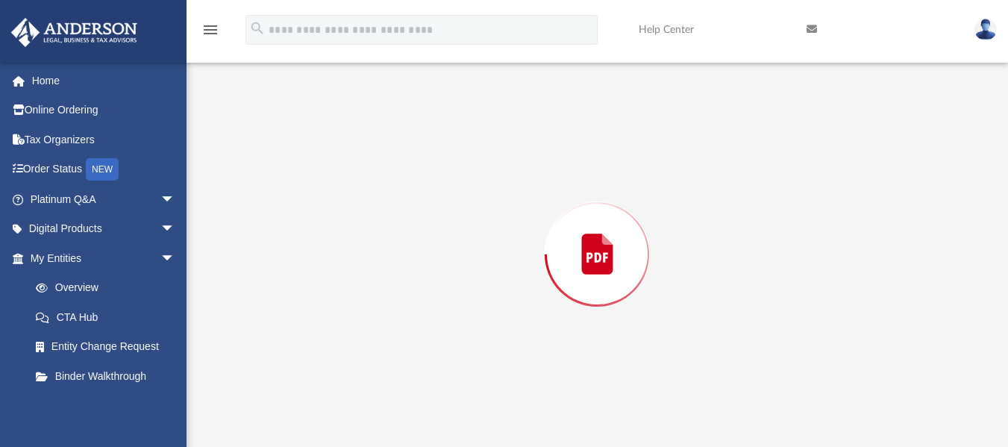
click at [436, 225] on div "Preview" at bounding box center [596, 254] width 739 height 385
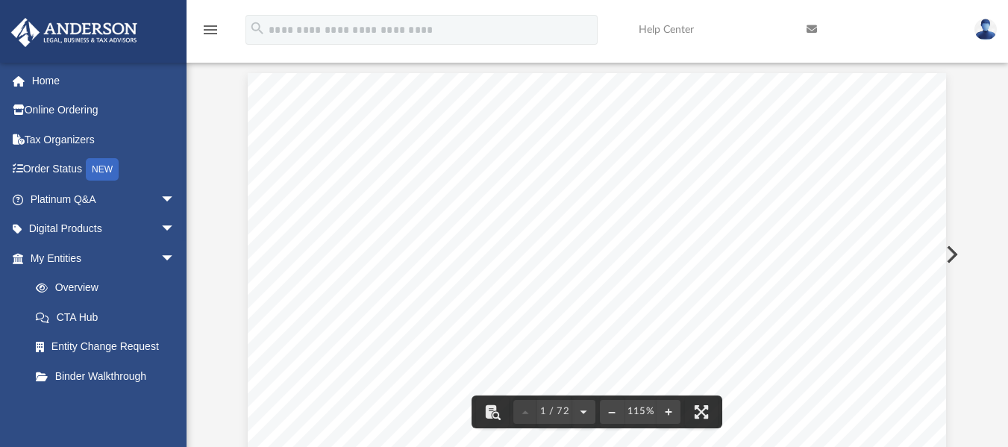
scroll to position [0, 0]
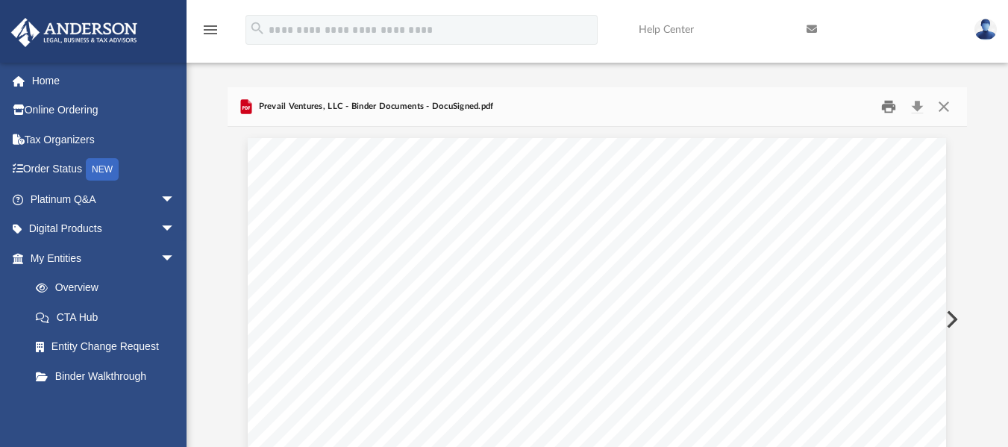
click at [899, 113] on button "Print" at bounding box center [889, 106] width 30 height 23
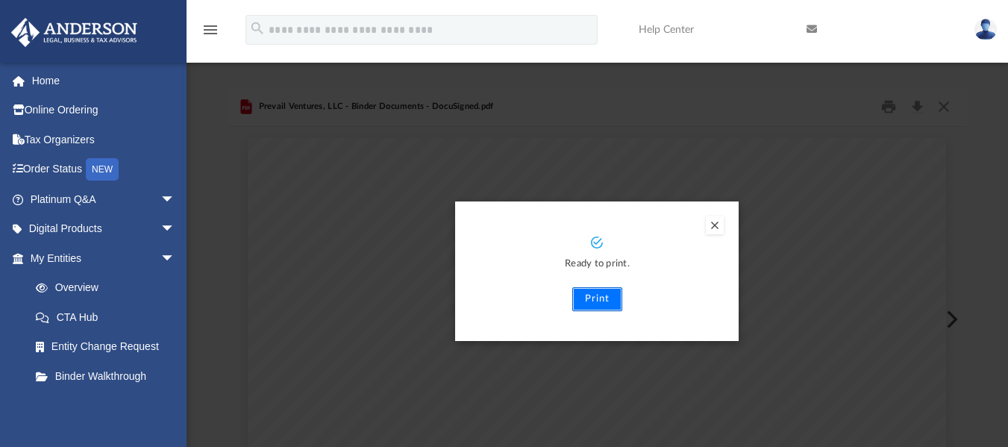
click at [594, 306] on button "Print" at bounding box center [597, 299] width 50 height 24
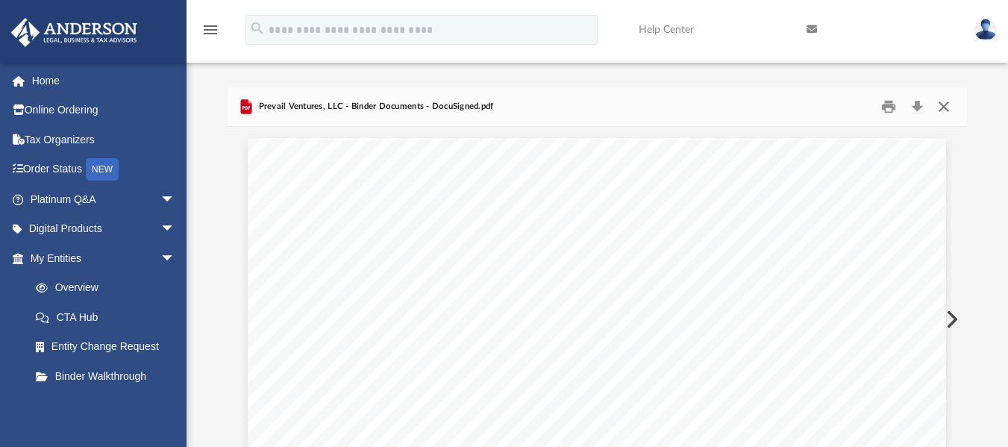
click at [953, 104] on button "Close" at bounding box center [943, 106] width 27 height 23
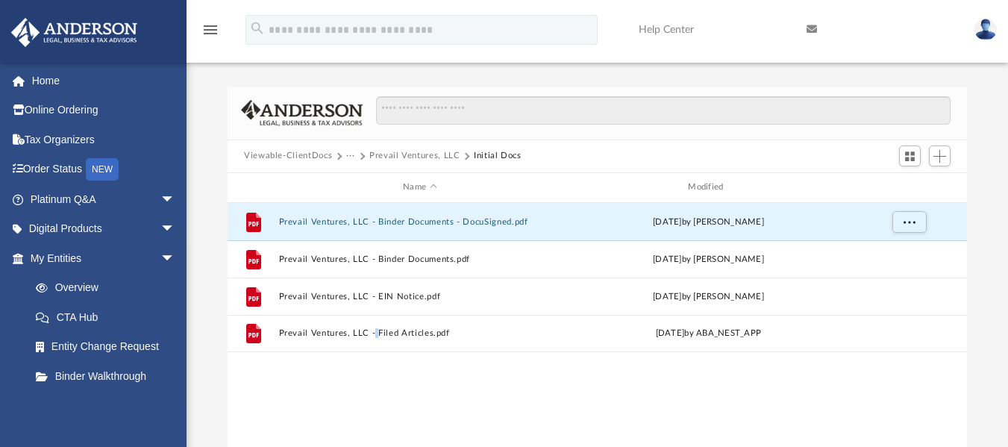
click at [403, 154] on button "Prevail Ventures, LLC" at bounding box center [414, 155] width 91 height 13
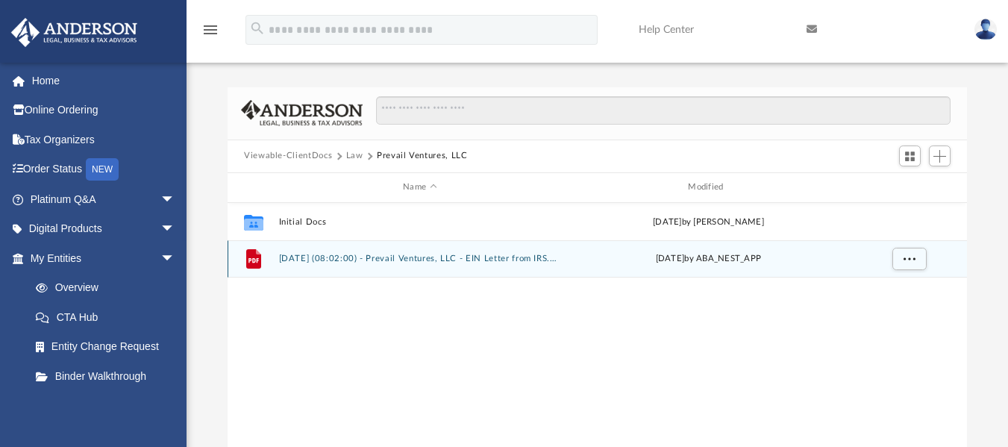
click at [387, 264] on div "File 2025.07.31 (08:02:00) - Prevail Ventures, LLC - EIN Letter from IRS.pdf Th…" at bounding box center [596, 258] width 739 height 37
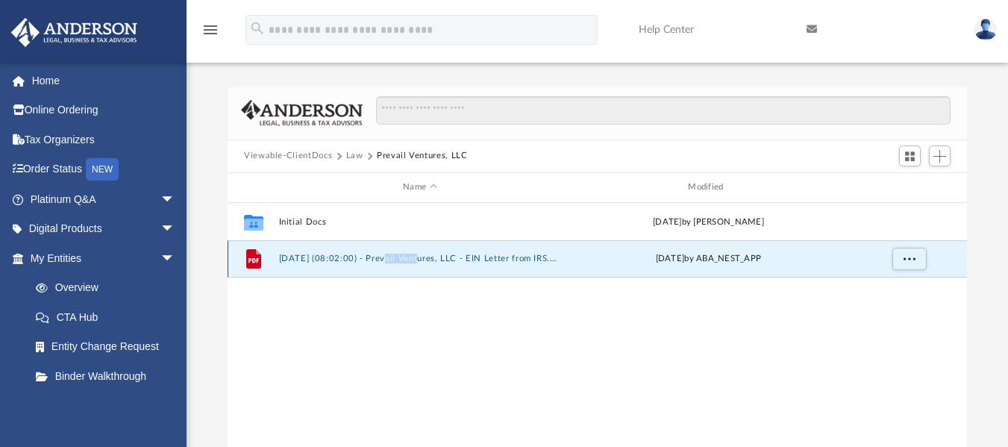
click at [387, 264] on div "File 2025.07.31 (08:02:00) - Prevail Ventures, LLC - EIN Letter from IRS.pdf Th…" at bounding box center [596, 258] width 739 height 37
click at [343, 259] on button "2025.07.31 (08:02:00) - Prevail Ventures, LLC - EIN Letter from IRS.pdf" at bounding box center [420, 259] width 282 height 10
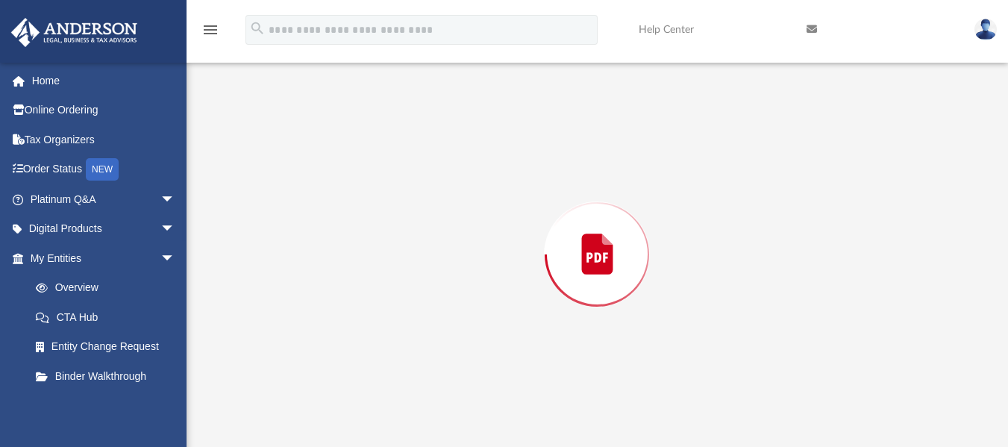
click at [343, 259] on div "Preview" at bounding box center [596, 254] width 739 height 385
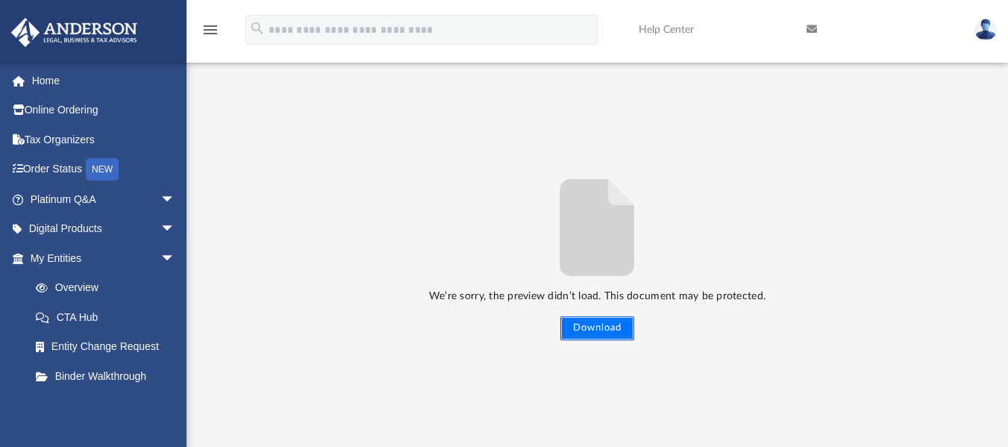
click at [602, 320] on button "Download" at bounding box center [597, 328] width 74 height 24
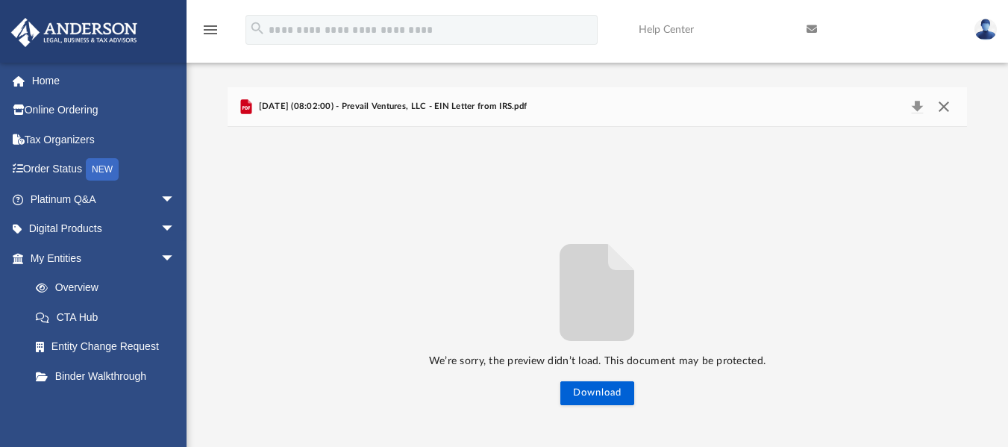
click at [949, 114] on button "Close" at bounding box center [943, 106] width 27 height 21
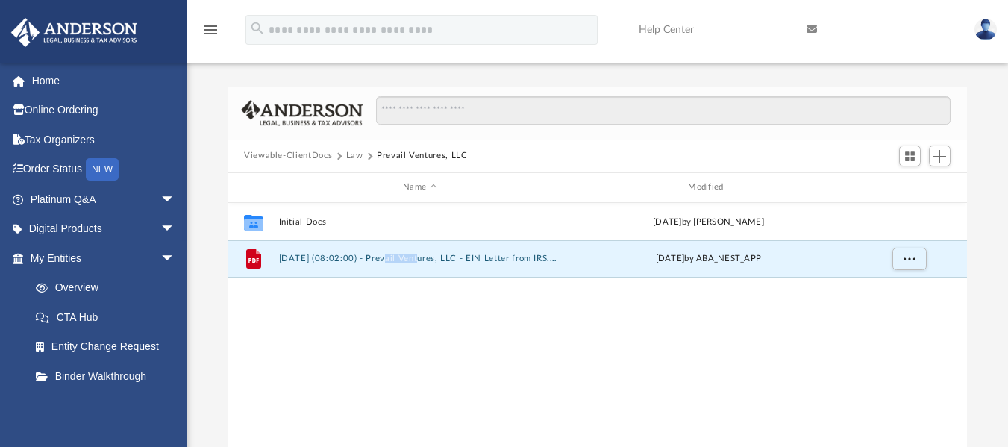
click at [351, 153] on button "Law" at bounding box center [354, 155] width 17 height 13
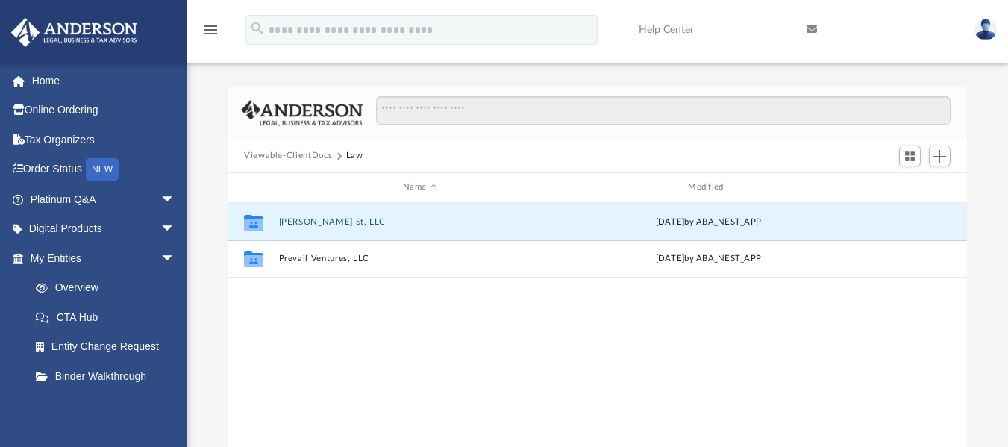
click at [345, 225] on button "Dodson St, LLC" at bounding box center [420, 221] width 282 height 10
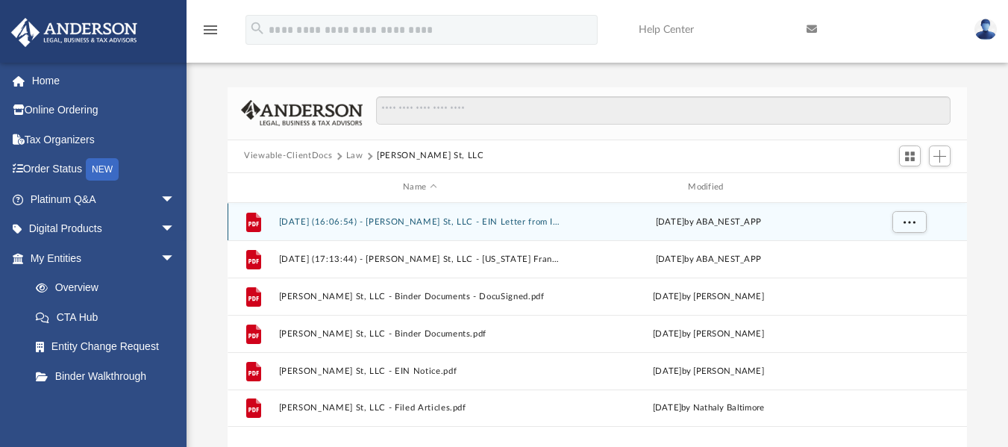
click at [467, 220] on button "2025.07.30 (16:06:54) - Dodson St, LLC - EIN Letter from IRS.pdf" at bounding box center [420, 221] width 282 height 10
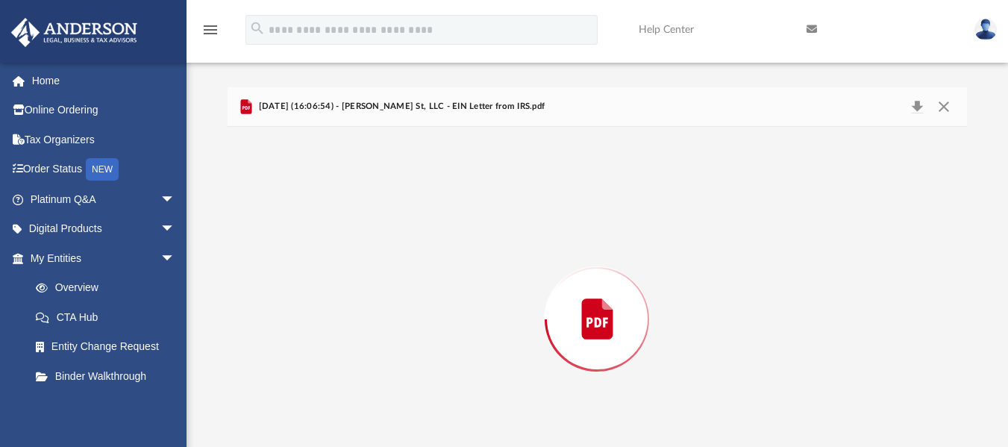
scroll to position [65, 0]
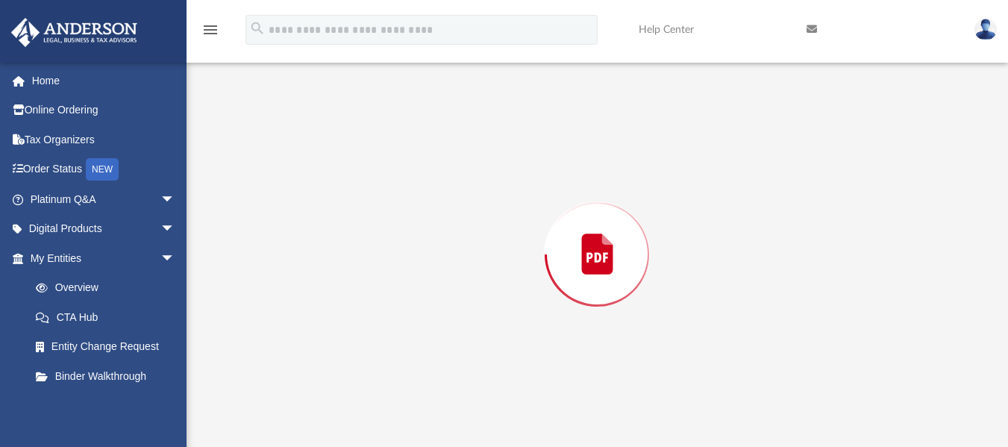
click at [467, 220] on div "Preview" at bounding box center [596, 254] width 739 height 385
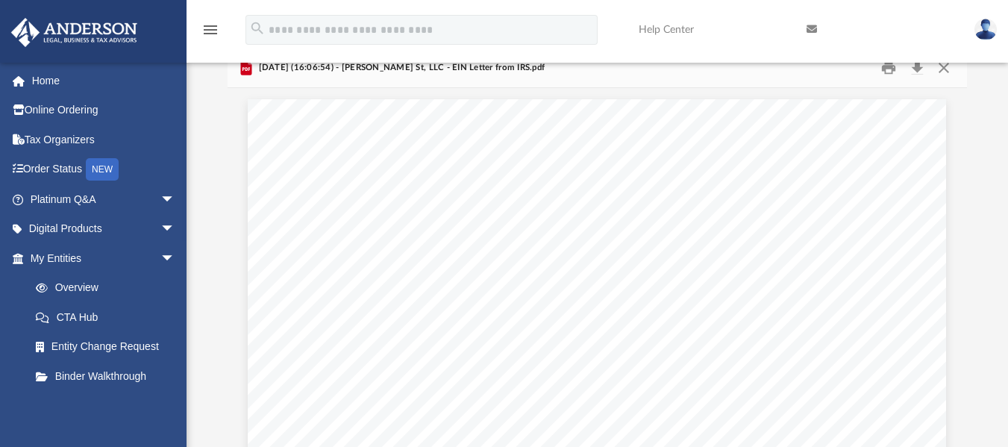
scroll to position [0, 0]
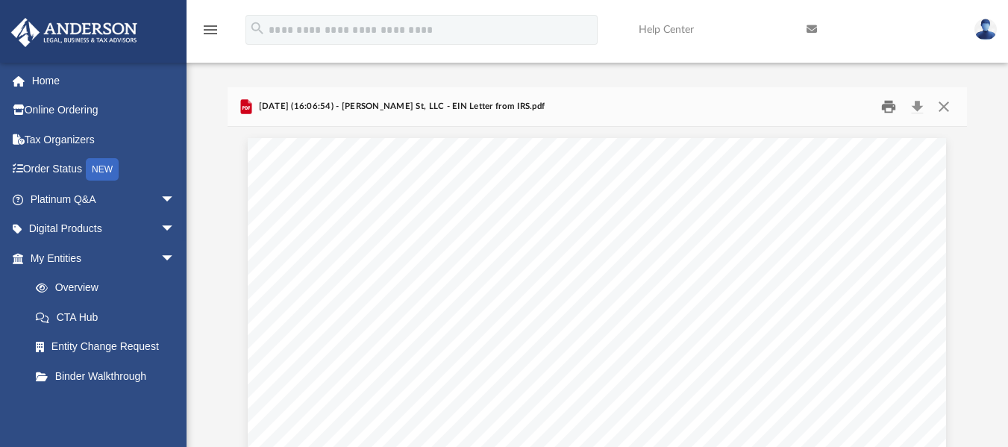
click at [884, 112] on button "Print" at bounding box center [889, 106] width 30 height 23
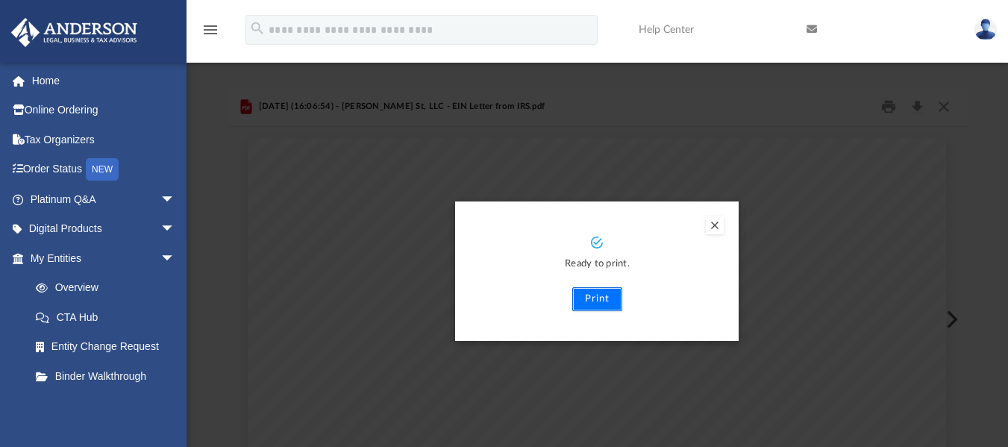
click at [599, 295] on button "Print" at bounding box center [597, 299] width 50 height 24
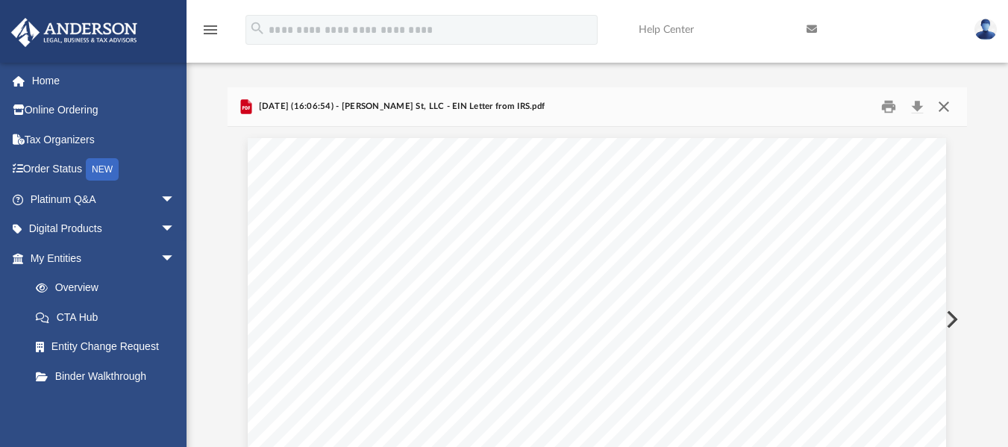
click at [949, 107] on button "Close" at bounding box center [943, 106] width 27 height 23
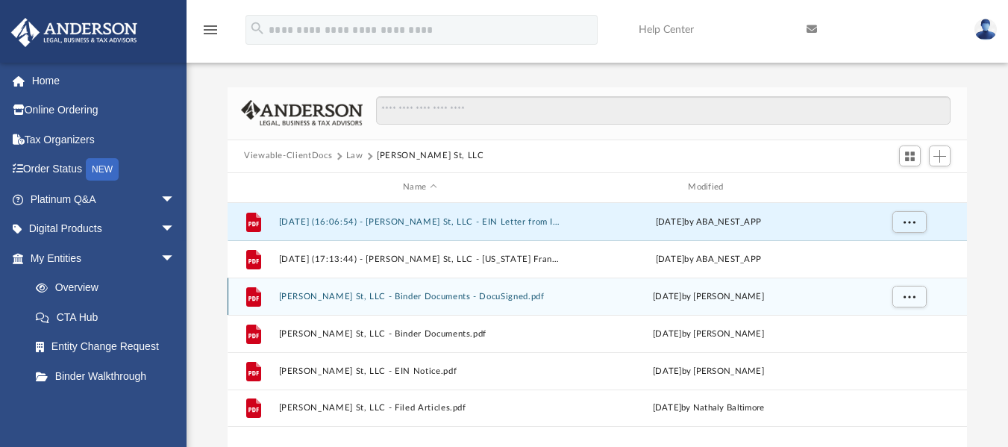
click at [394, 303] on div "File Dodson St, LLC - Binder Documents - DocuSigned.pdf Wed Aug 13 2025 by Bran…" at bounding box center [596, 295] width 739 height 37
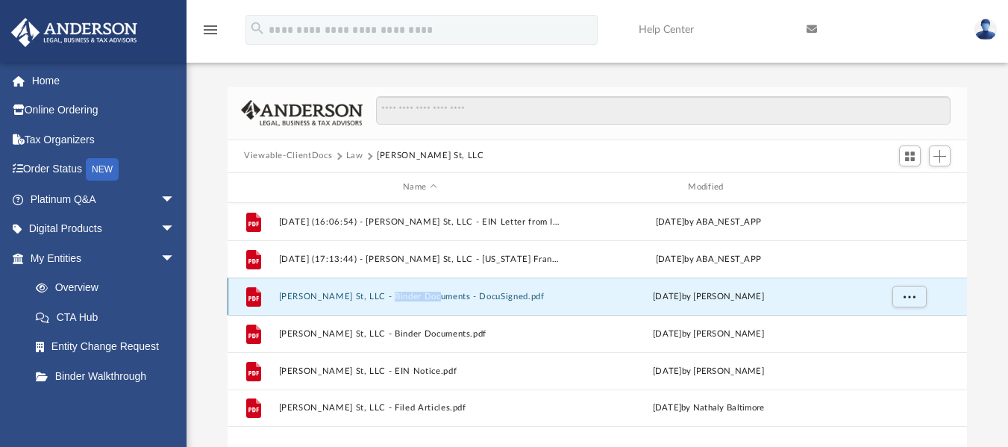
click at [394, 303] on div "File Dodson St, LLC - Binder Documents - DocuSigned.pdf Wed Aug 13 2025 by Bran…" at bounding box center [596, 295] width 739 height 37
click at [384, 296] on button "Dodson St, LLC - Binder Documents - DocuSigned.pdf" at bounding box center [420, 296] width 282 height 10
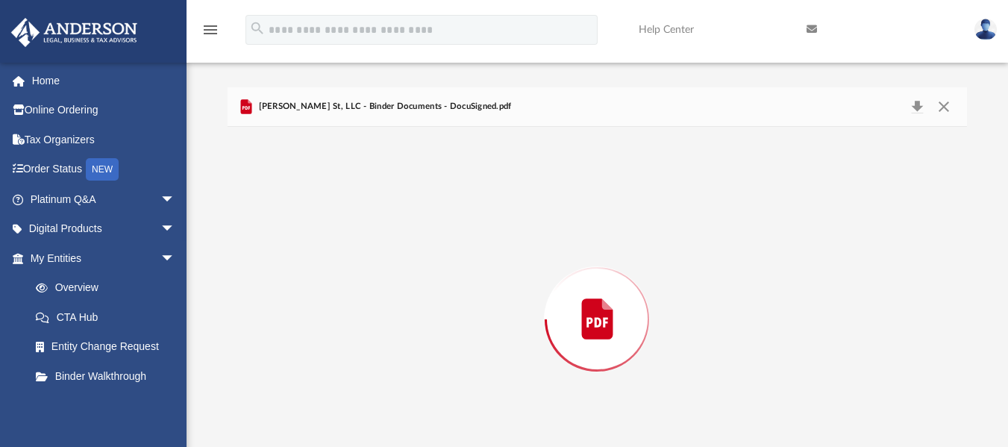
scroll to position [65, 0]
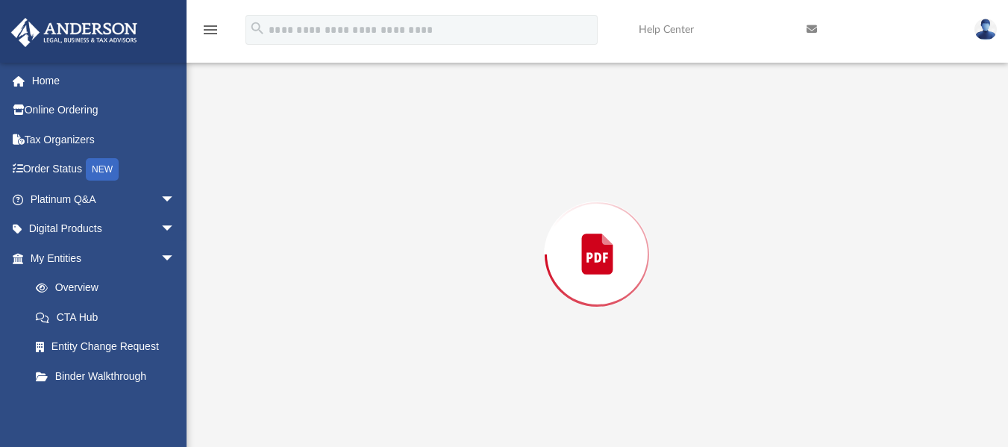
click at [384, 296] on div "Preview" at bounding box center [596, 254] width 739 height 385
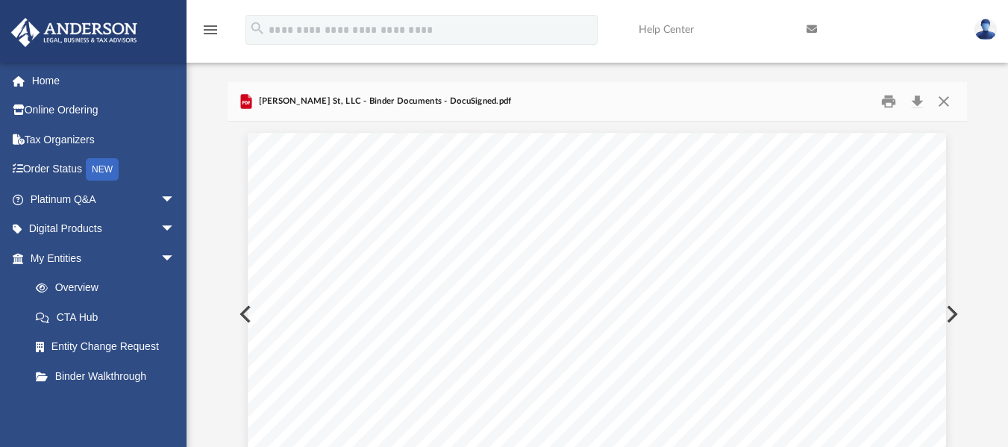
scroll to position [0, 0]
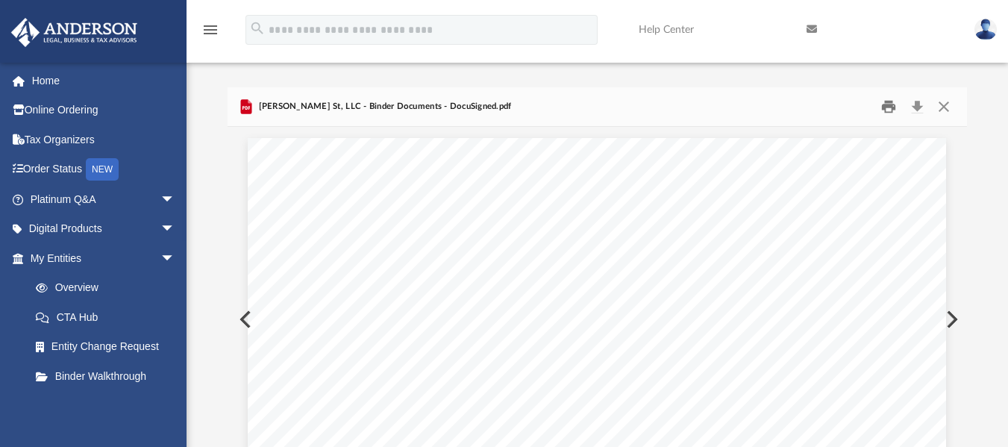
click at [887, 107] on button "Print" at bounding box center [889, 106] width 30 height 23
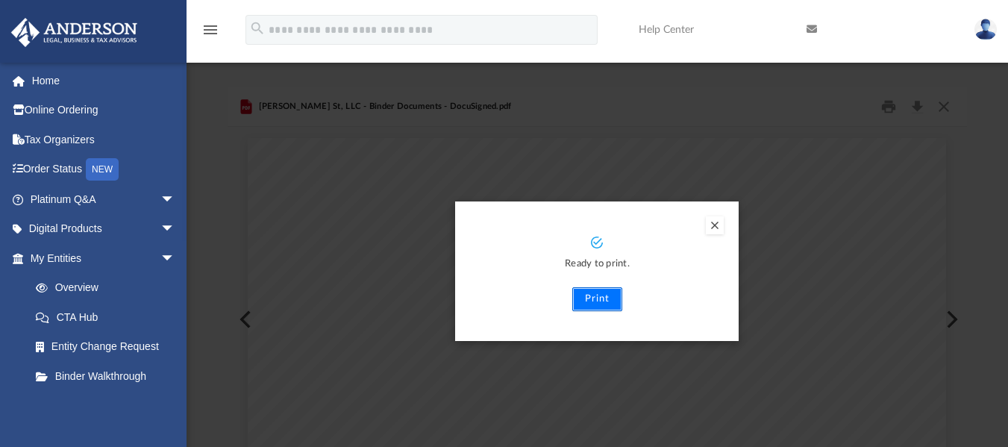
click at [587, 295] on button "Print" at bounding box center [597, 299] width 50 height 24
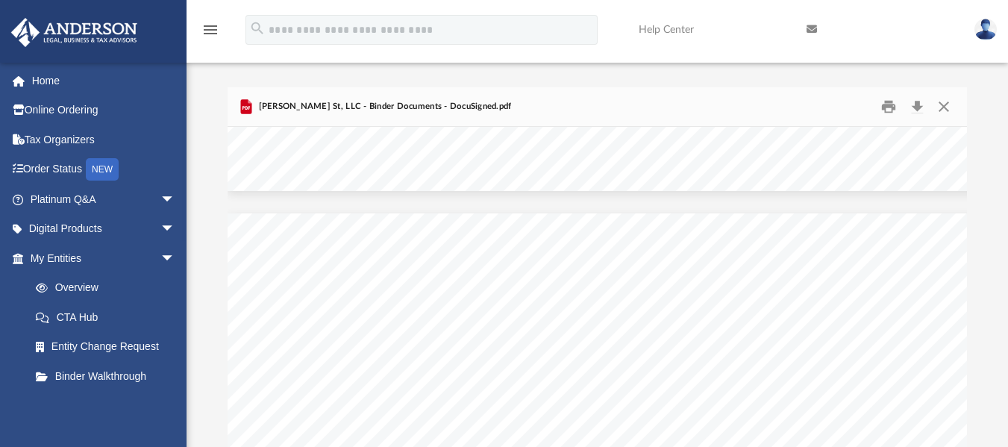
scroll to position [62388, 0]
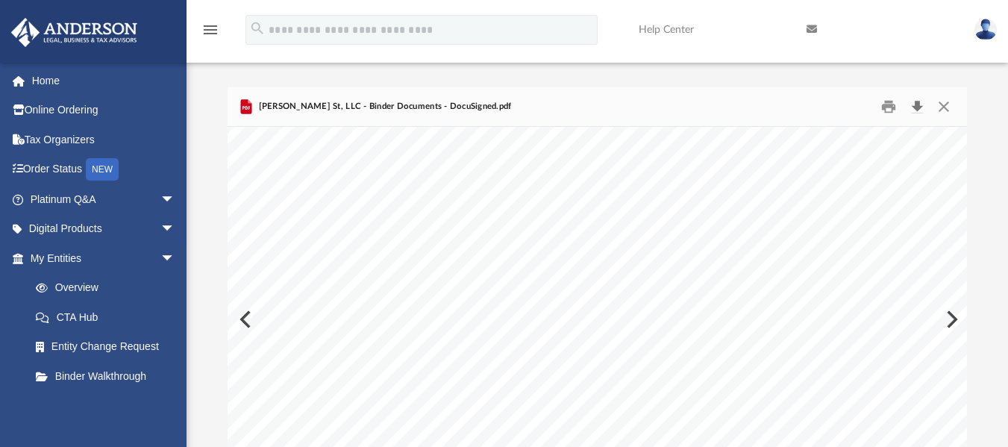
click at [914, 110] on button "Download" at bounding box center [916, 106] width 27 height 23
click at [946, 111] on button "Close" at bounding box center [943, 106] width 27 height 23
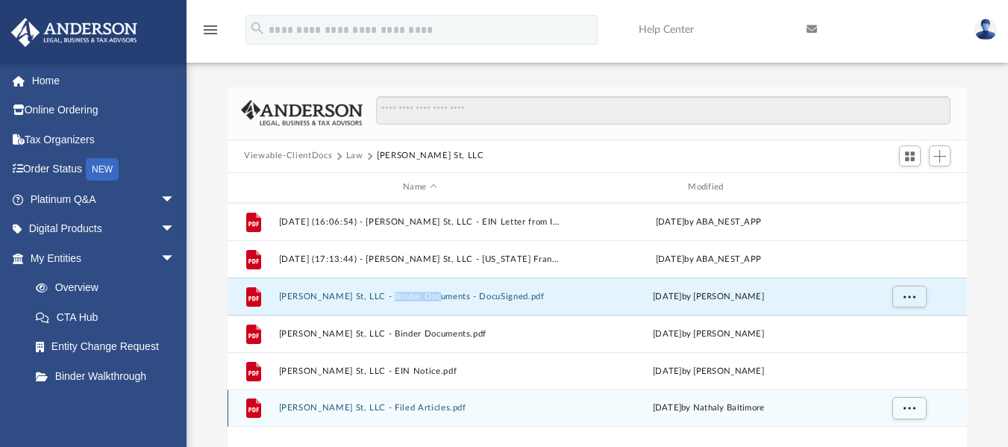
click at [342, 409] on button "Dodson St, LLC - Filed Articles.pdf" at bounding box center [420, 408] width 282 height 10
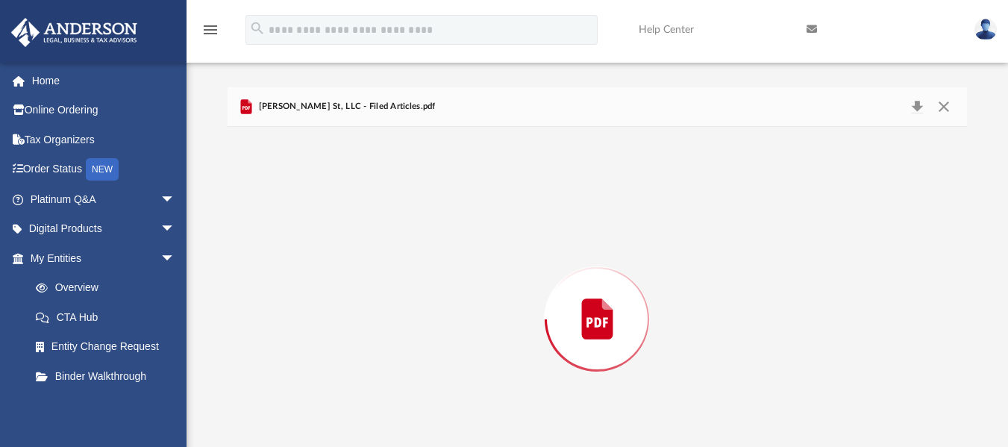
scroll to position [65, 0]
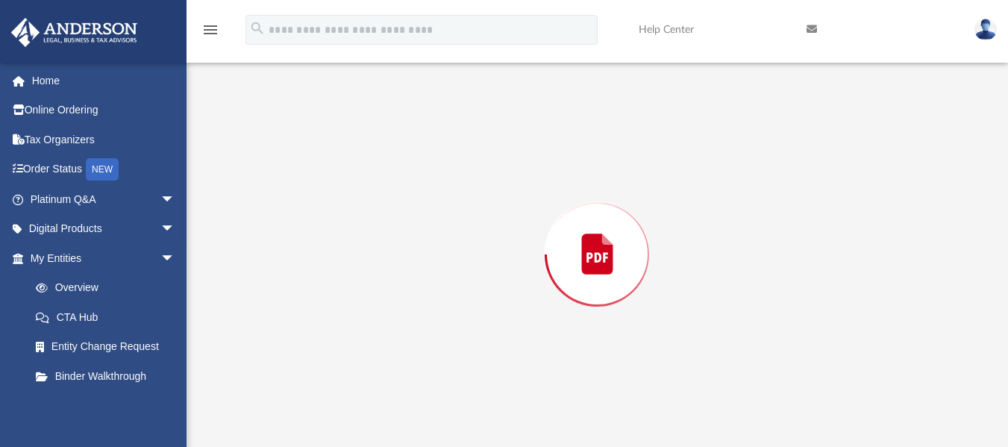
click at [342, 409] on div "Preview" at bounding box center [596, 254] width 739 height 385
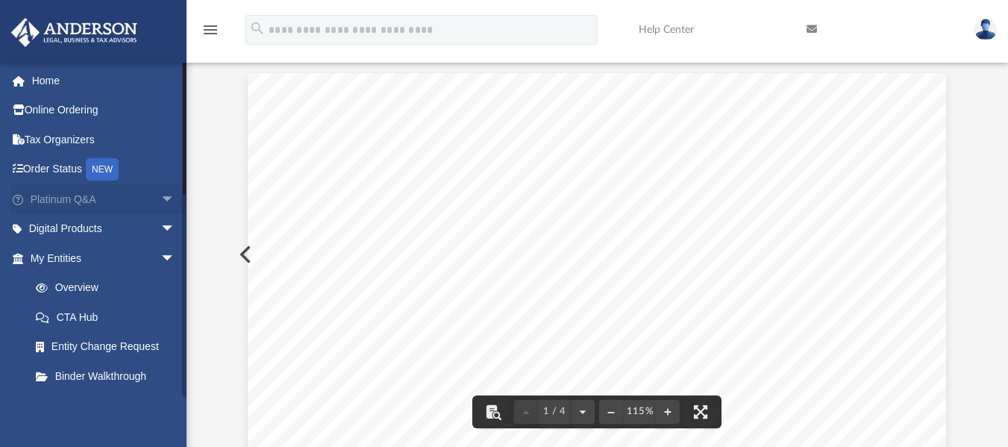
click at [160, 196] on span "arrow_drop_down" at bounding box center [175, 199] width 30 height 31
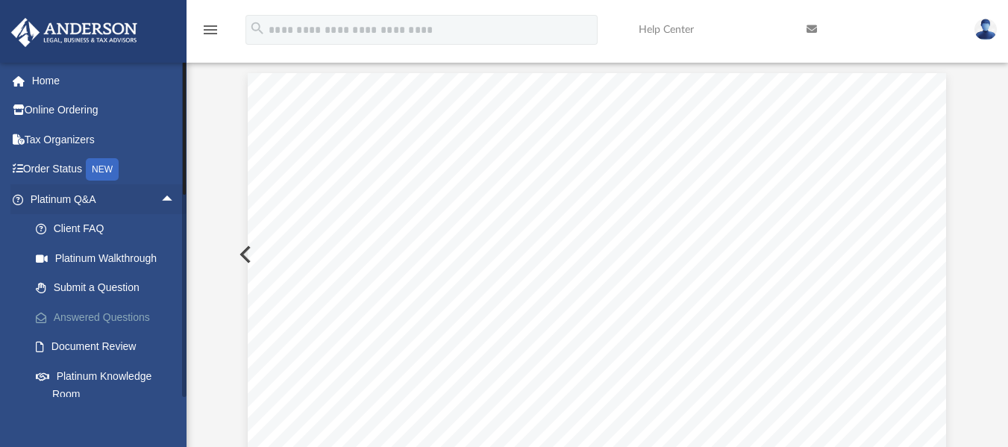
click at [98, 318] on link "Answered Questions" at bounding box center [109, 317] width 177 height 30
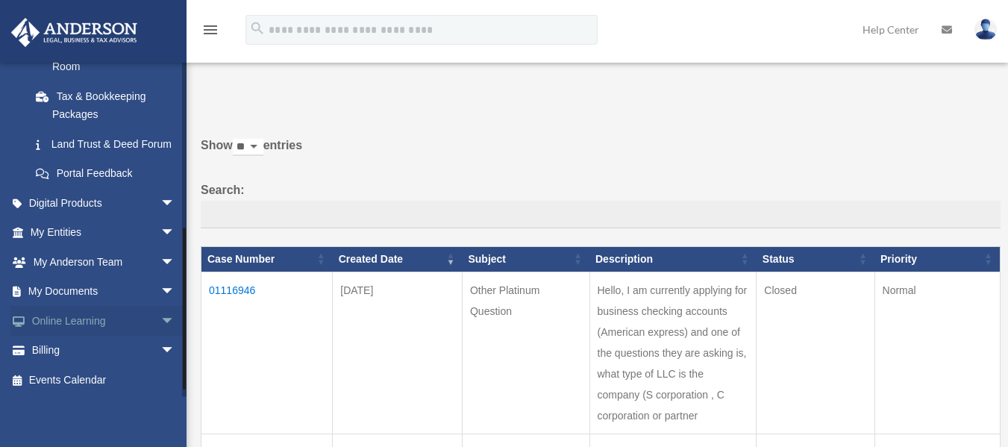
drag, startPoint x: 184, startPoint y: 197, endPoint x: 169, endPoint y: 354, distance: 157.4
click at [169, 356] on div "[EMAIL_ADDRESS][DOMAIN_NAME] Sign Out [EMAIL_ADDRESS][DOMAIN_NAME] Home Online …" at bounding box center [93, 229] width 186 height 335
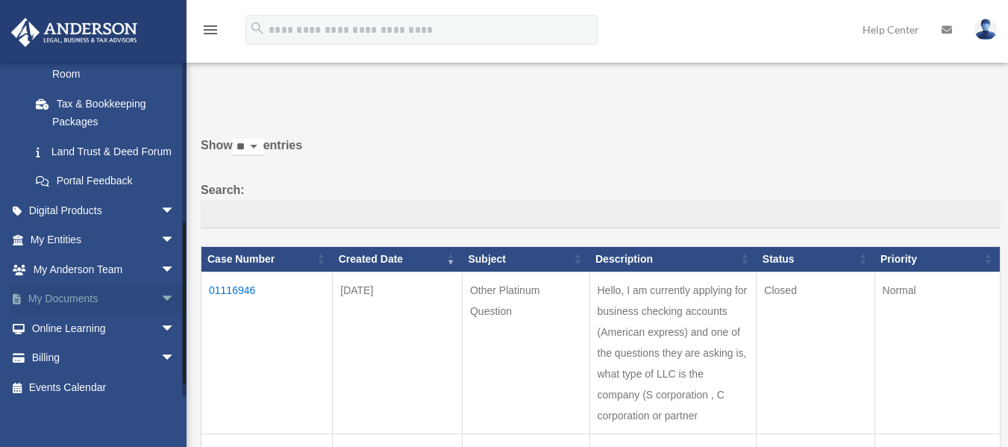
click at [160, 315] on span "arrow_drop_down" at bounding box center [175, 299] width 30 height 31
click at [83, 342] on link "Box" at bounding box center [109, 328] width 177 height 30
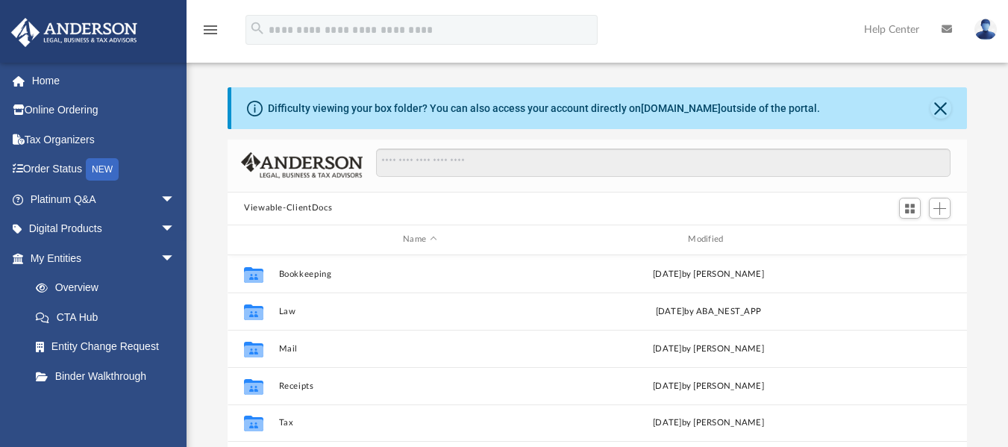
scroll to position [328, 728]
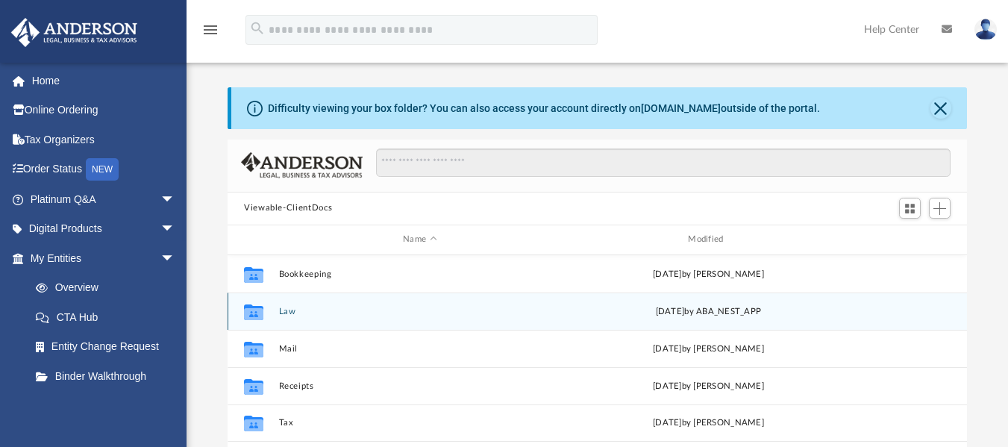
click at [352, 312] on button "Law" at bounding box center [420, 311] width 282 height 10
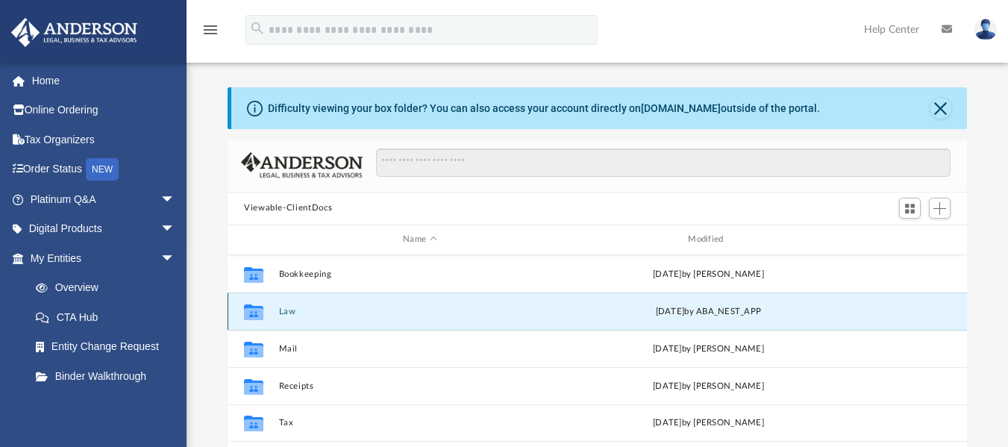
click at [352, 312] on button "Law" at bounding box center [420, 311] width 282 height 10
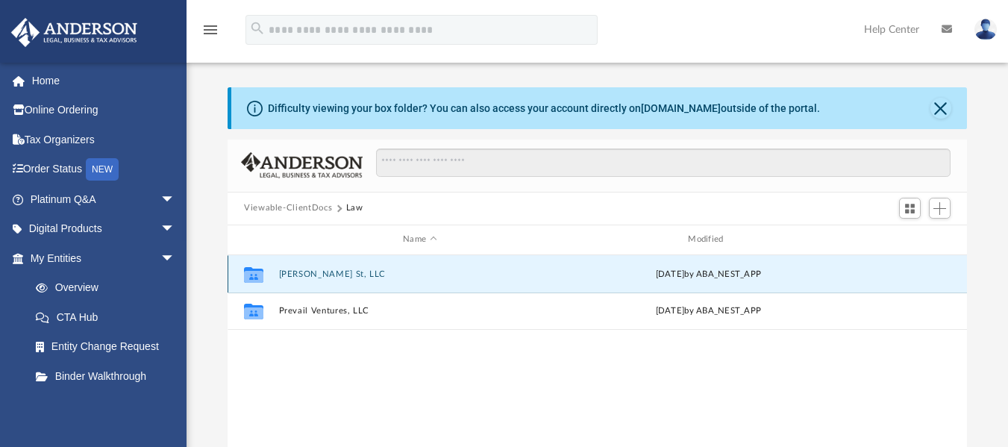
click at [350, 277] on button "Dodson St, LLC" at bounding box center [420, 273] width 282 height 10
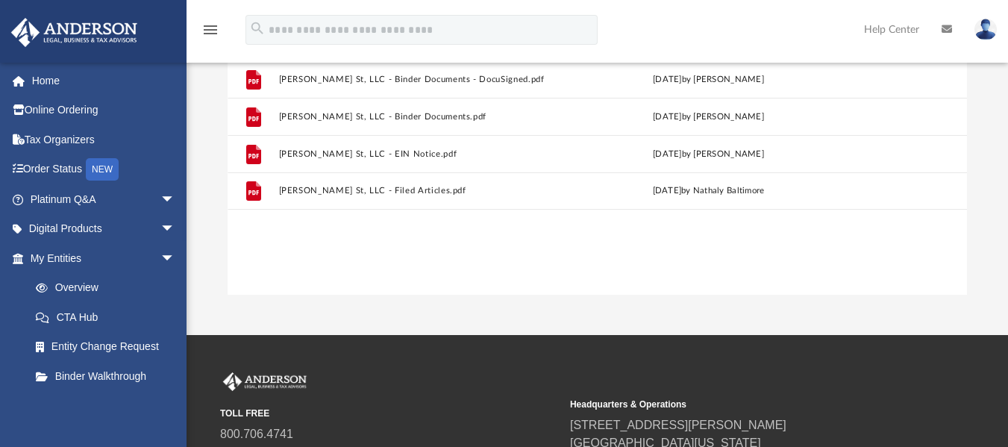
scroll to position [275, 0]
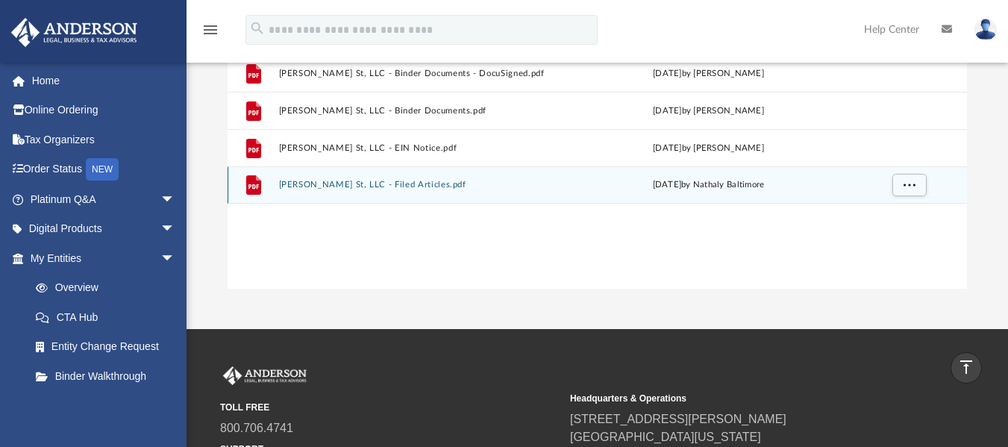
click at [366, 173] on div "File Dodson St, LLC - Filed Articles.pdf Wed Jul 30 2025 by Nathaly Baltimore" at bounding box center [596, 184] width 739 height 37
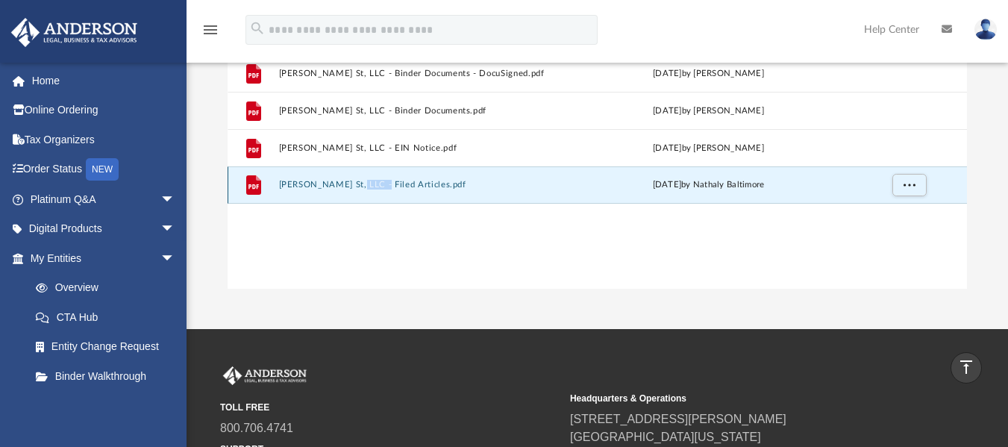
click at [366, 173] on div "File Dodson St, LLC - Filed Articles.pdf Wed Jul 30 2025 by Nathaly Baltimore" at bounding box center [596, 184] width 739 height 37
click at [345, 180] on button "Dodson St, LLC - Filed Articles.pdf" at bounding box center [420, 185] width 282 height 10
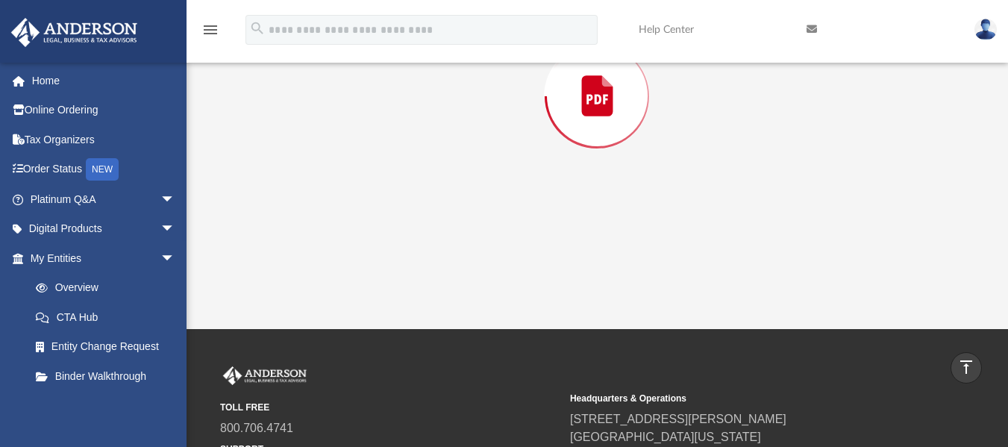
scroll to position [139, 0]
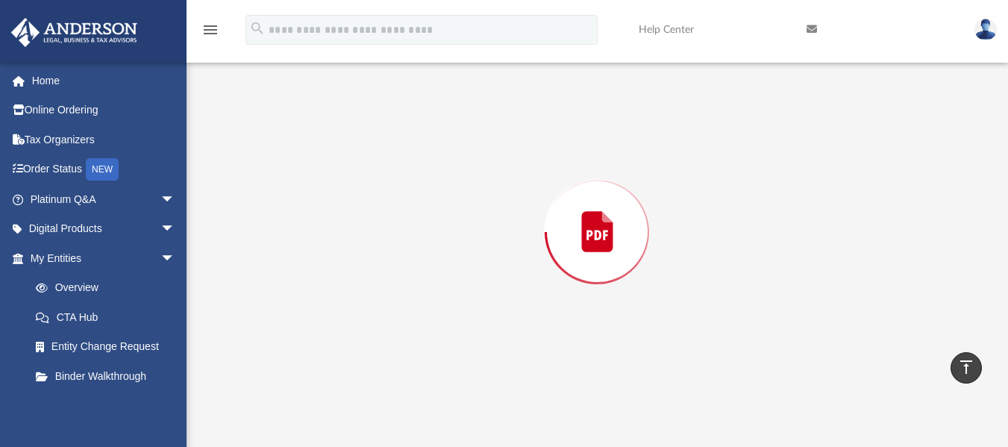
click at [345, 180] on div "Preview" at bounding box center [596, 232] width 739 height 385
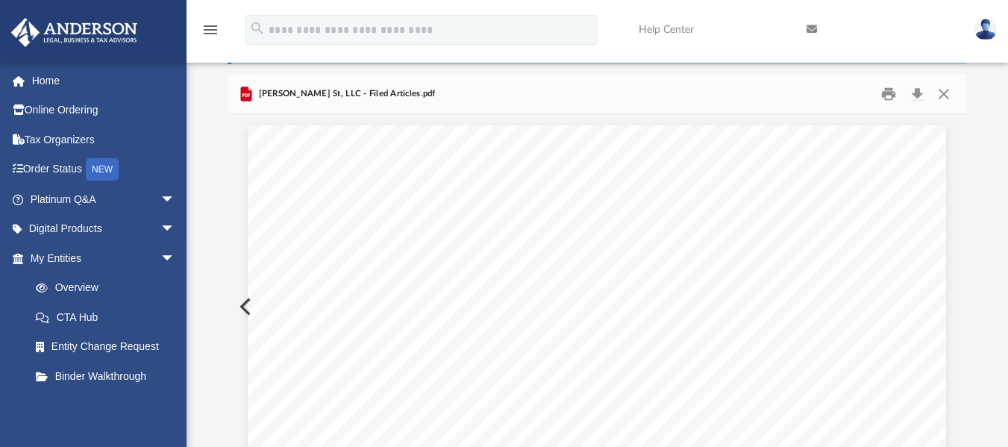
scroll to position [63, 0]
click at [913, 99] on button "Download" at bounding box center [916, 95] width 27 height 23
click at [886, 99] on button "Print" at bounding box center [889, 95] width 30 height 23
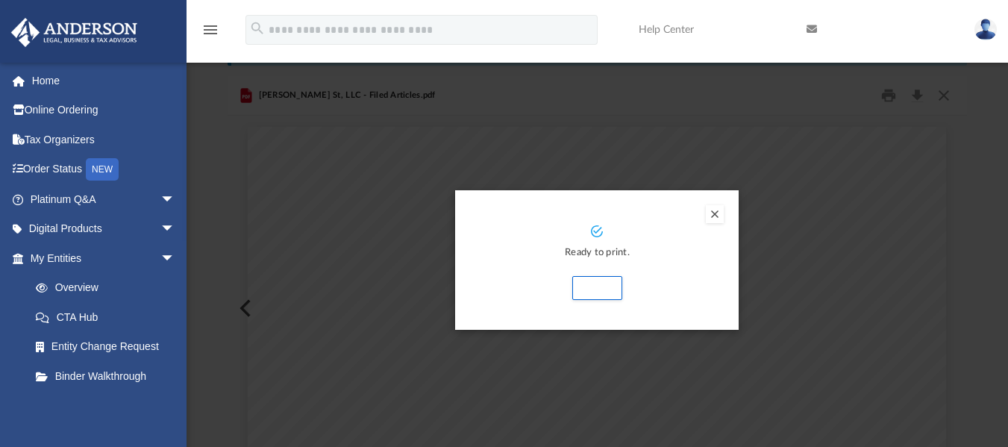
click at [591, 271] on div "Ready to print. Print" at bounding box center [597, 262] width 254 height 75
click at [585, 289] on button "Print" at bounding box center [597, 288] width 50 height 24
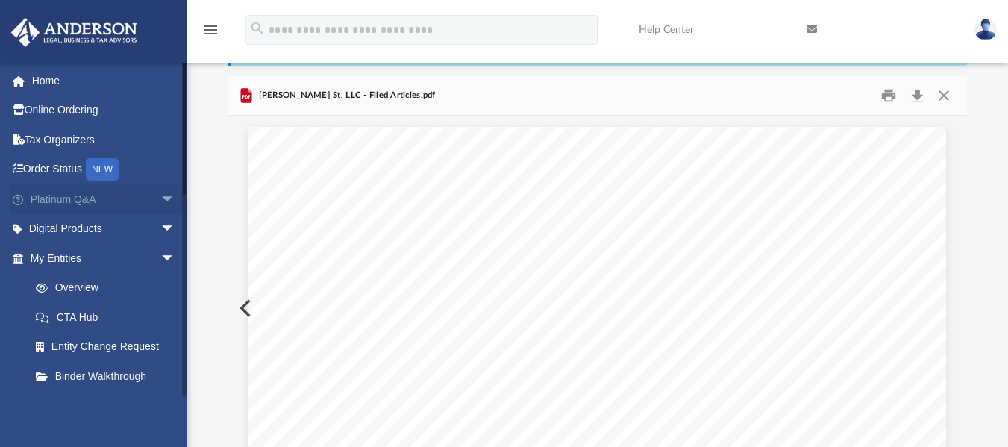
click at [160, 207] on span "arrow_drop_down" at bounding box center [175, 199] width 30 height 31
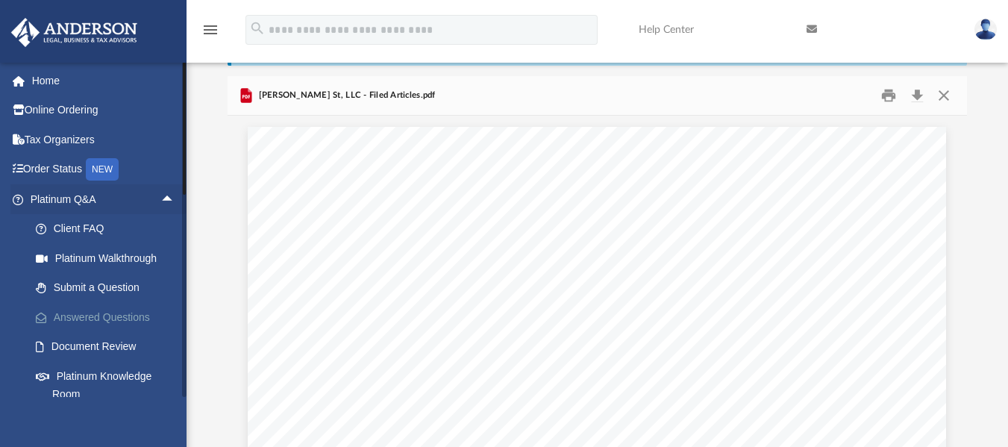
click at [125, 324] on link "Answered Questions" at bounding box center [109, 317] width 177 height 30
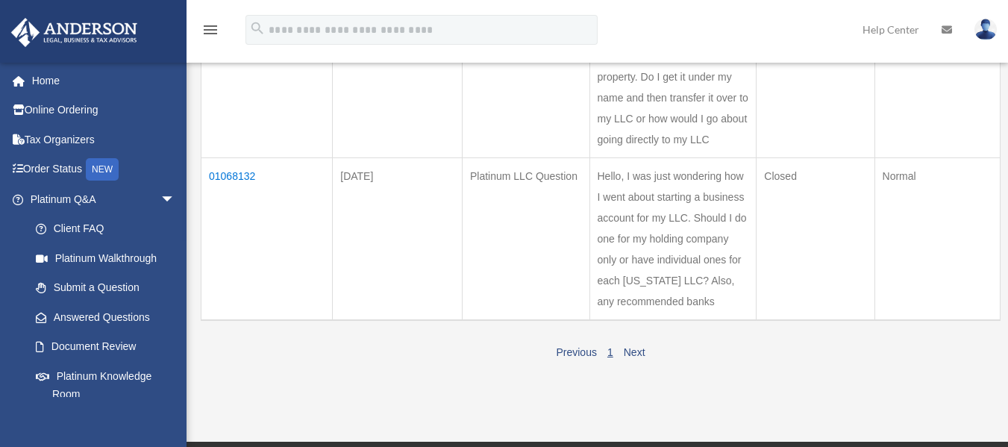
scroll to position [430, 0]
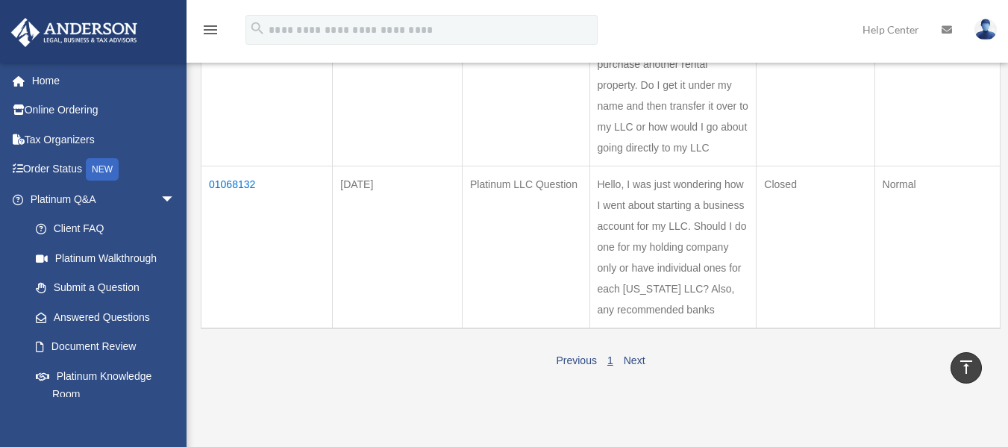
click at [250, 186] on td "01068132" at bounding box center [266, 247] width 131 height 163
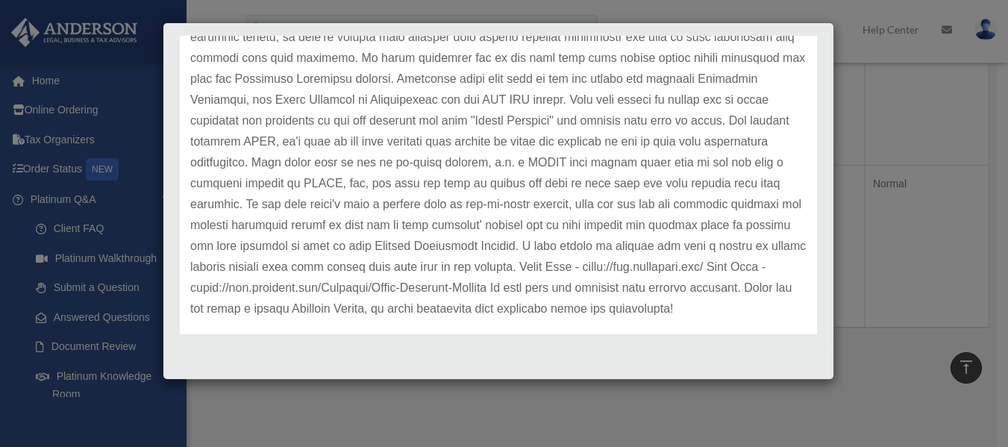
scroll to position [638, 0]
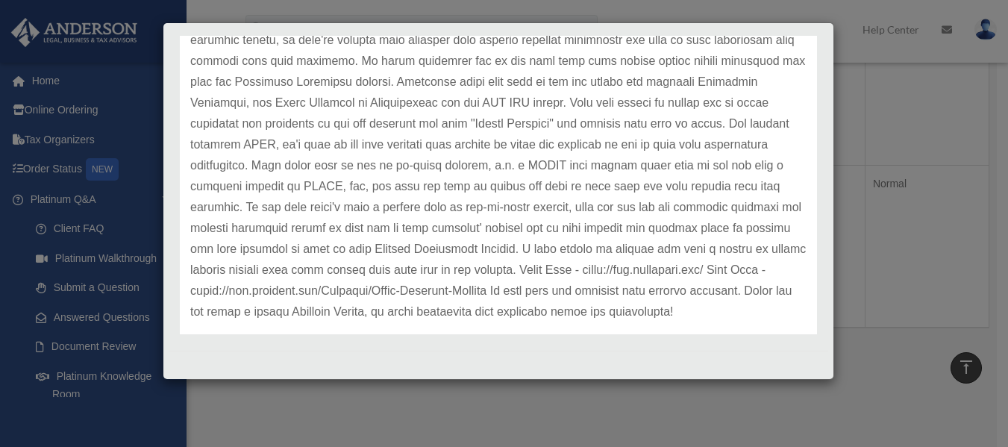
click at [842, 232] on div "Case Detail × Platinum LLC Question Case Number 01068132 Created Date [DATE] St…" at bounding box center [504, 223] width 1008 height 447
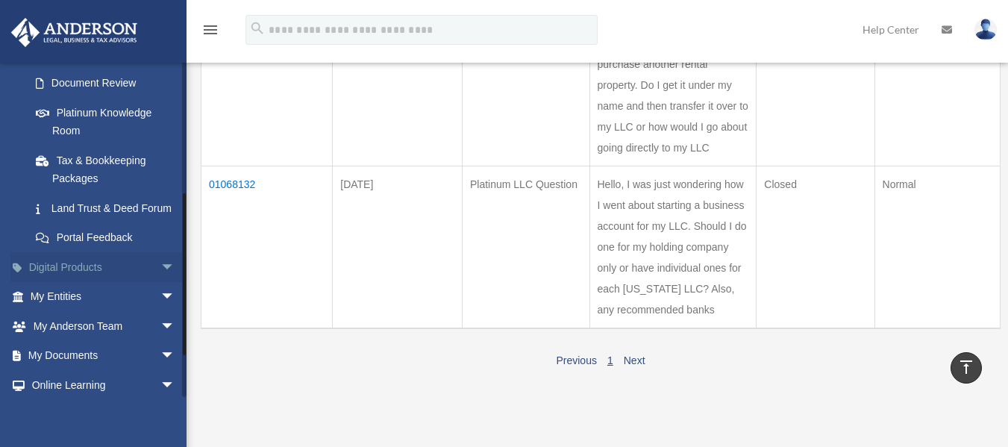
drag, startPoint x: 185, startPoint y: 167, endPoint x: 172, endPoint y: 298, distance: 131.2
click at [172, 298] on div "[EMAIL_ADDRESS][DOMAIN_NAME] Sign Out [EMAIL_ADDRESS][DOMAIN_NAME] Home Online …" at bounding box center [93, 229] width 186 height 335
click at [160, 368] on span "arrow_drop_down" at bounding box center [175, 357] width 30 height 31
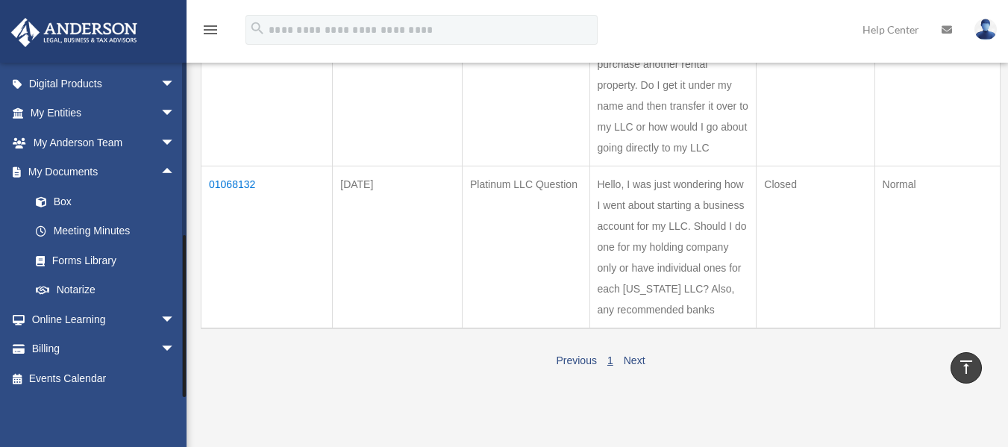
drag, startPoint x: 184, startPoint y: 335, endPoint x: 183, endPoint y: 393, distance: 58.2
click at [183, 393] on div at bounding box center [184, 316] width 3 height 162
click at [116, 197] on link "Box" at bounding box center [109, 201] width 177 height 30
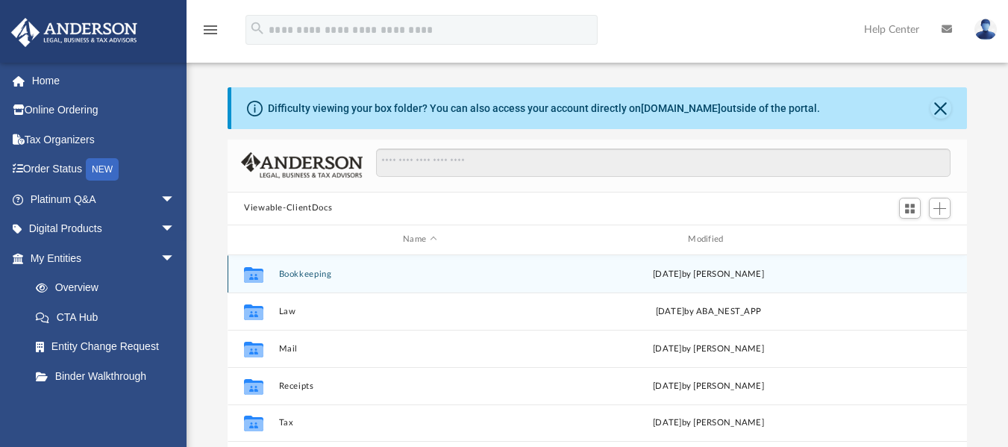
scroll to position [328, 728]
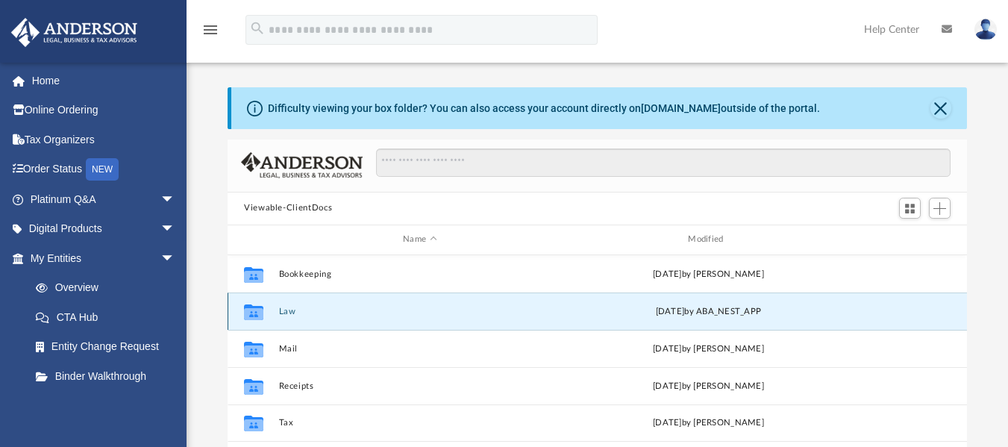
click at [371, 312] on button "Law" at bounding box center [420, 311] width 282 height 10
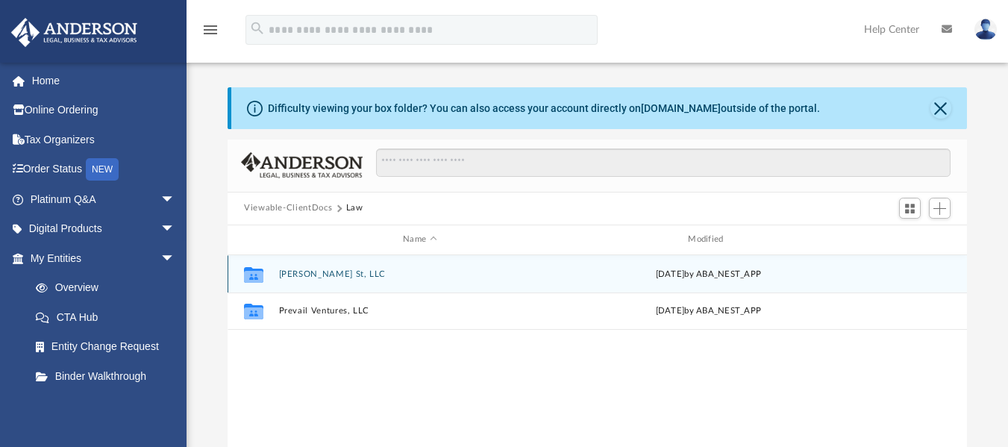
click at [324, 268] on button "[PERSON_NAME] St, LLC" at bounding box center [420, 273] width 282 height 10
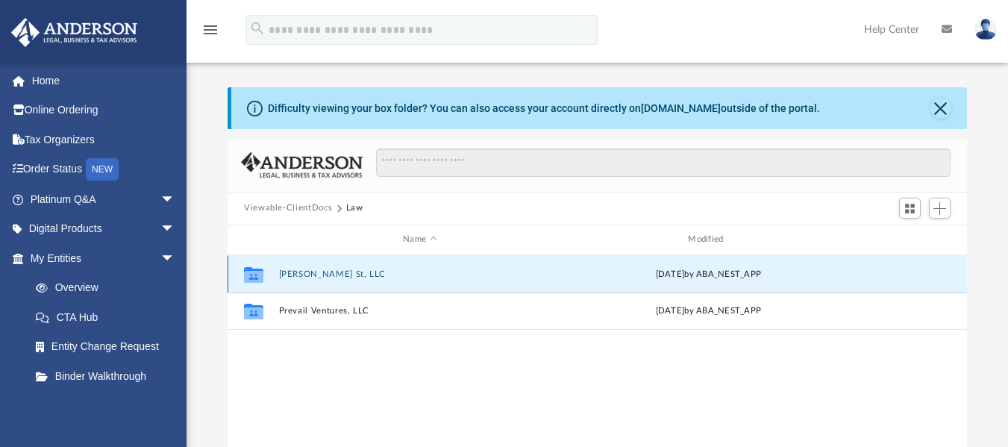
click at [324, 268] on button "[PERSON_NAME] St, LLC" at bounding box center [420, 273] width 282 height 10
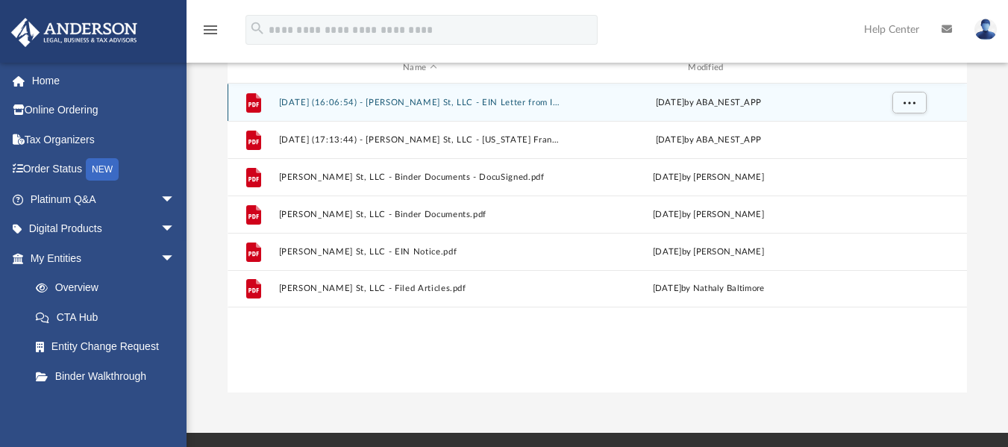
scroll to position [189, 0]
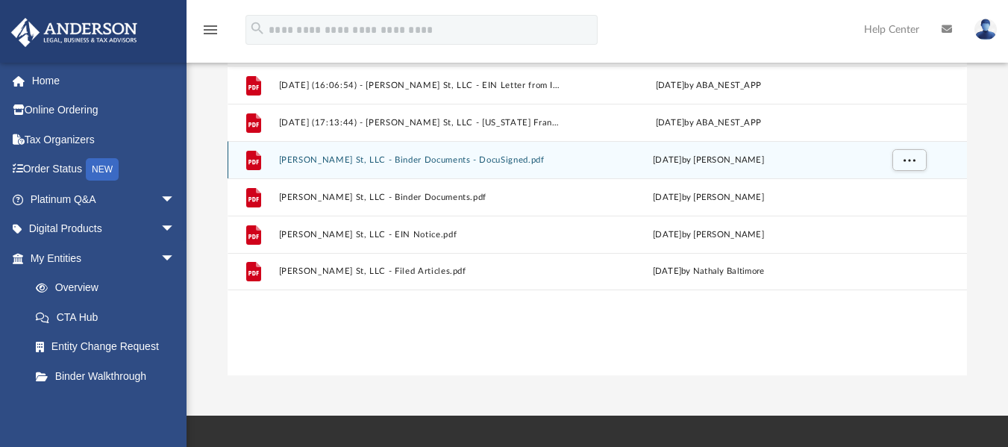
click at [371, 152] on div "File [PERSON_NAME] St, LLC - Binder Documents - DocuSigned.pdf [DATE] by [PERSO…" at bounding box center [596, 159] width 739 height 37
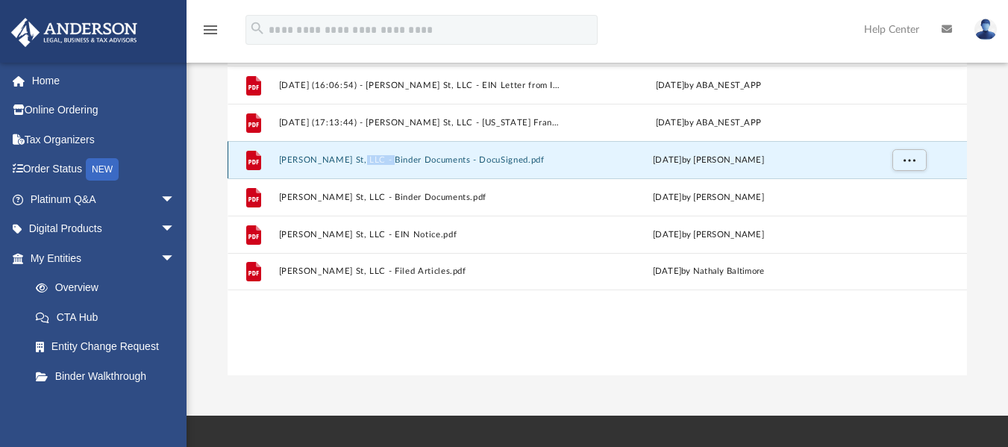
click at [371, 152] on div "File [PERSON_NAME] St, LLC - Binder Documents - DocuSigned.pdf [DATE] by [PERSO…" at bounding box center [596, 159] width 739 height 37
click at [401, 158] on button "[PERSON_NAME] St, LLC - Binder Documents - DocuSigned.pdf" at bounding box center [420, 159] width 282 height 10
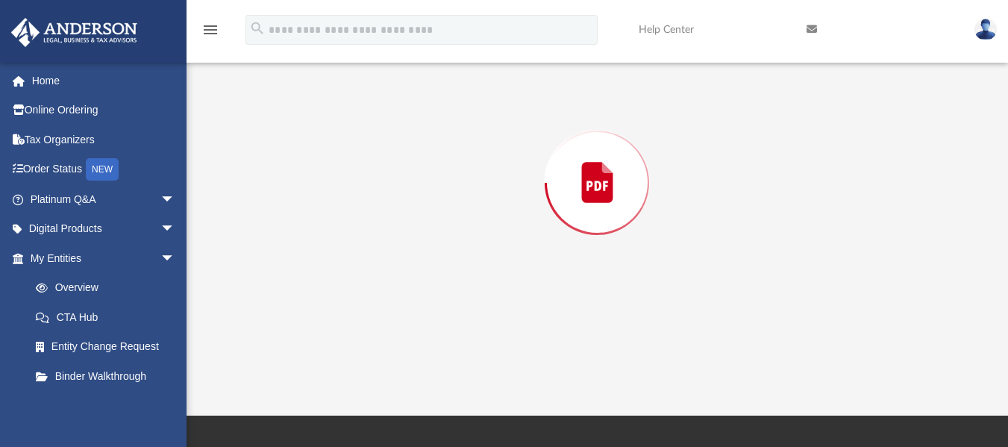
scroll to position [139, 0]
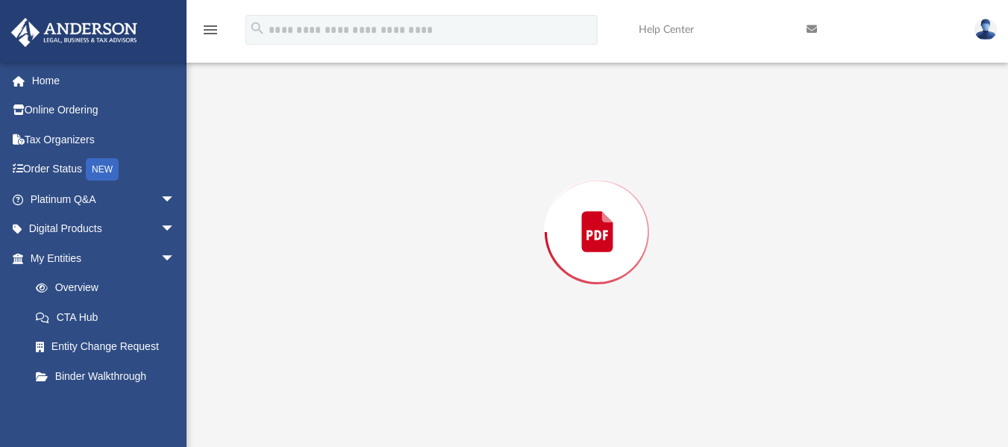
click at [401, 158] on div "Preview" at bounding box center [596, 232] width 739 height 385
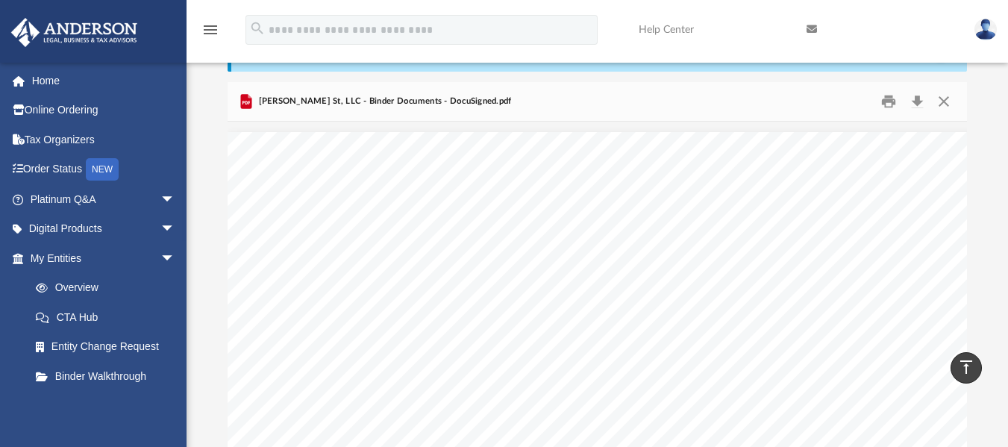
scroll to position [0, 0]
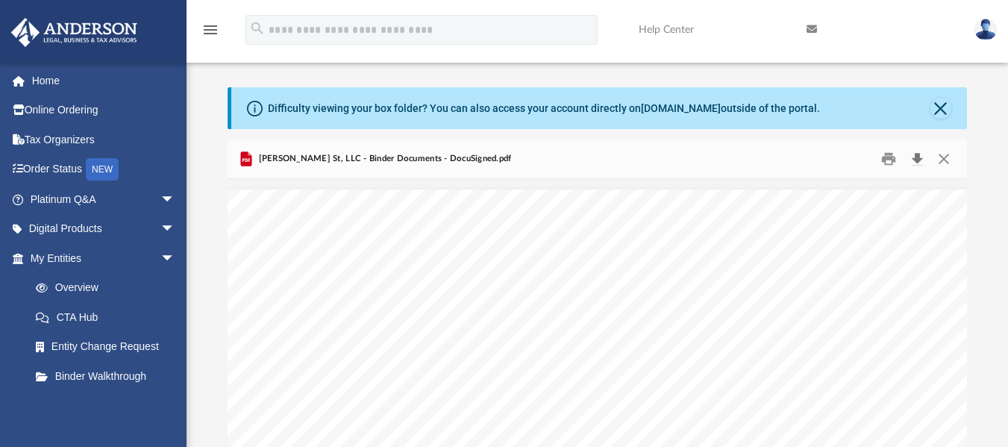
click at [916, 150] on button "Download" at bounding box center [916, 158] width 27 height 23
click at [943, 116] on button "Close" at bounding box center [940, 108] width 21 height 21
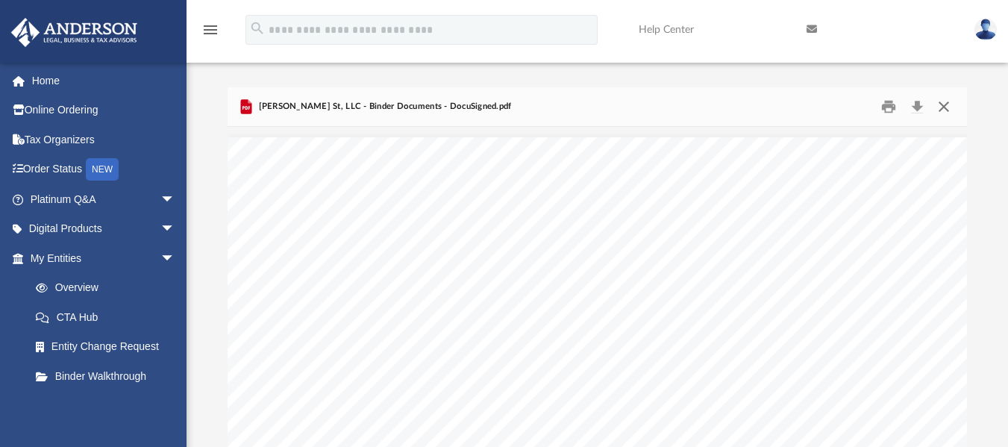
click at [943, 110] on button "Close" at bounding box center [943, 106] width 27 height 23
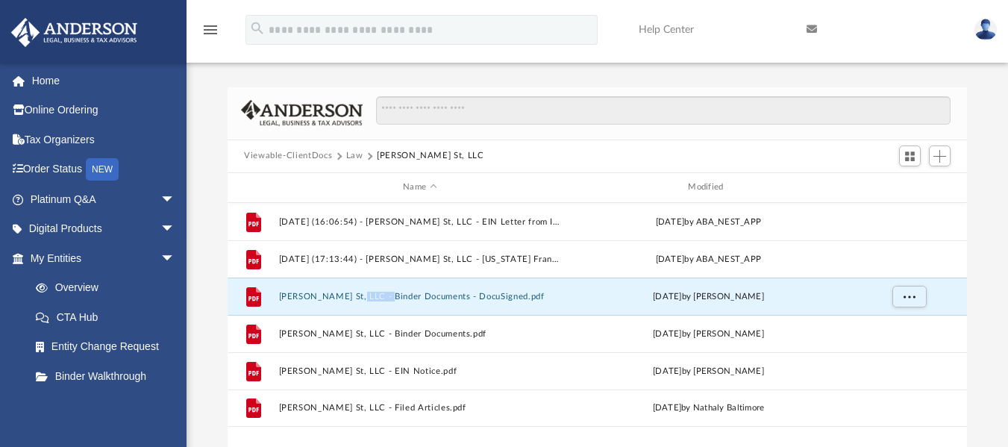
click at [350, 154] on button "Law" at bounding box center [354, 155] width 17 height 13
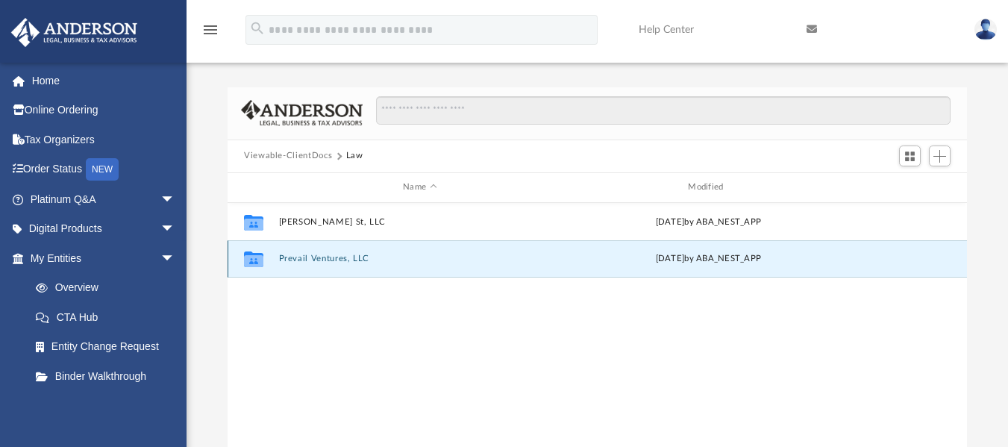
click at [321, 257] on button "Prevail Ventures, LLC" at bounding box center [420, 259] width 282 height 10
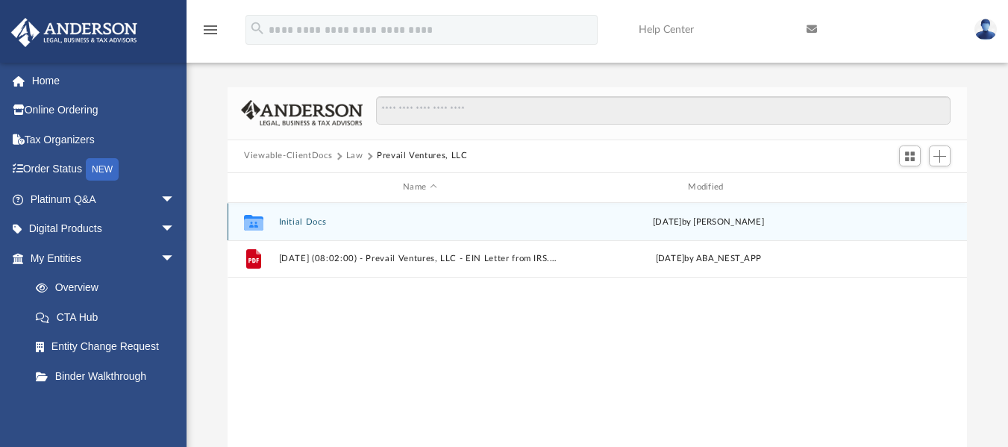
click at [325, 222] on button "Initial Docs" at bounding box center [420, 221] width 282 height 10
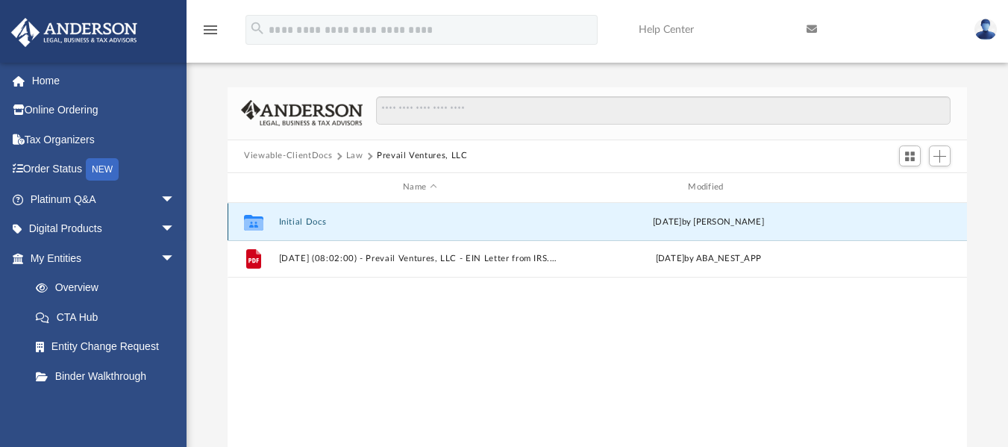
click at [325, 222] on button "Initial Docs" at bounding box center [420, 221] width 282 height 10
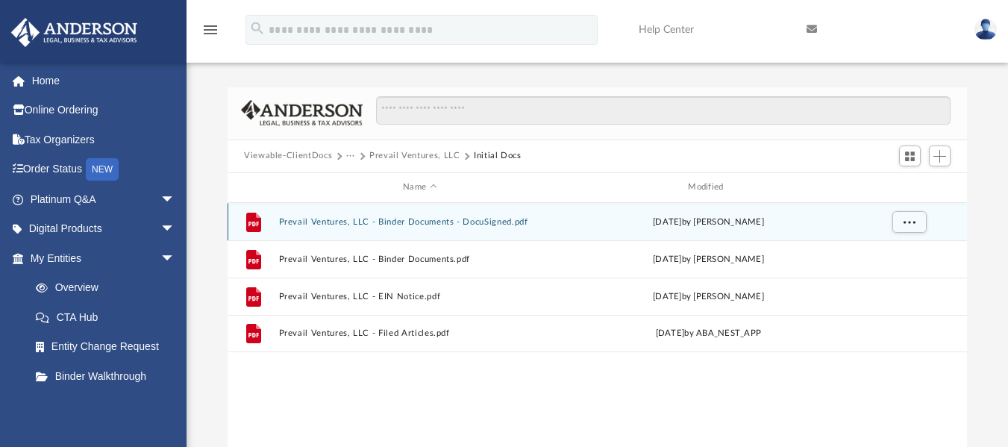
click at [368, 221] on button "Prevail Ventures, LLC - Binder Documents - DocuSigned.pdf" at bounding box center [420, 221] width 282 height 10
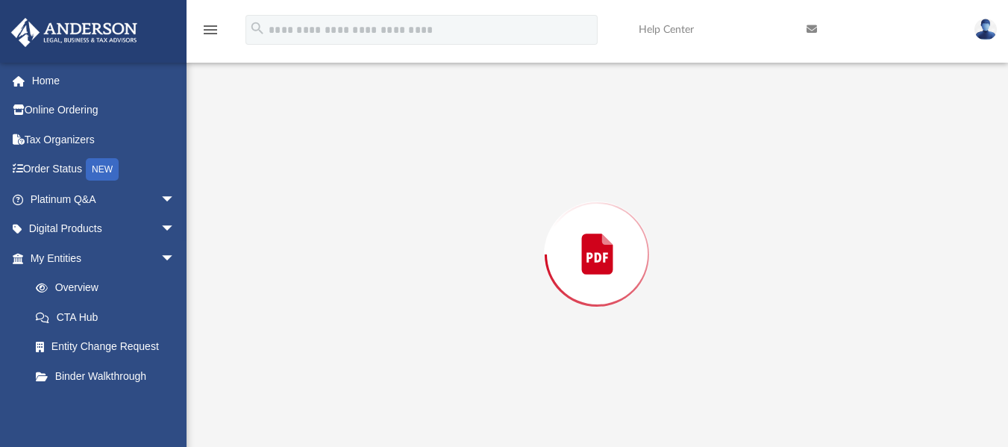
click at [368, 221] on div "Preview" at bounding box center [596, 254] width 739 height 385
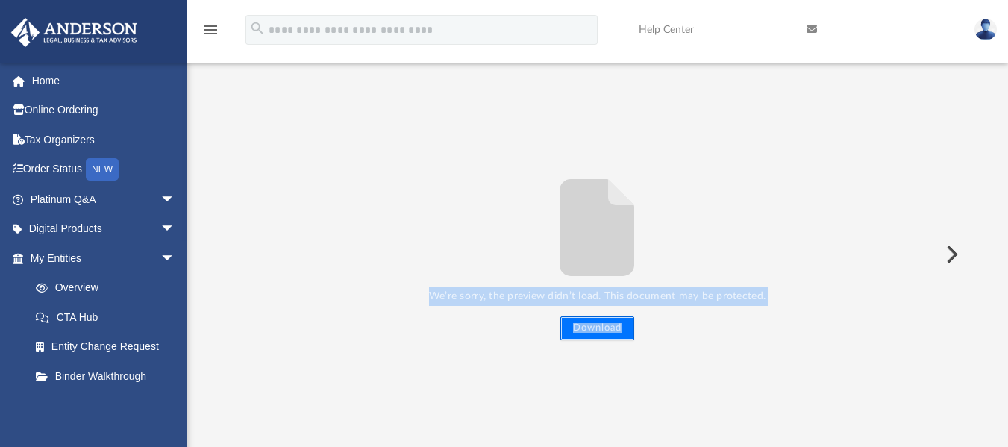
click at [579, 319] on button "Download" at bounding box center [597, 328] width 74 height 24
